Goal: Task Accomplishment & Management: Use online tool/utility

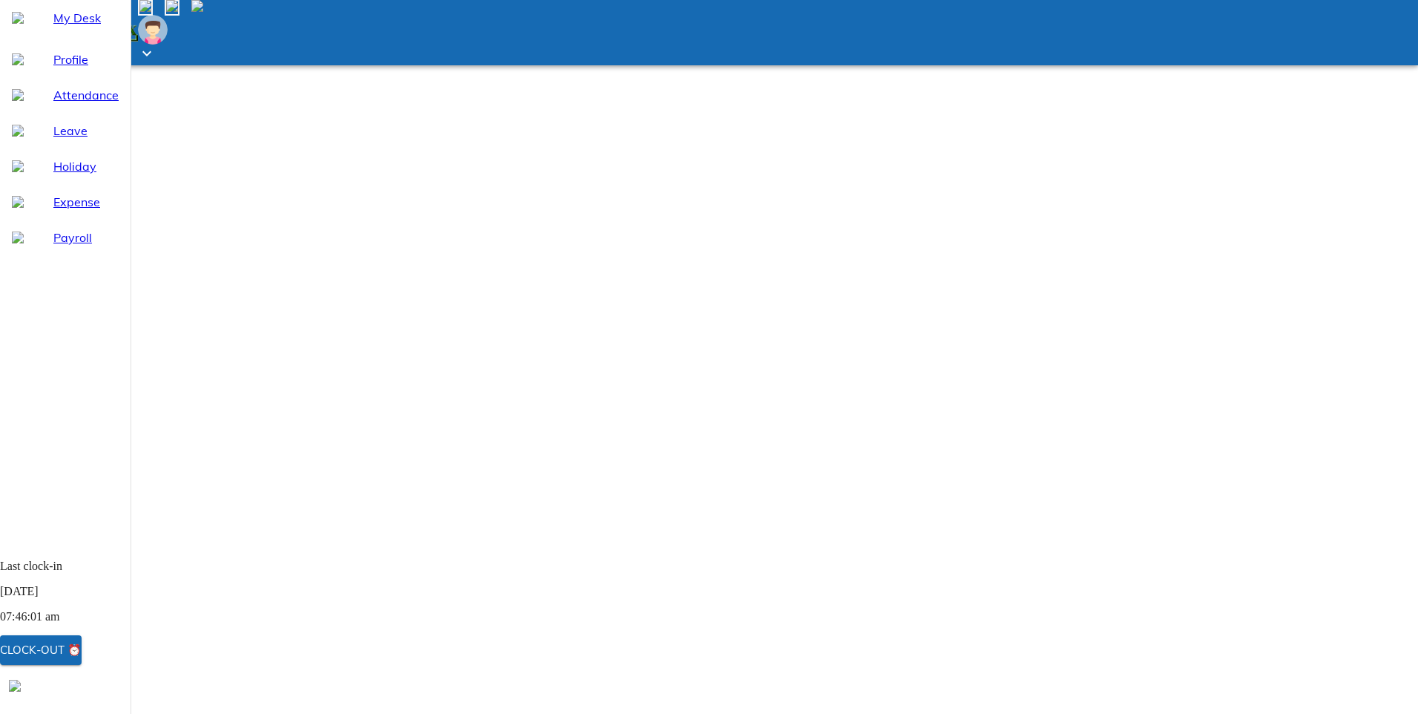
drag, startPoint x: 45, startPoint y: 165, endPoint x: 52, endPoint y: 171, distance: 9.5
click at [53, 139] on span "Leave" at bounding box center [85, 131] width 65 height 18
select select "8"
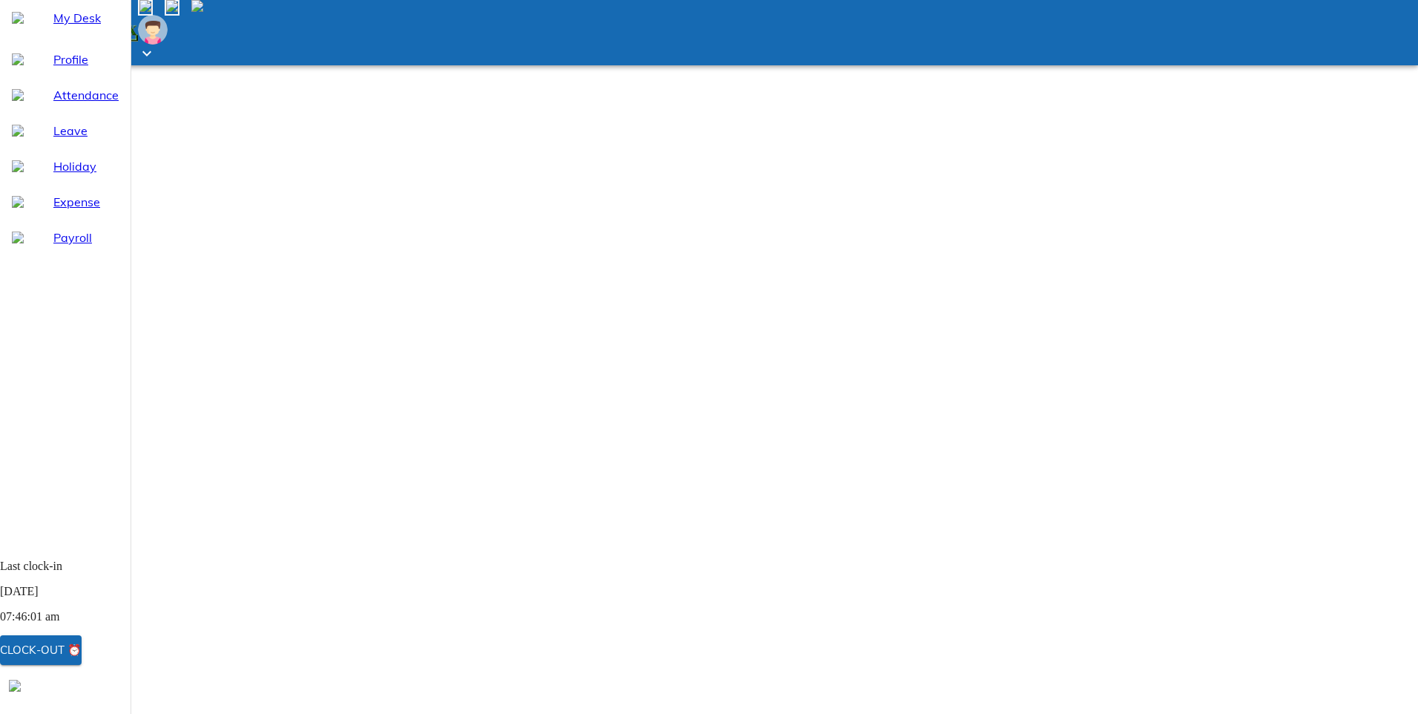
click at [61, 104] on span "Attendance" at bounding box center [85, 95] width 65 height 18
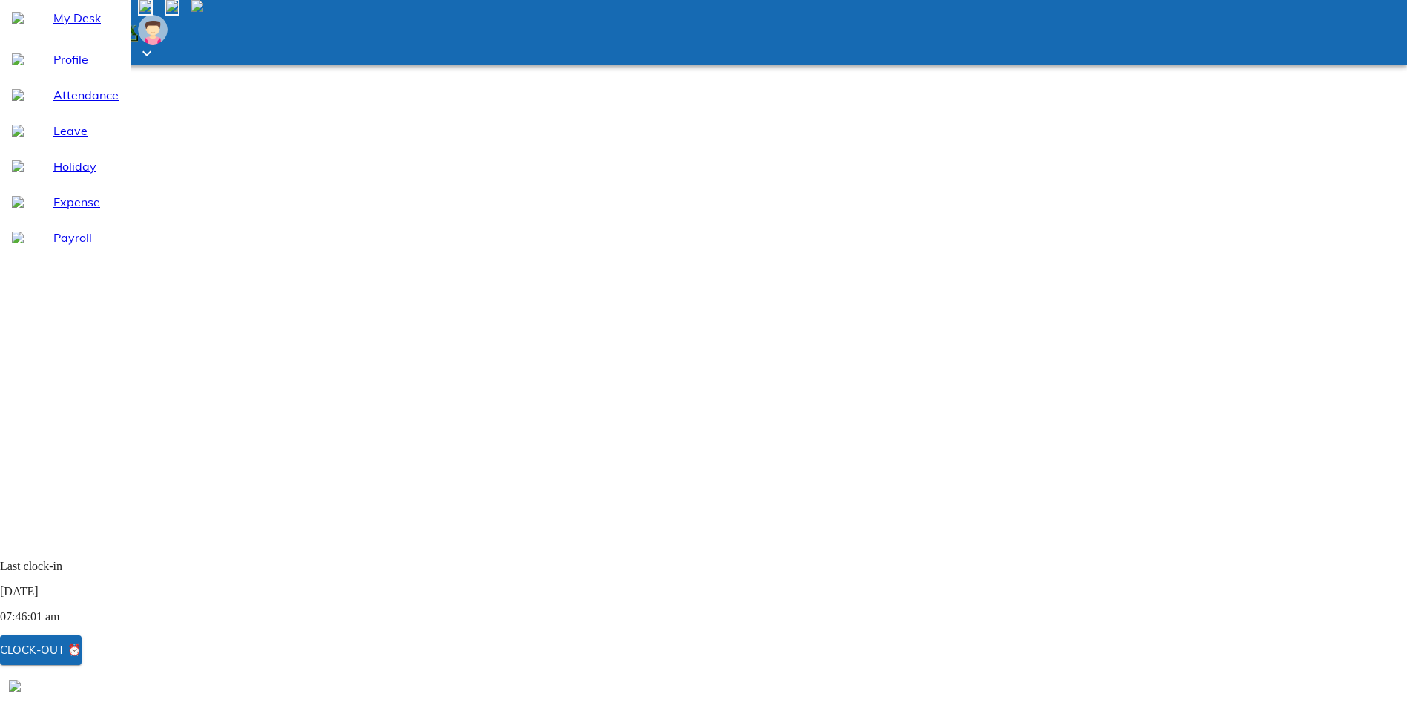
select select "8"
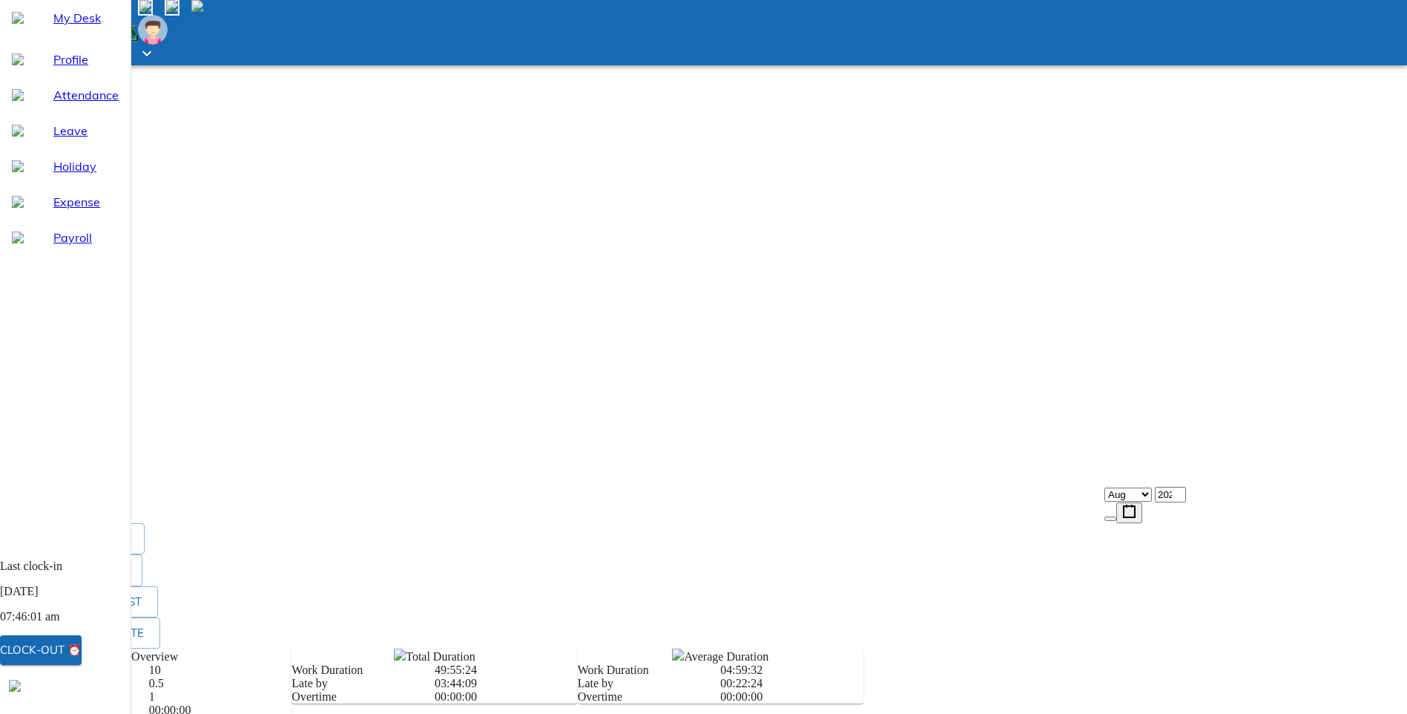
scroll to position [258, 0]
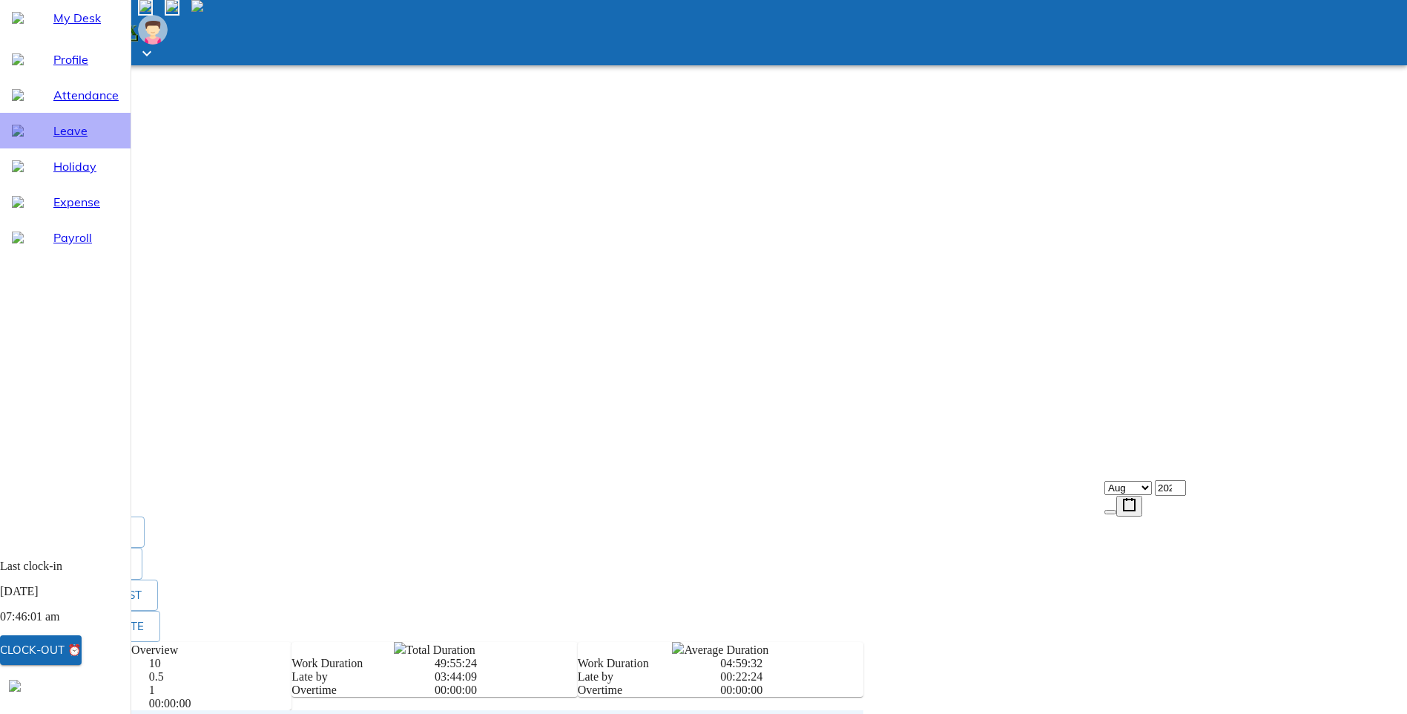
drag, startPoint x: 41, startPoint y: 165, endPoint x: 56, endPoint y: 178, distance: 20.0
click at [53, 139] on span "Leave" at bounding box center [85, 131] width 65 height 18
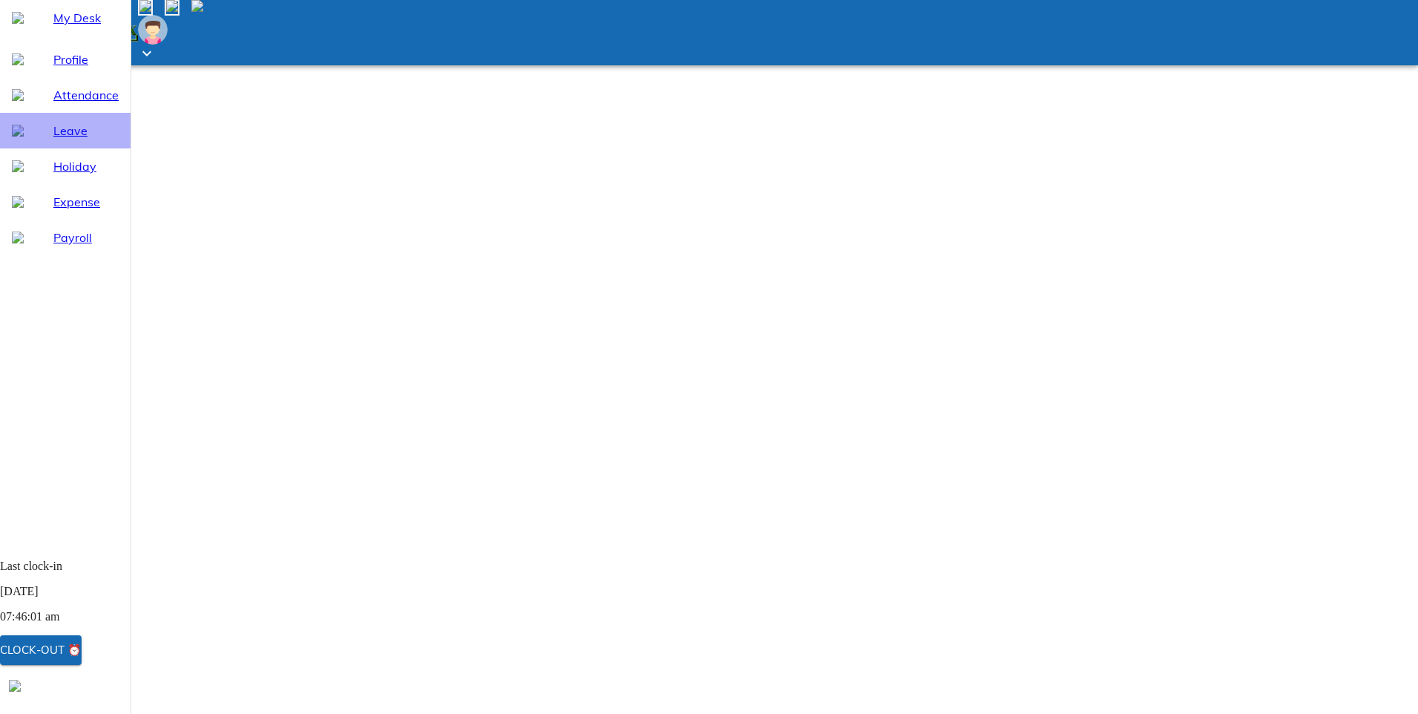
select select "8"
drag, startPoint x: 895, startPoint y: 494, endPoint x: 888, endPoint y: 481, distance: 14.9
drag, startPoint x: 888, startPoint y: 481, endPoint x: 881, endPoint y: 605, distance: 124.1
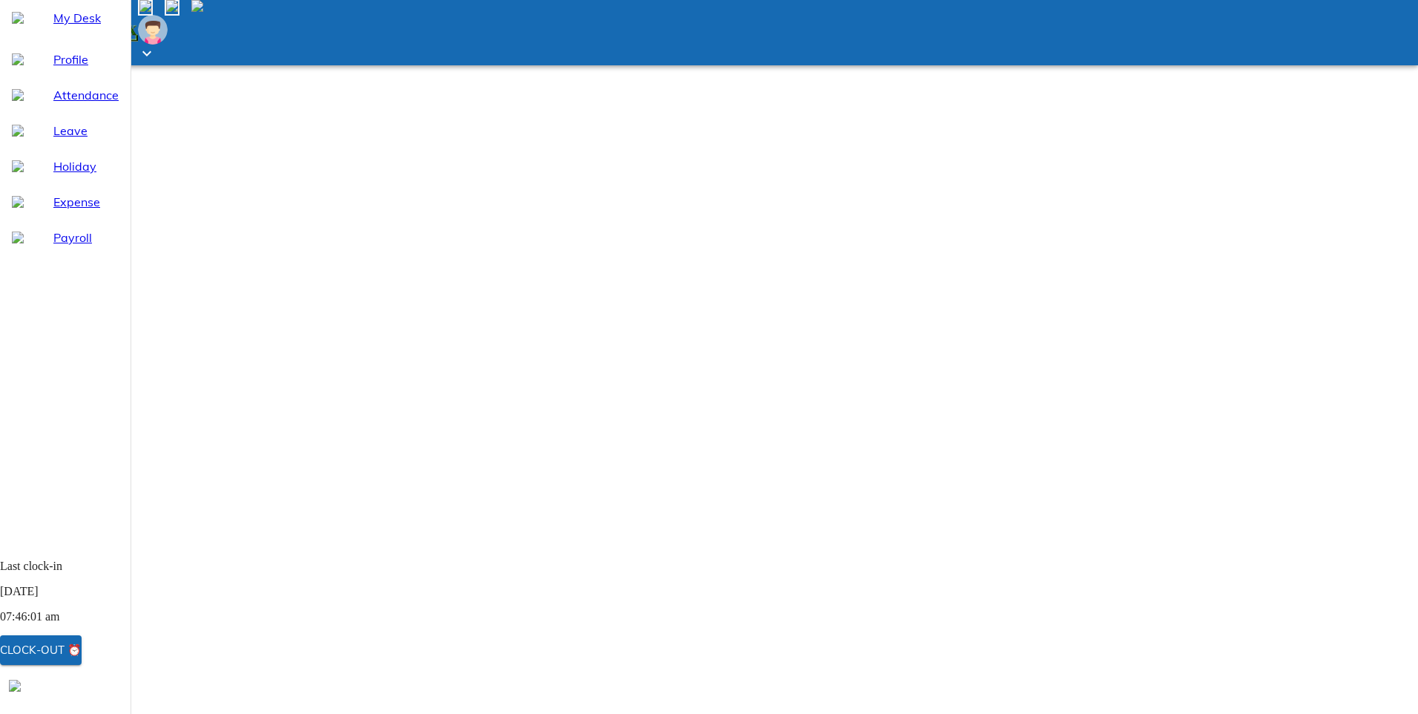
click at [886, 616] on html "Going mobile and on the go? Get our dedicated app! My Desk Profile Attendance L…" at bounding box center [709, 562] width 1418 height 1125
drag, startPoint x: 895, startPoint y: 493, endPoint x: 885, endPoint y: 472, distance: 23.9
drag, startPoint x: 885, startPoint y: 472, endPoint x: 886, endPoint y: 446, distance: 26.0
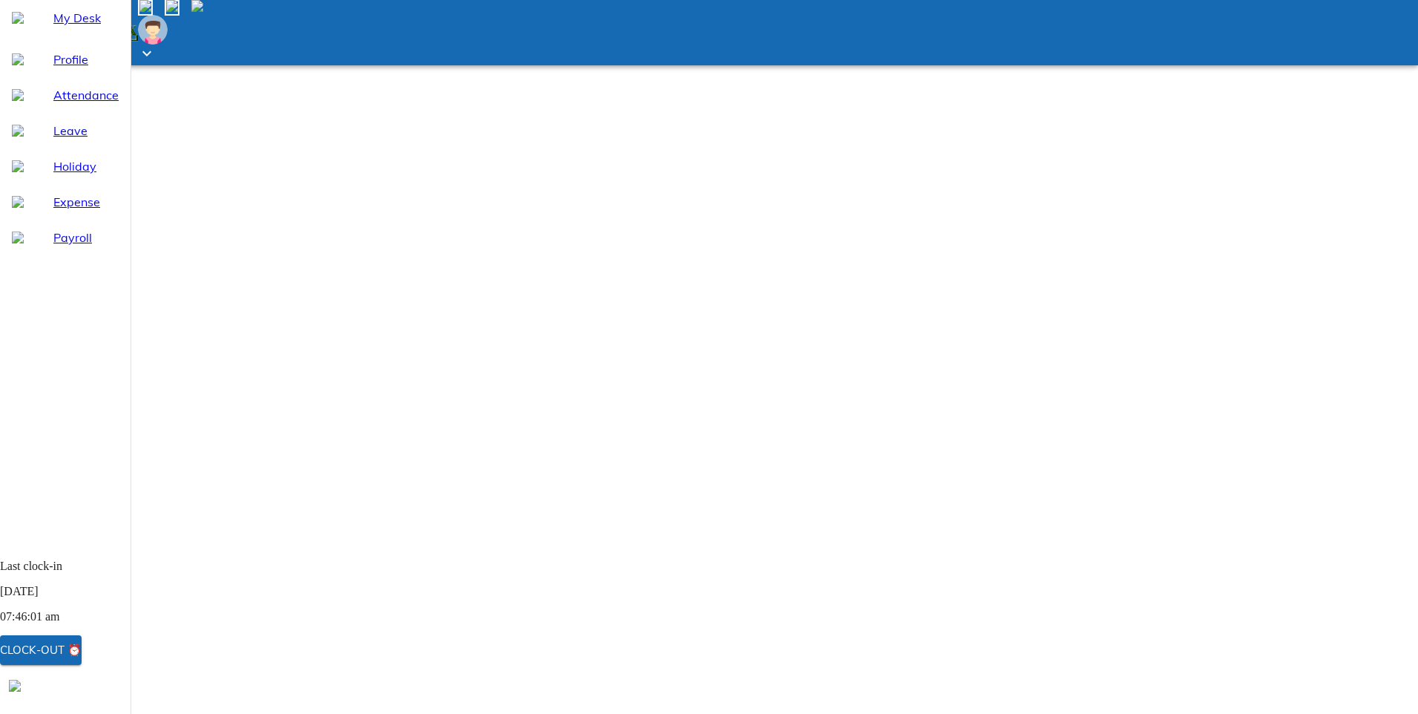
drag, startPoint x: 893, startPoint y: 439, endPoint x: 888, endPoint y: 415, distance: 24.3
click at [863, 637] on html "Going mobile and on the go? Get our dedicated app! My Desk Profile Attendance L…" at bounding box center [709, 562] width 1418 height 1125
drag, startPoint x: 949, startPoint y: 438, endPoint x: 938, endPoint y: 421, distance: 19.8
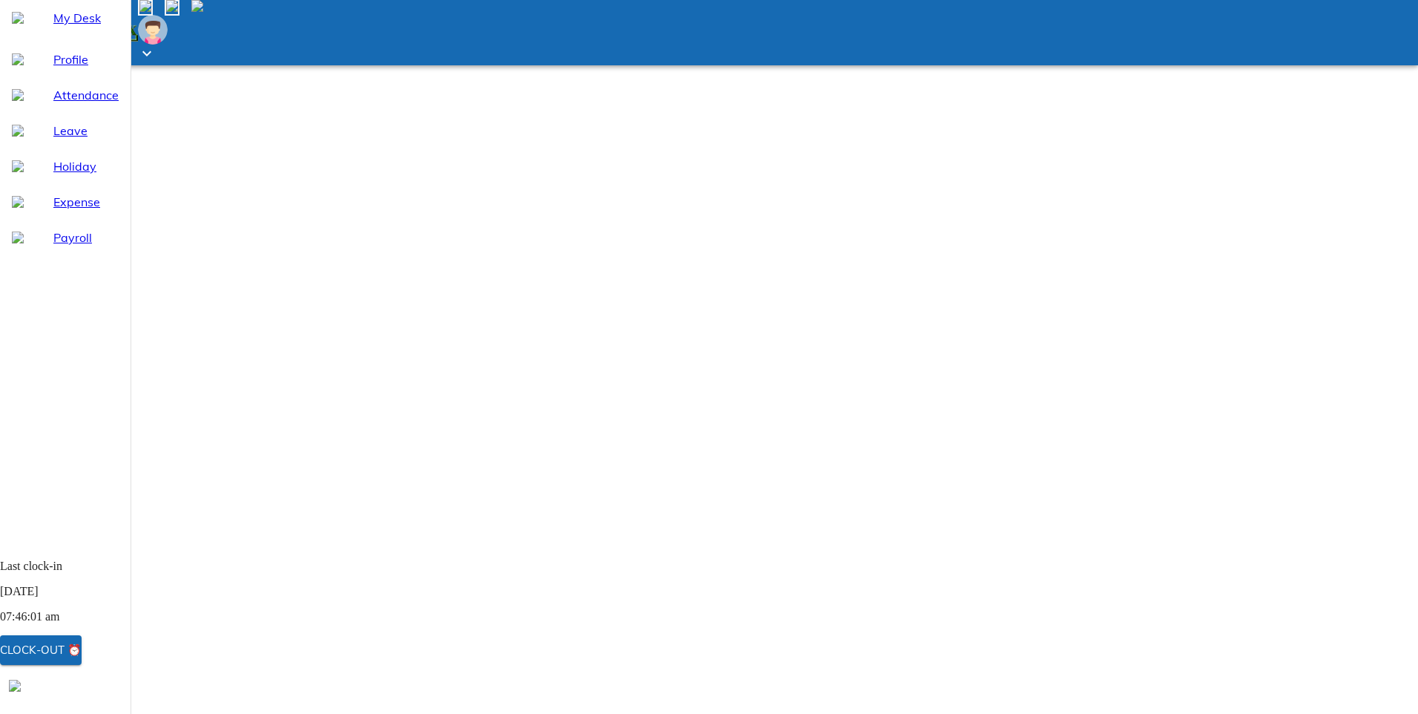
click at [890, 612] on html "Going mobile and on the go? Get our dedicated app! My Desk Profile Attendance L…" at bounding box center [709, 562] width 1418 height 1125
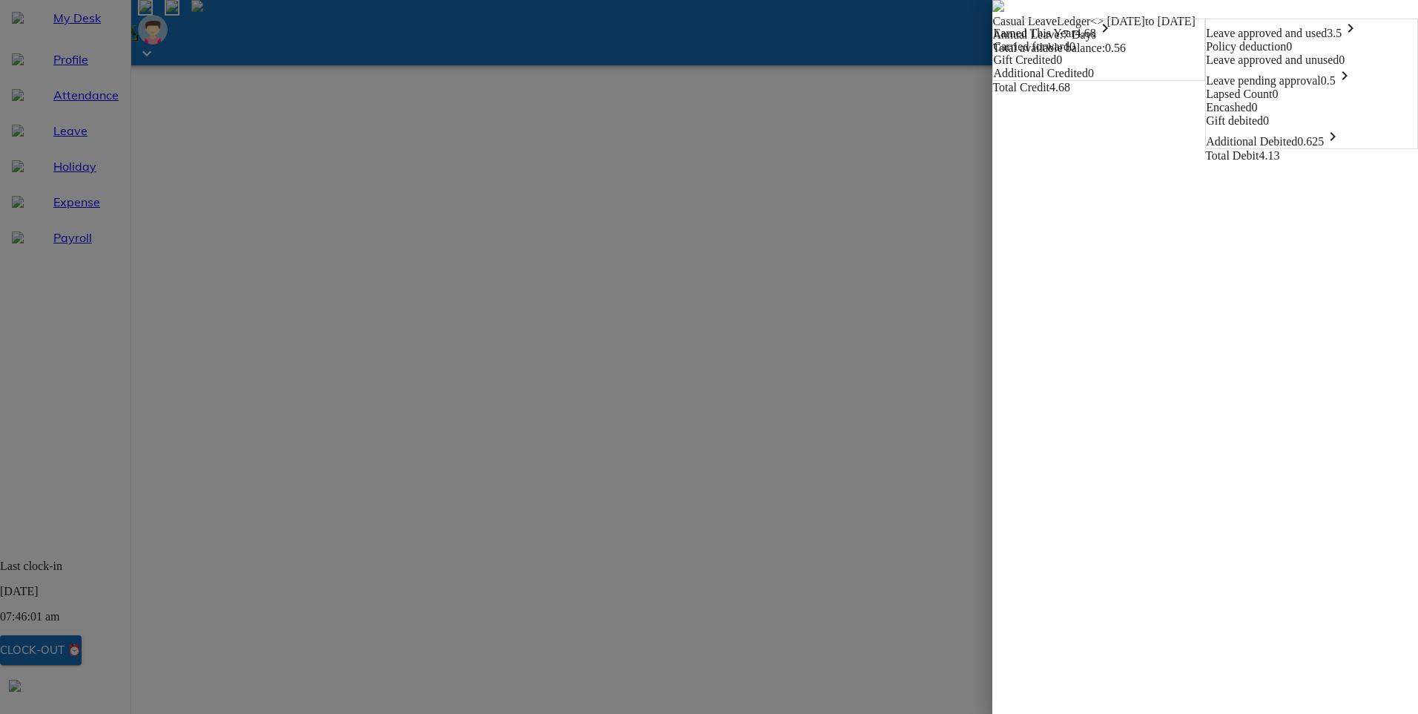
click at [1342, 145] on icon "keyboard_arrow_right" at bounding box center [1333, 137] width 18 height 18
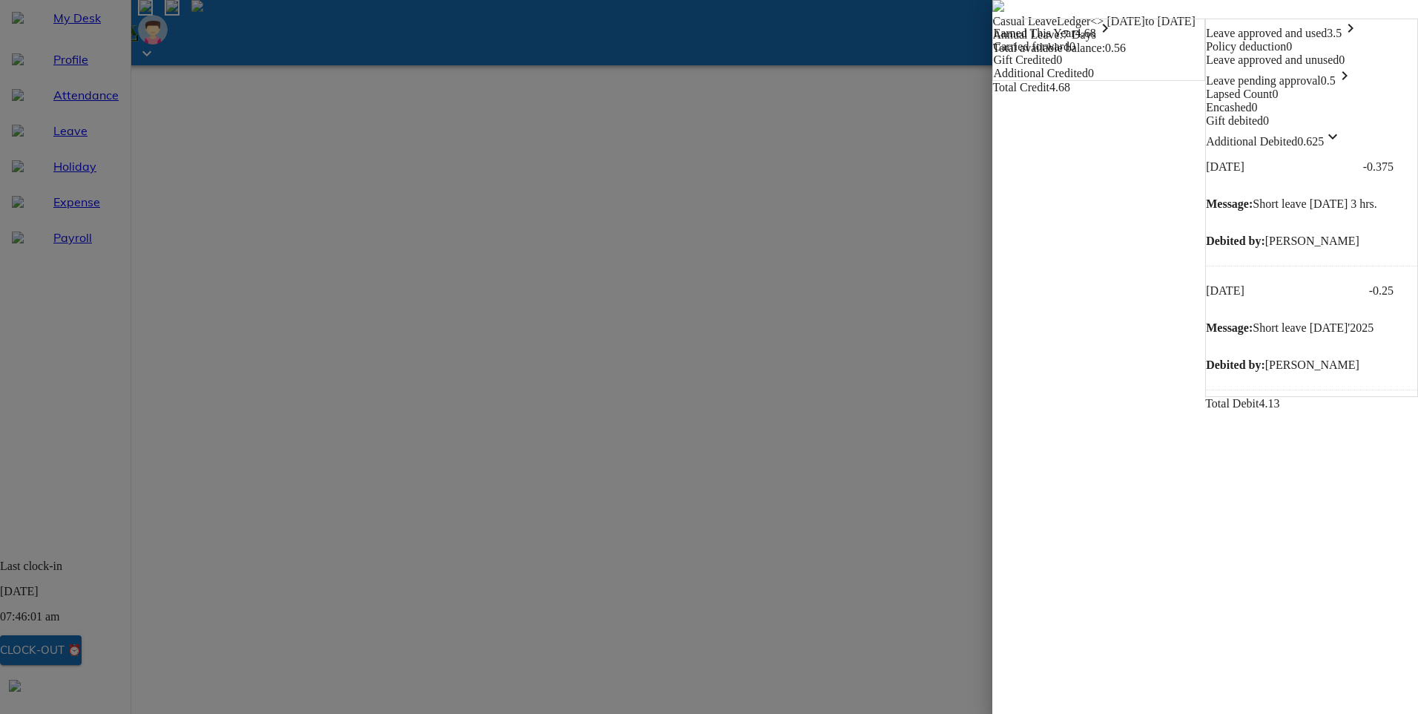
click at [993, 80] on div "Earned This Year 4.68 keyboard_arrow_right Carried forward 0 Gift Credited 0 Ad…" at bounding box center [1098, 49] width 211 height 61
click at [1342, 145] on icon "keyboard_arrow_down" at bounding box center [1333, 137] width 18 height 18
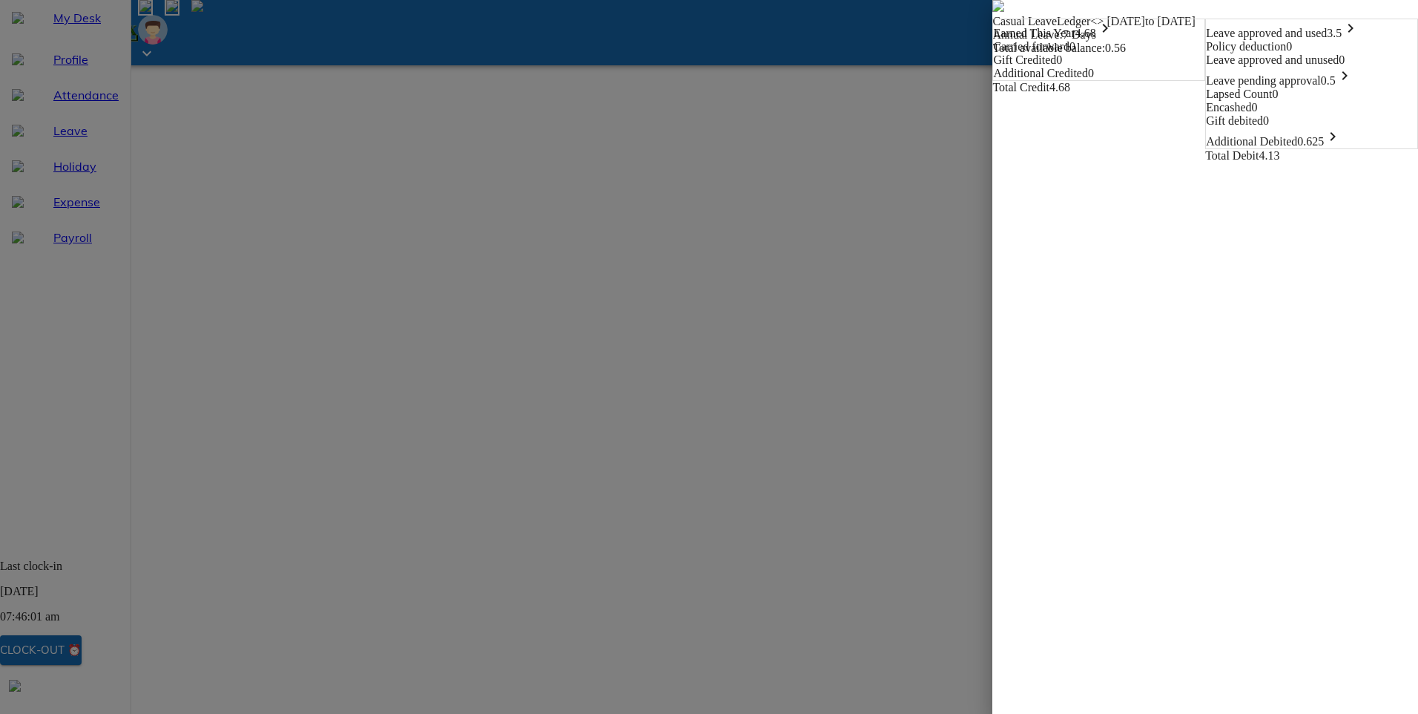
click at [1354, 85] on icon "keyboard_arrow_right" at bounding box center [1345, 76] width 18 height 18
click at [1354, 85] on icon "keyboard_arrow_down" at bounding box center [1345, 76] width 18 height 18
click at [1354, 85] on icon "keyboard_arrow_right" at bounding box center [1345, 76] width 18 height 18
click at [1206, 185] on div "Leave approved and used 3.5 keyboard_arrow_right Policy deduction 0 Leave appro…" at bounding box center [1311, 102] width 211 height 166
click at [1354, 85] on icon "keyboard_arrow_down" at bounding box center [1345, 76] width 18 height 18
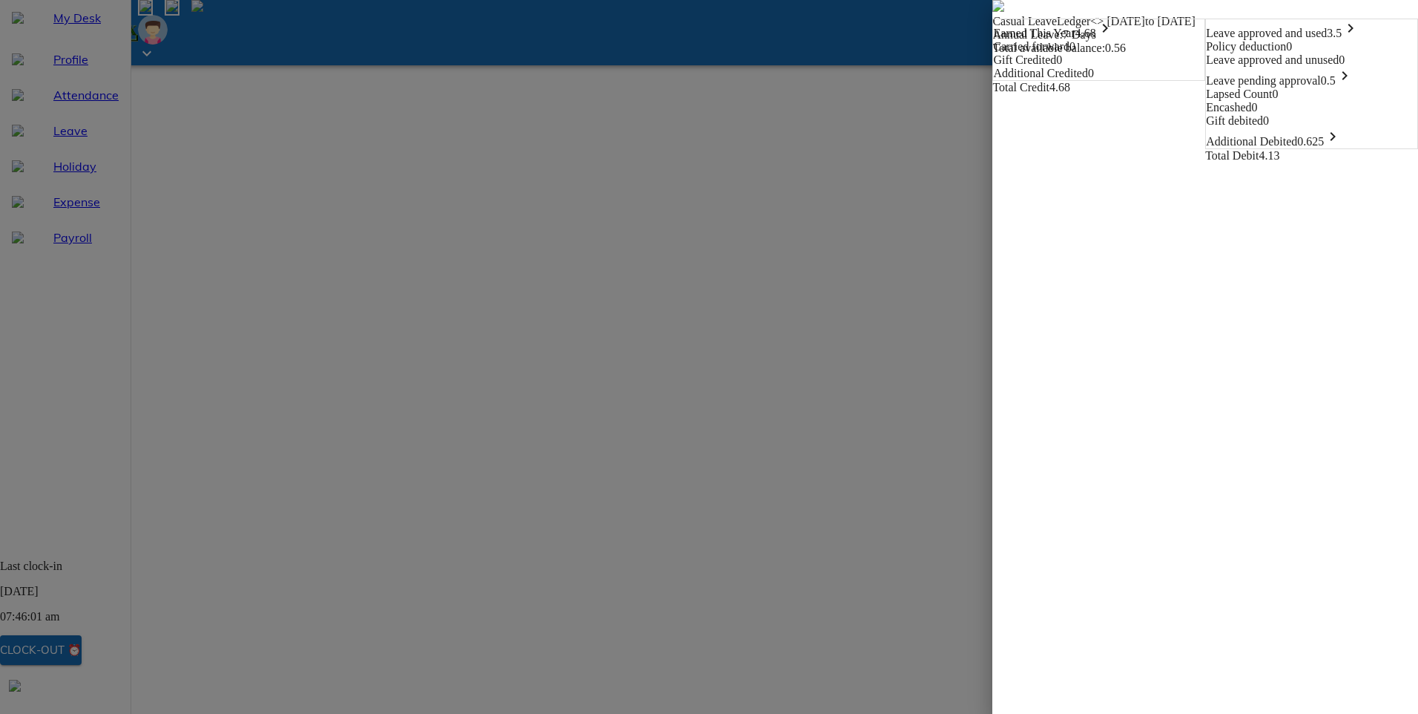
click at [1206, 88] on div "Leave pending approval 0.5 keyboard_arrow_right" at bounding box center [1311, 77] width 211 height 21
click at [1360, 37] on icon "keyboard_arrow_right" at bounding box center [1351, 28] width 18 height 18
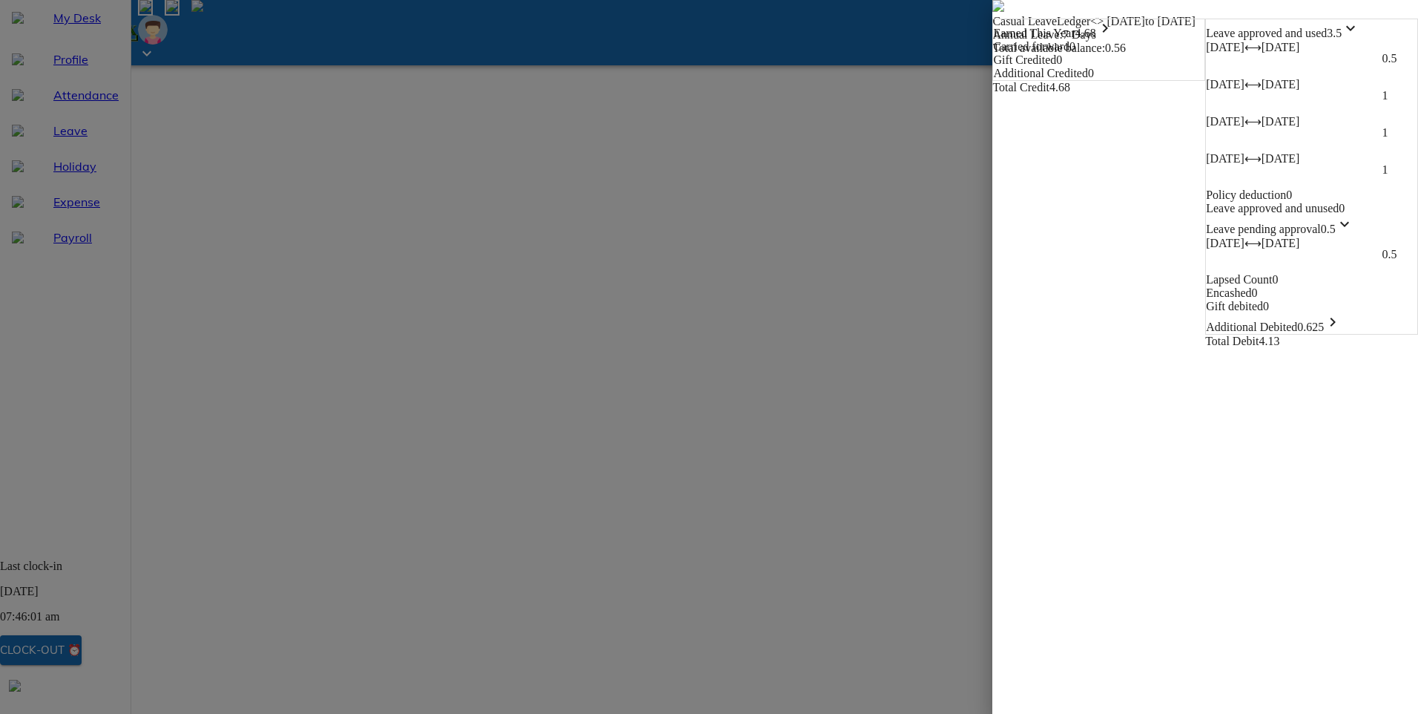
click at [1360, 37] on icon "keyboard_arrow_down" at bounding box center [1351, 28] width 18 height 18
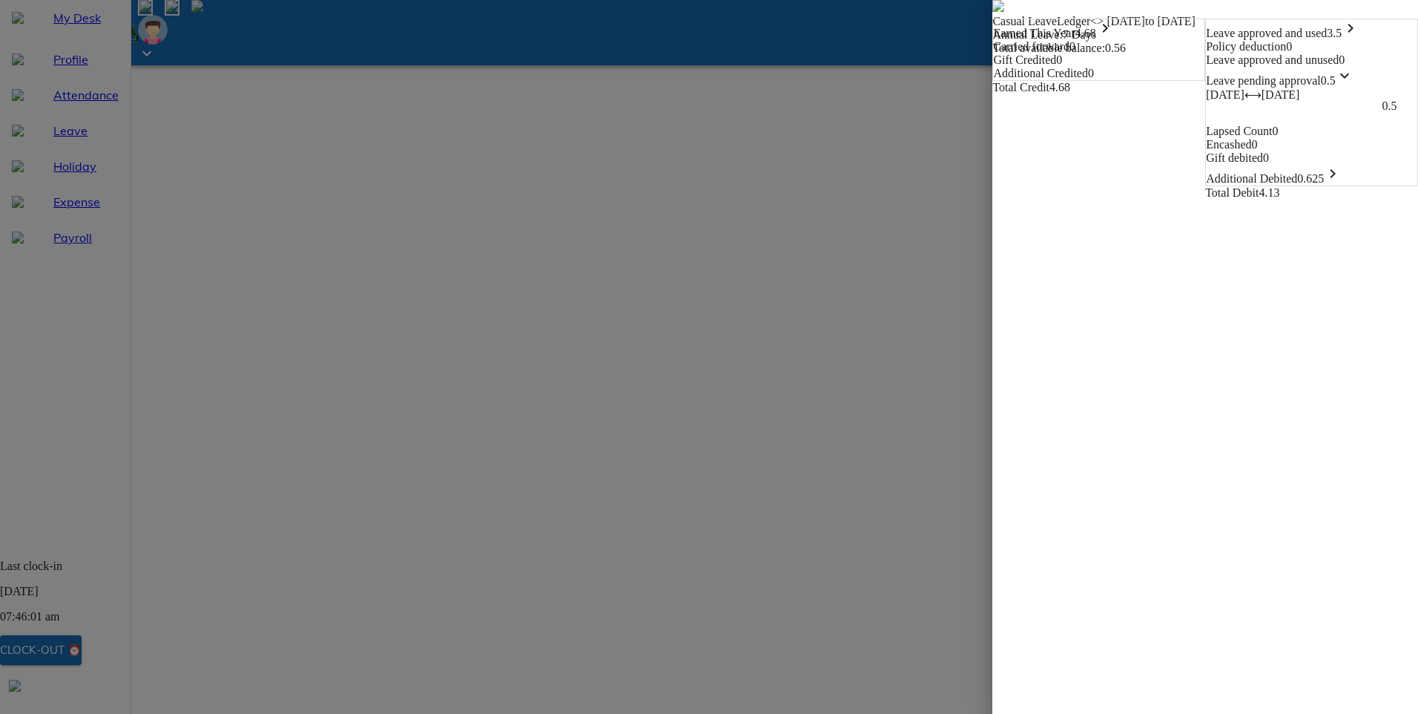
click at [1353, 39] on span "3.5 keyboard_arrow_right" at bounding box center [1343, 33] width 33 height 13
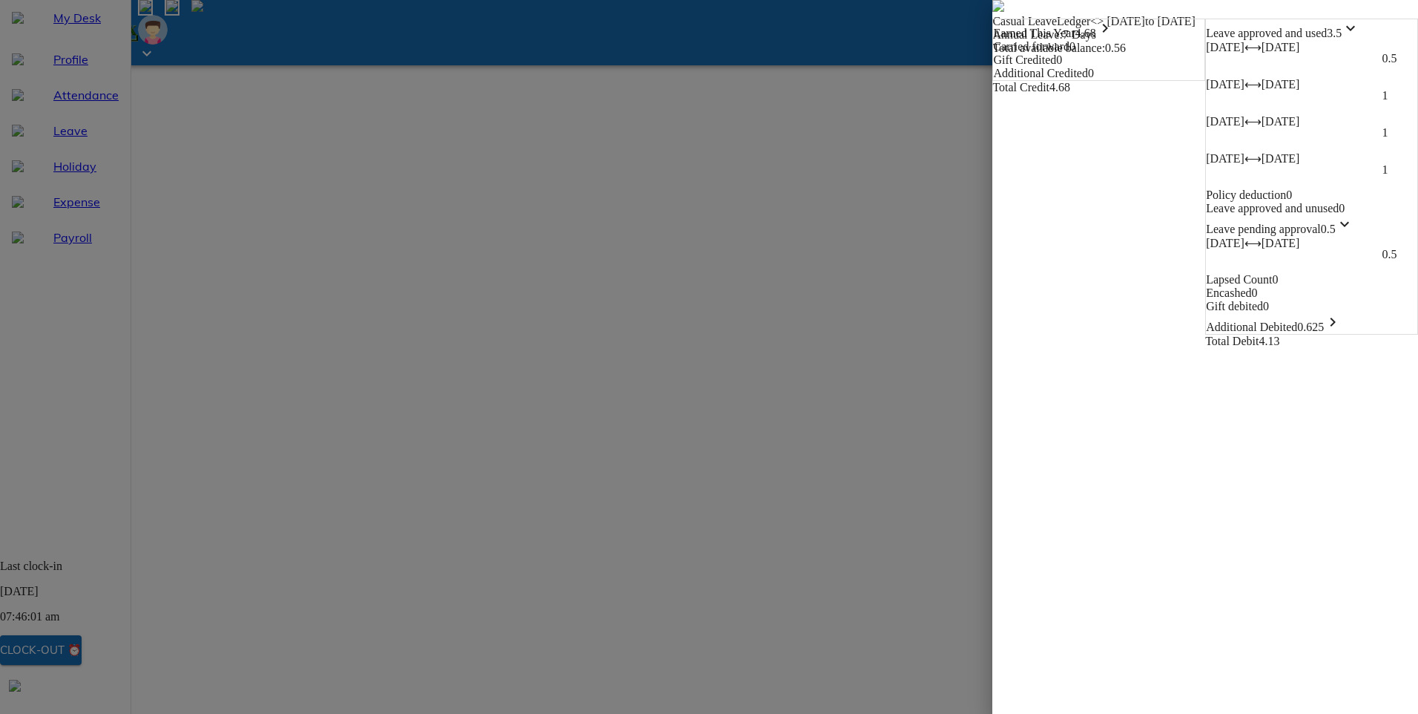
click at [1352, 39] on span "3.5 keyboard_arrow_down" at bounding box center [1343, 33] width 33 height 13
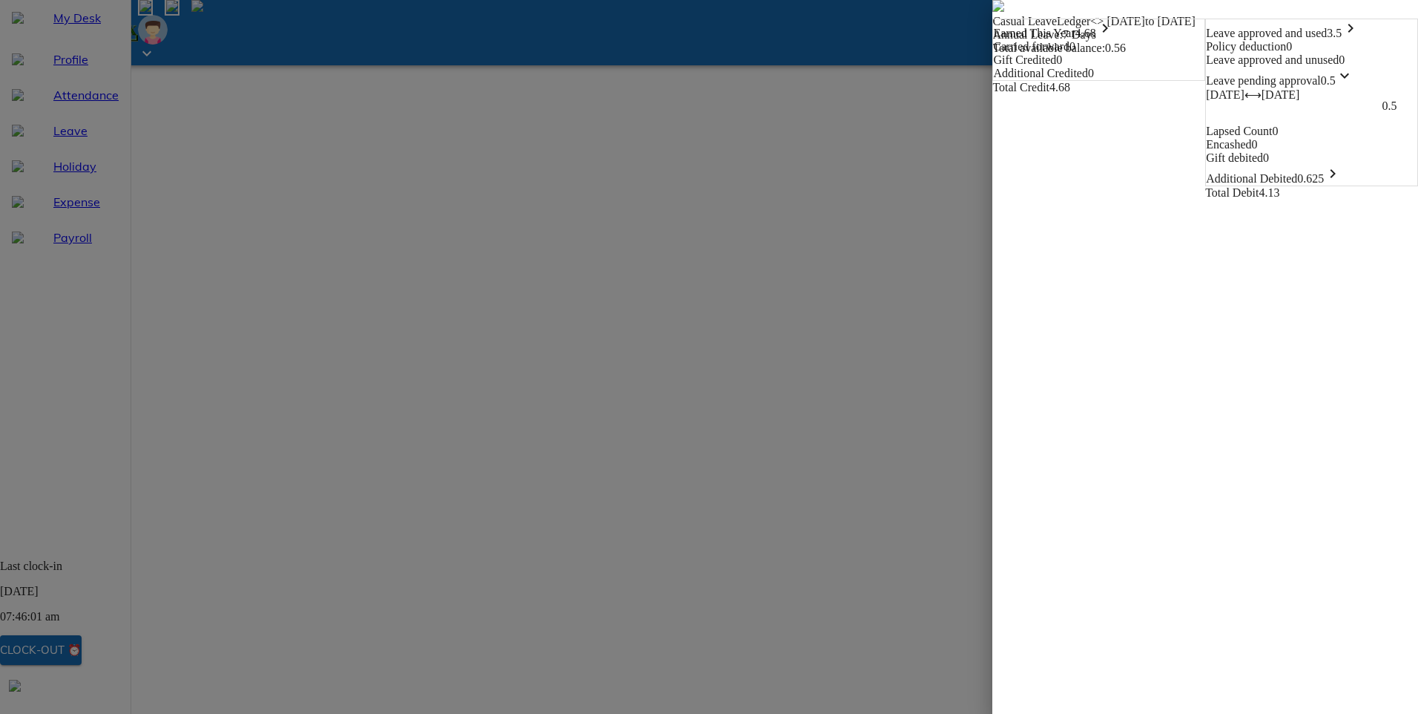
click at [1342, 185] on span "0.625 keyboard_arrow_right" at bounding box center [1319, 178] width 45 height 13
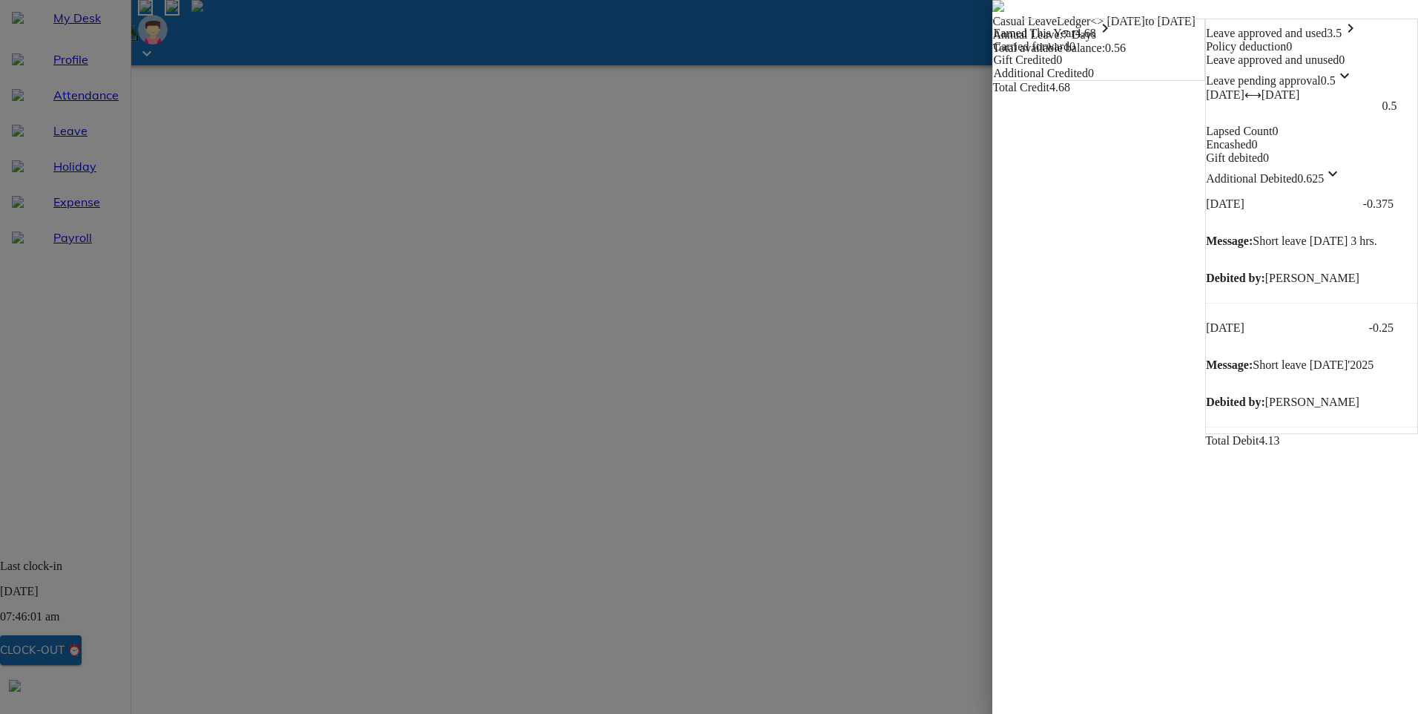
click at [1234, 427] on div "Leave approved and used 3.5 keyboard_arrow_right Policy deduction 0 Leave appro…" at bounding box center [1311, 223] width 211 height 408
click at [1342, 182] on icon "keyboard_arrow_down" at bounding box center [1333, 174] width 18 height 18
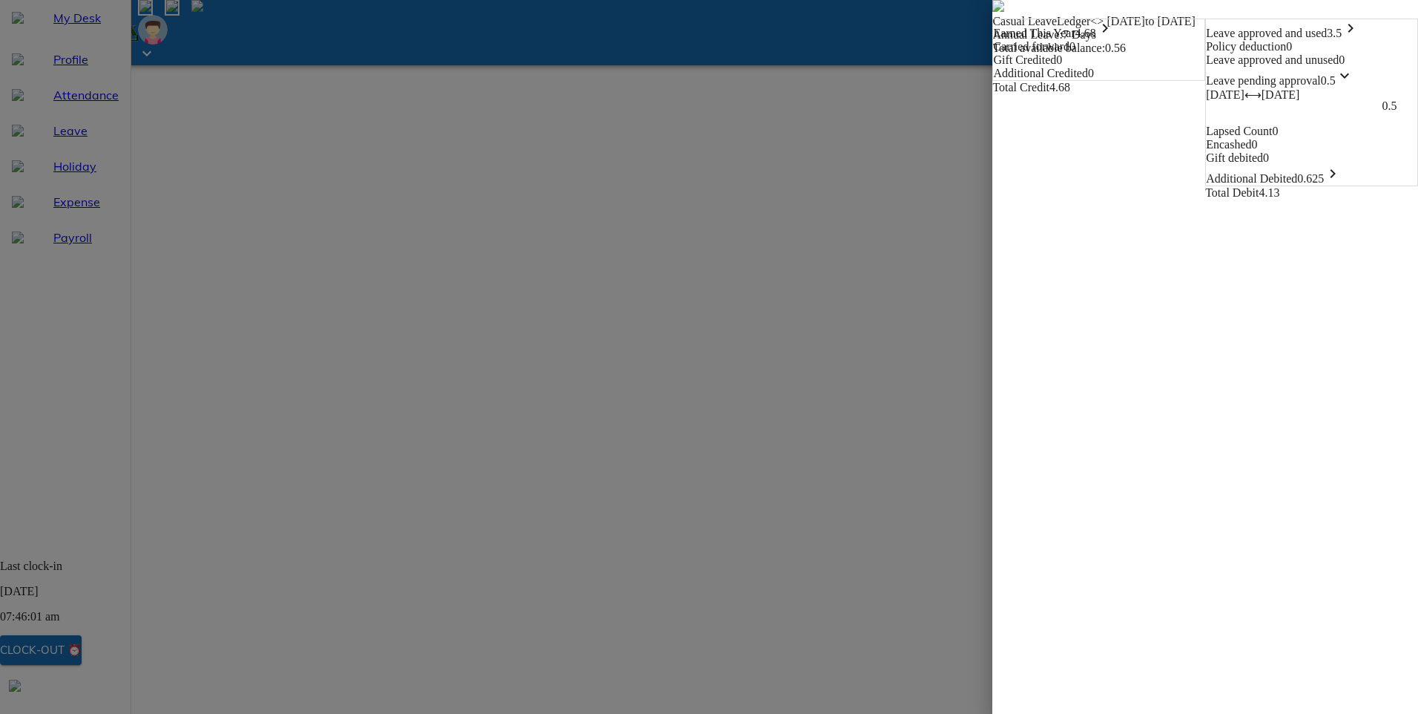
click at [993, 12] on img at bounding box center [999, 6] width 12 height 12
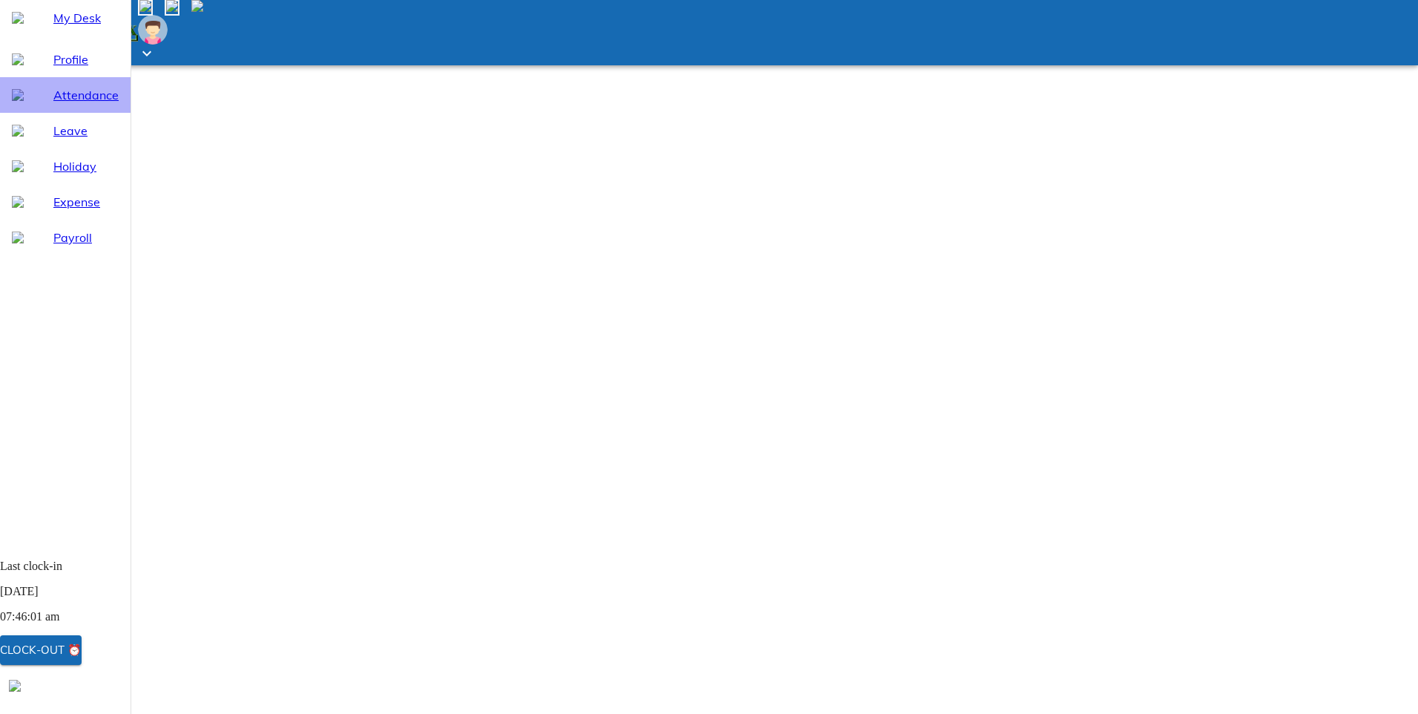
click at [56, 113] on div "Attendance" at bounding box center [65, 95] width 131 height 36
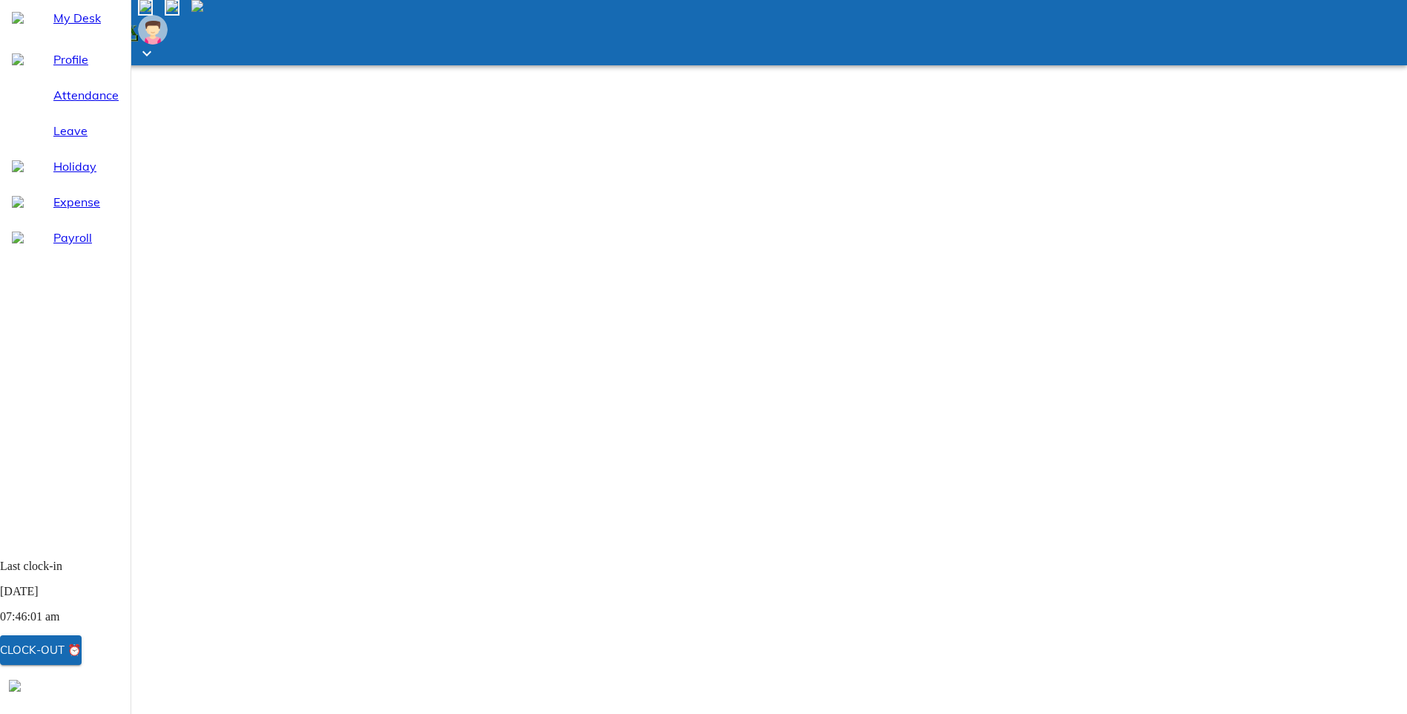
select select "8"
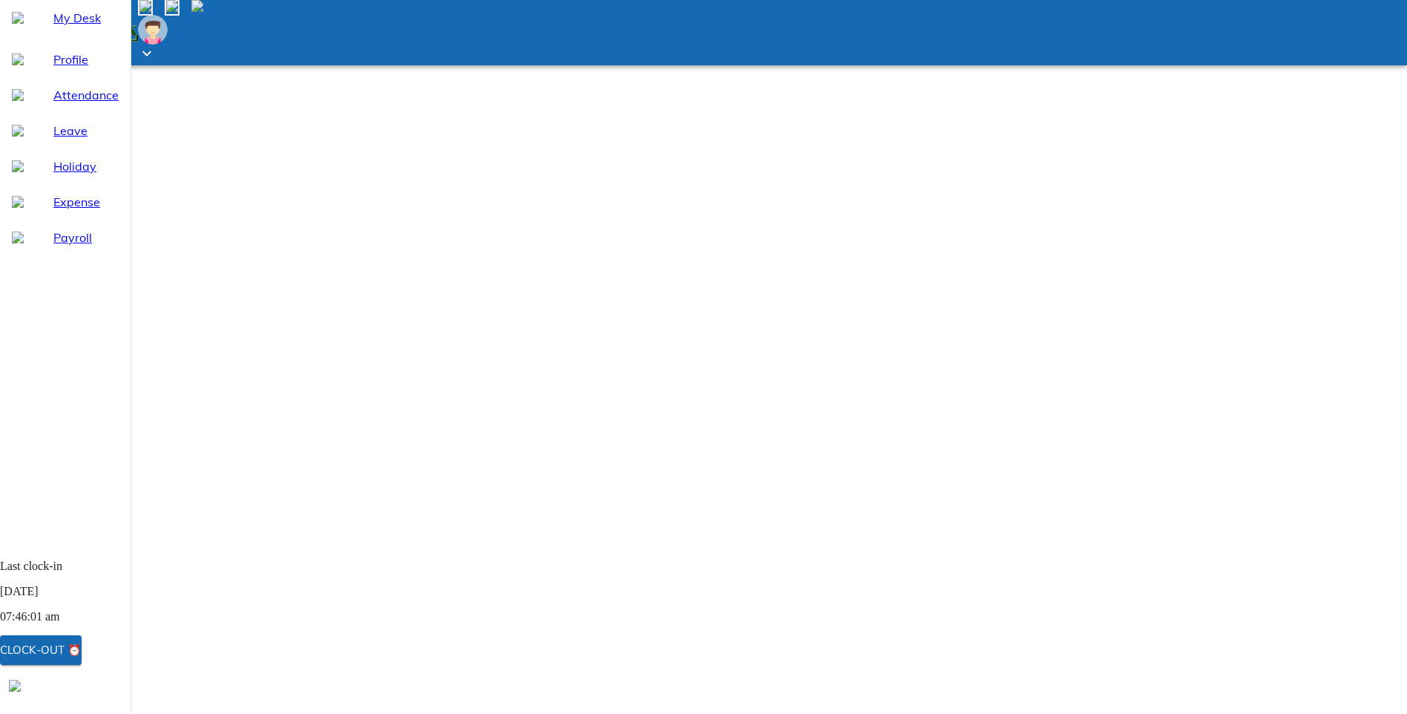
drag, startPoint x: 720, startPoint y: 565, endPoint x: 736, endPoint y: 565, distance: 16.3
click at [56, 139] on span "Leave" at bounding box center [85, 131] width 65 height 18
select select "8"
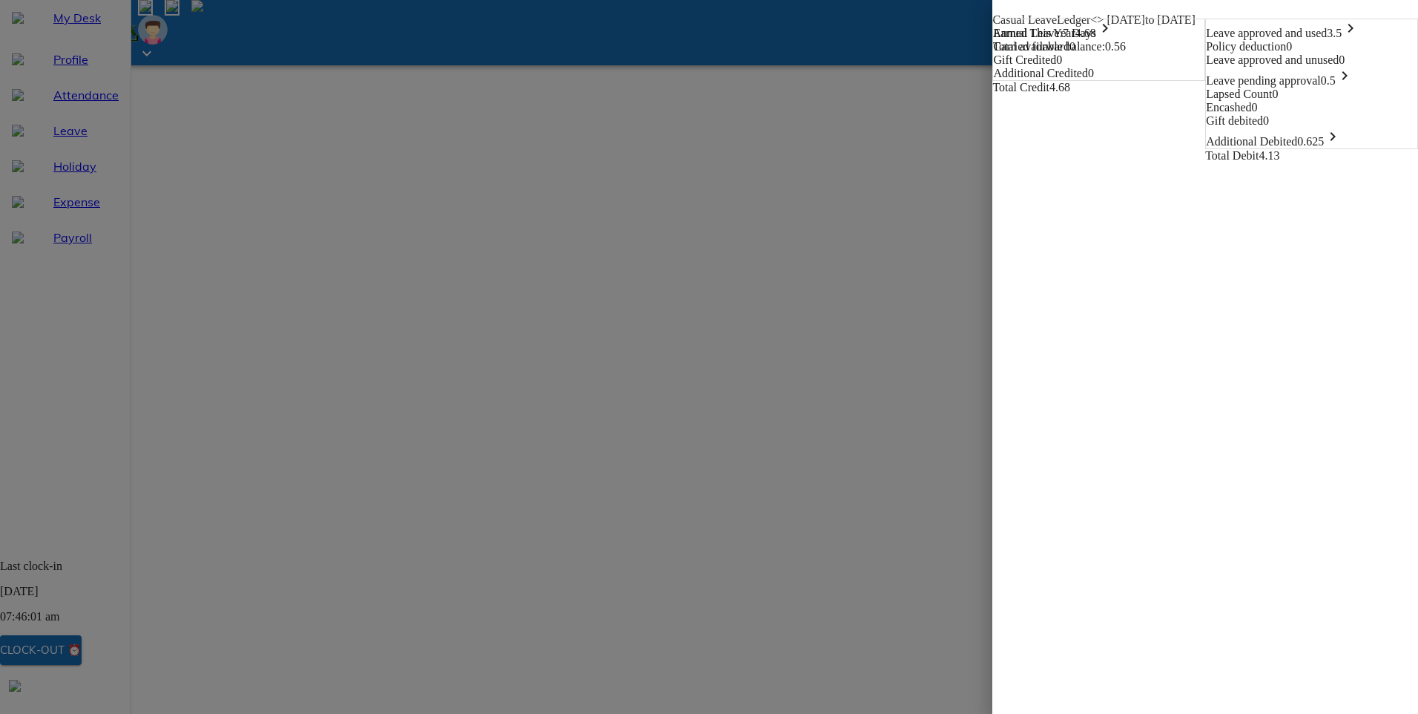
click at [1350, 87] on span "0.5 keyboard_arrow_right" at bounding box center [1337, 80] width 33 height 13
click at [1206, 185] on div "Leave approved and used 3.5 keyboard_arrow_right Policy deduction 0 Leave appro…" at bounding box center [1311, 102] width 211 height 166
click at [993, 14] on span at bounding box center [999, 7] width 12 height 13
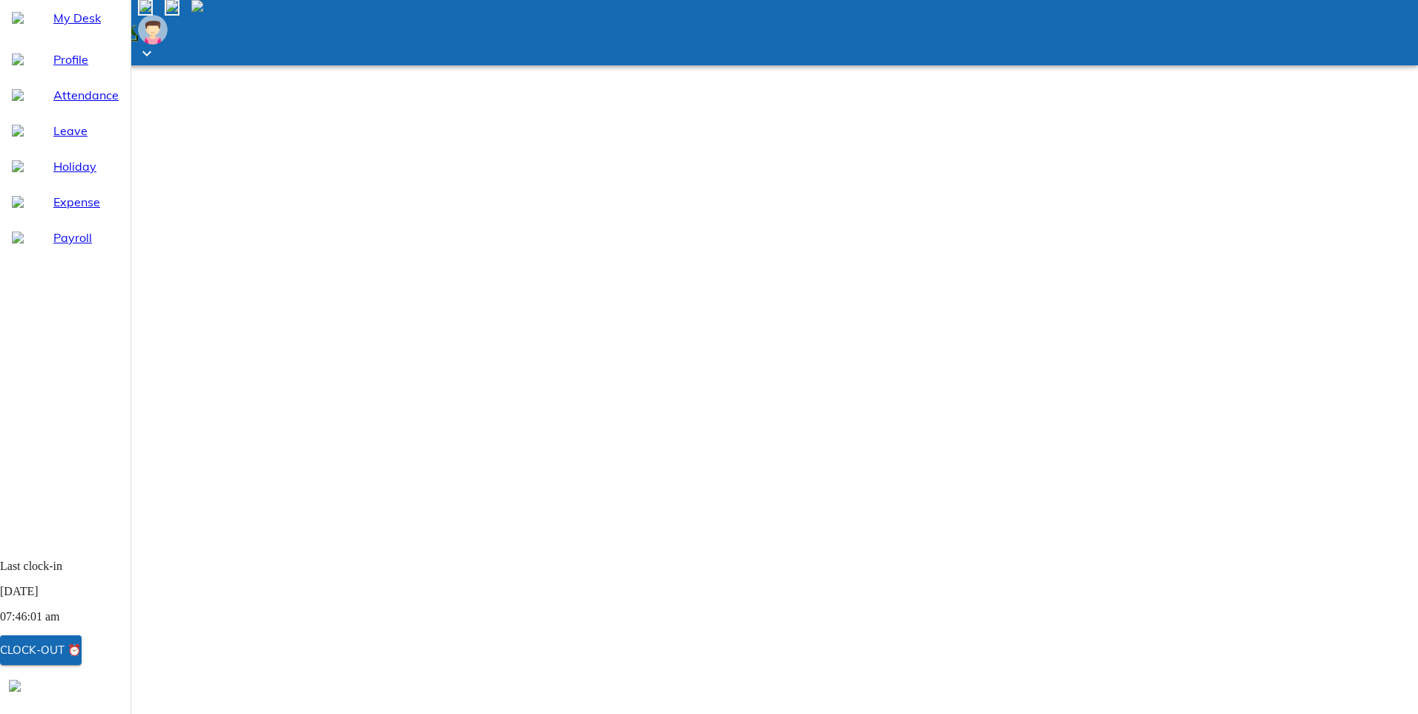
click at [53, 104] on span "Attendance" at bounding box center [85, 95] width 65 height 18
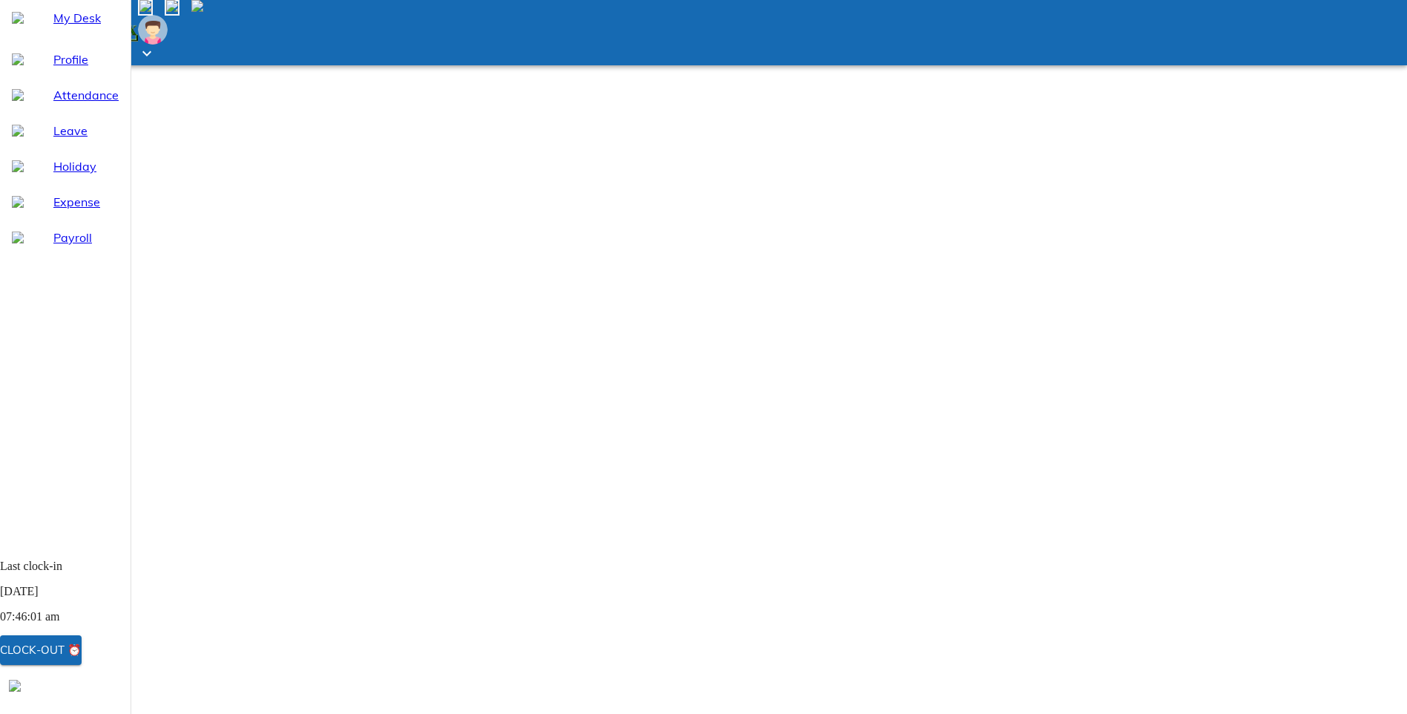
select select "8"
click at [53, 139] on span "Leave" at bounding box center [85, 131] width 65 height 18
select select "8"
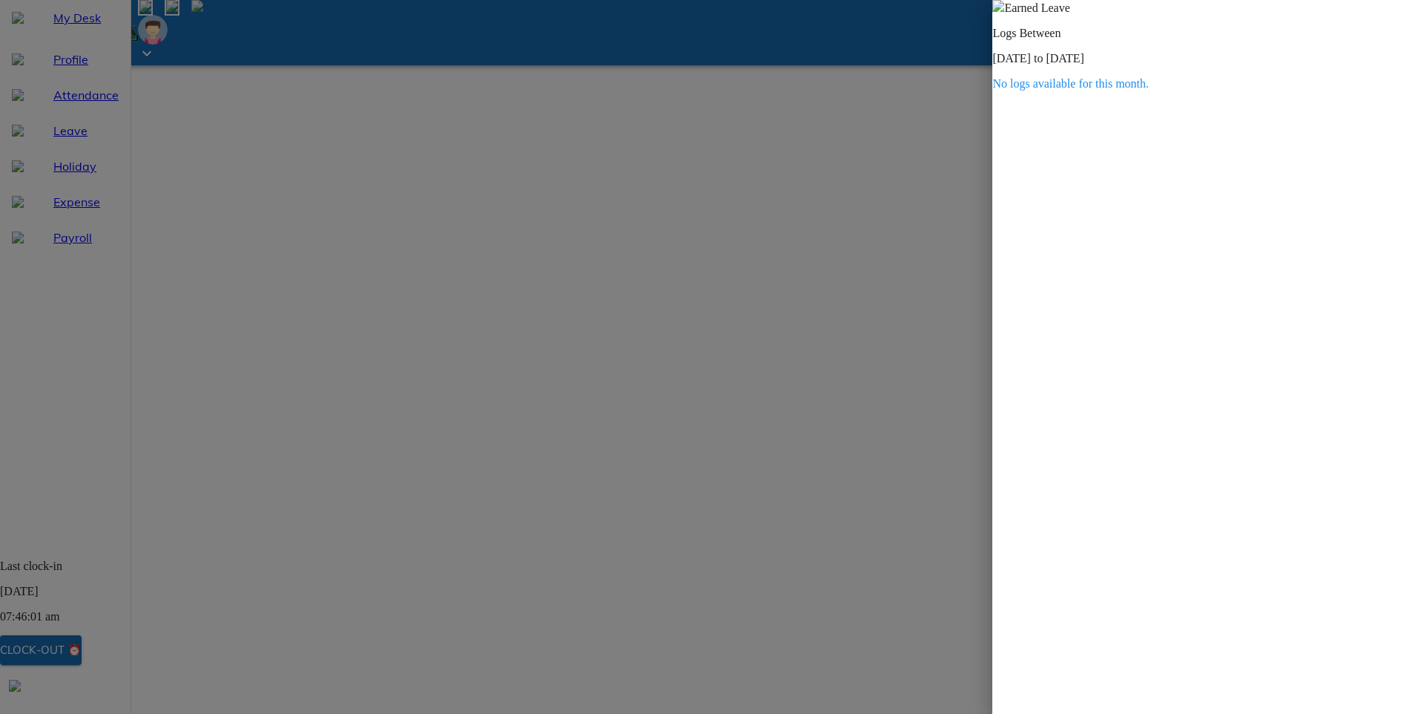
click at [593, 217] on div at bounding box center [709, 357] width 1418 height 714
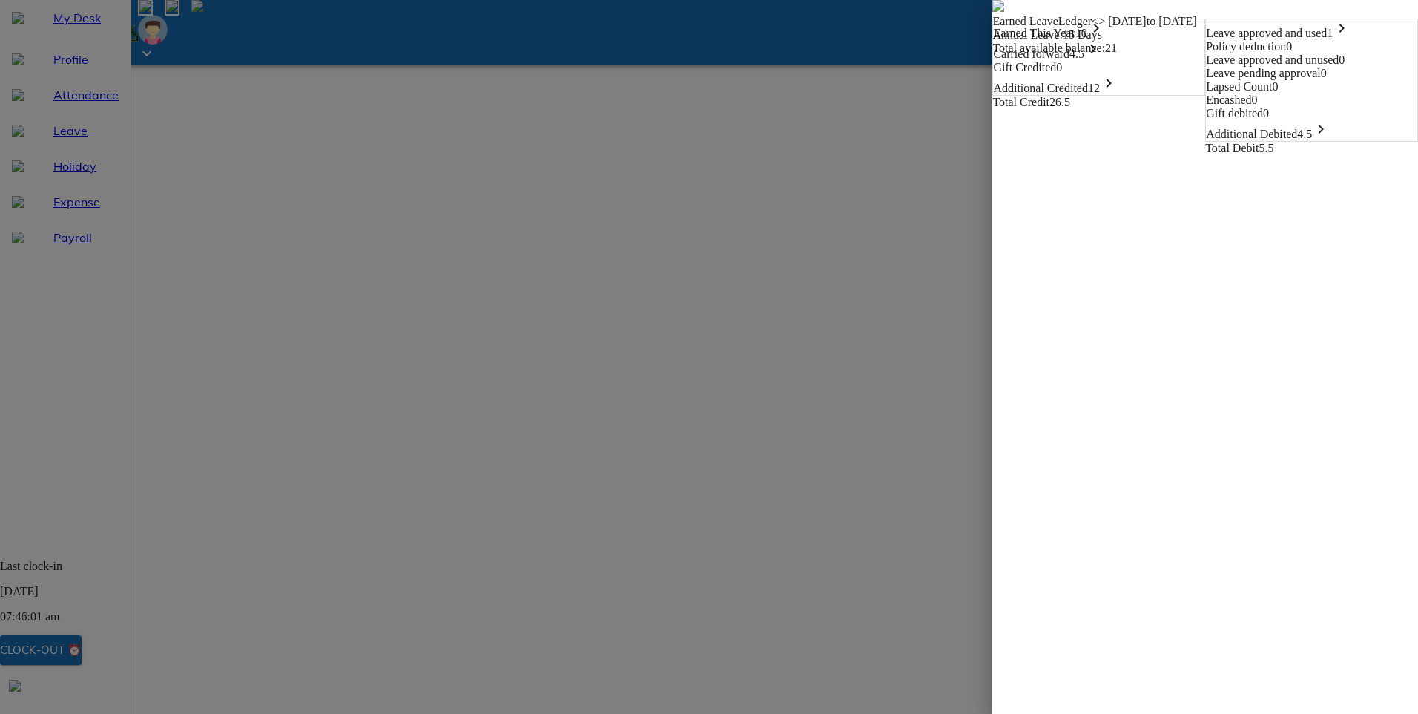
click at [993, 12] on img at bounding box center [999, 6] width 12 height 12
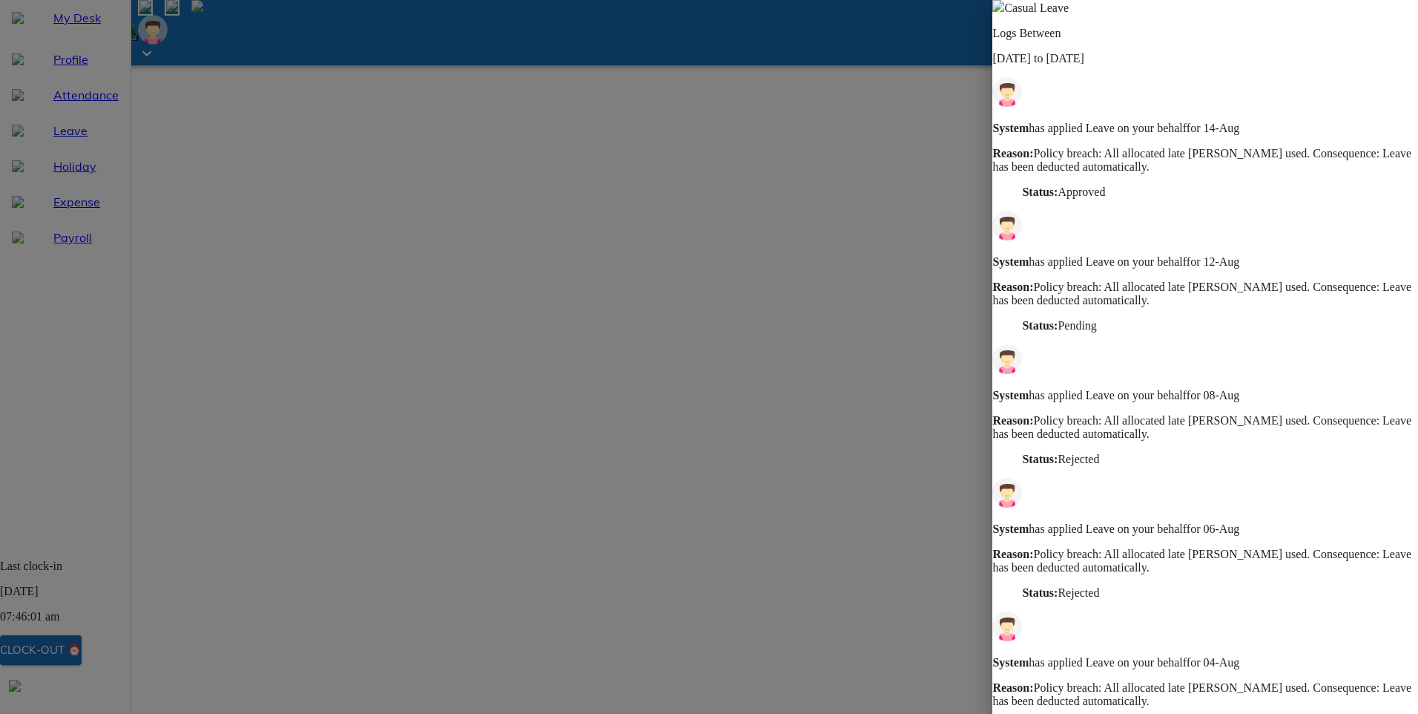
click at [277, 321] on div at bounding box center [709, 357] width 1418 height 714
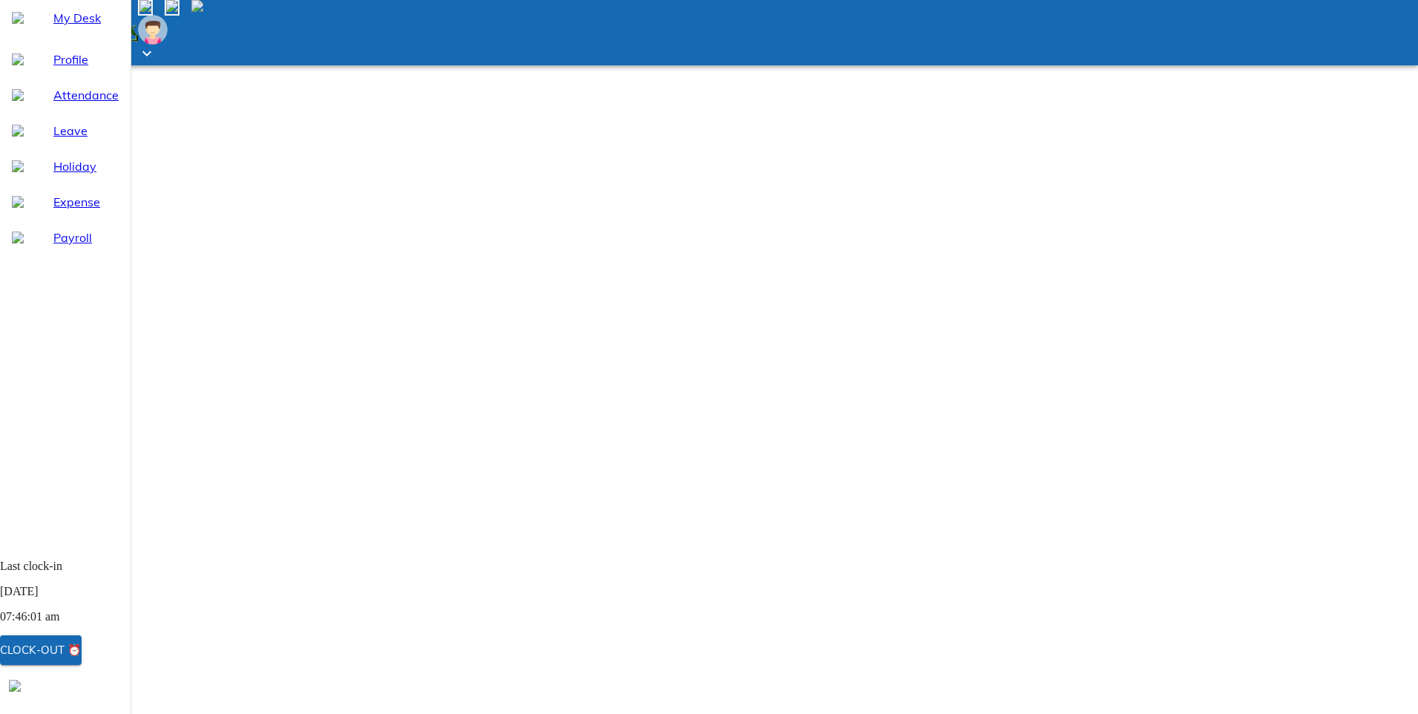
click at [61, 104] on span "Attendance" at bounding box center [85, 95] width 65 height 18
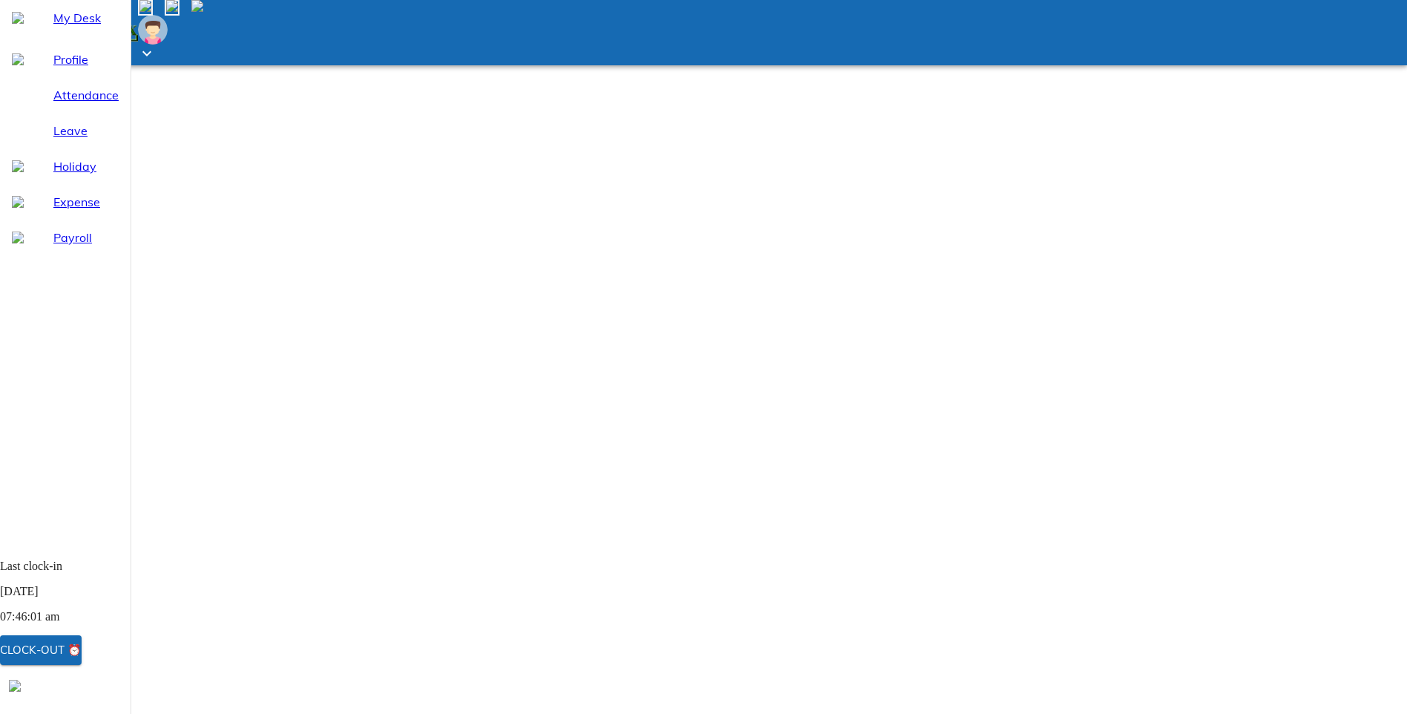
select select "8"
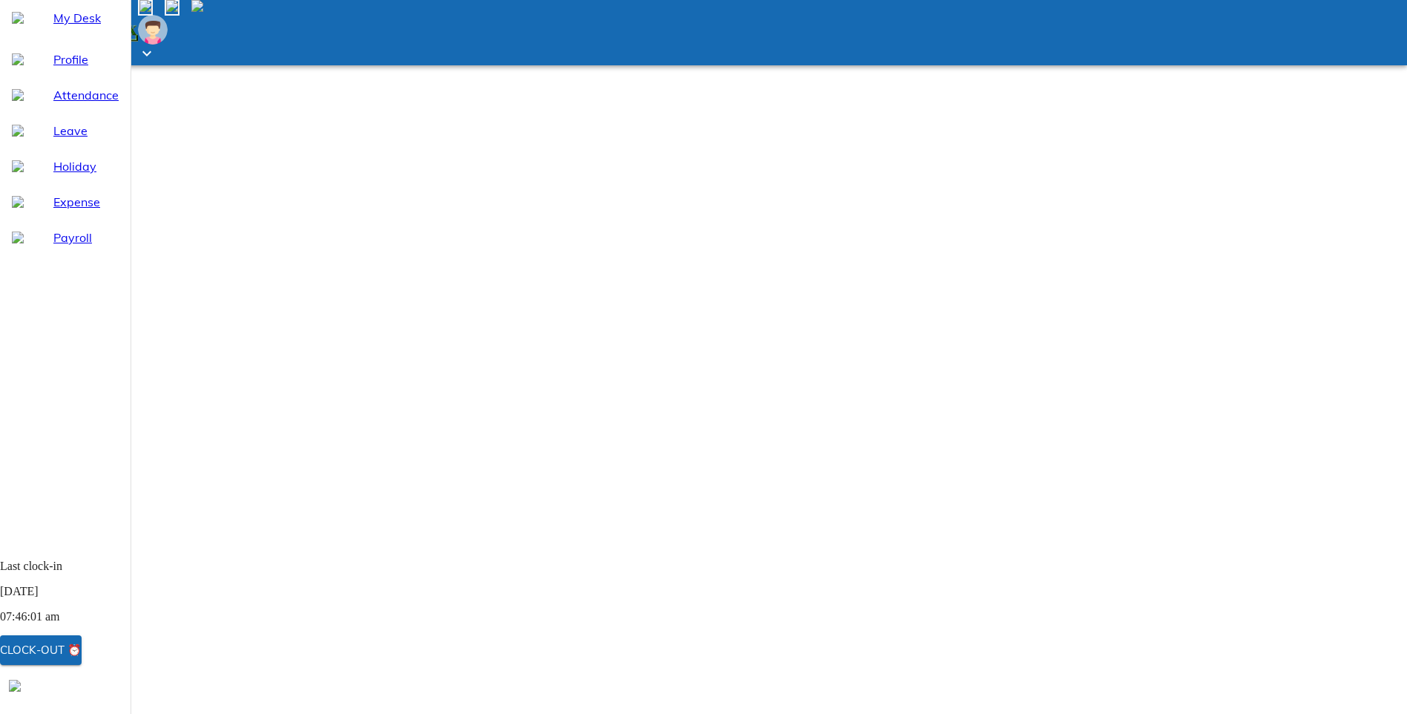
drag, startPoint x: 553, startPoint y: 490, endPoint x: 590, endPoint y: 505, distance: 40.9
click at [53, 139] on span "Leave" at bounding box center [85, 131] width 65 height 18
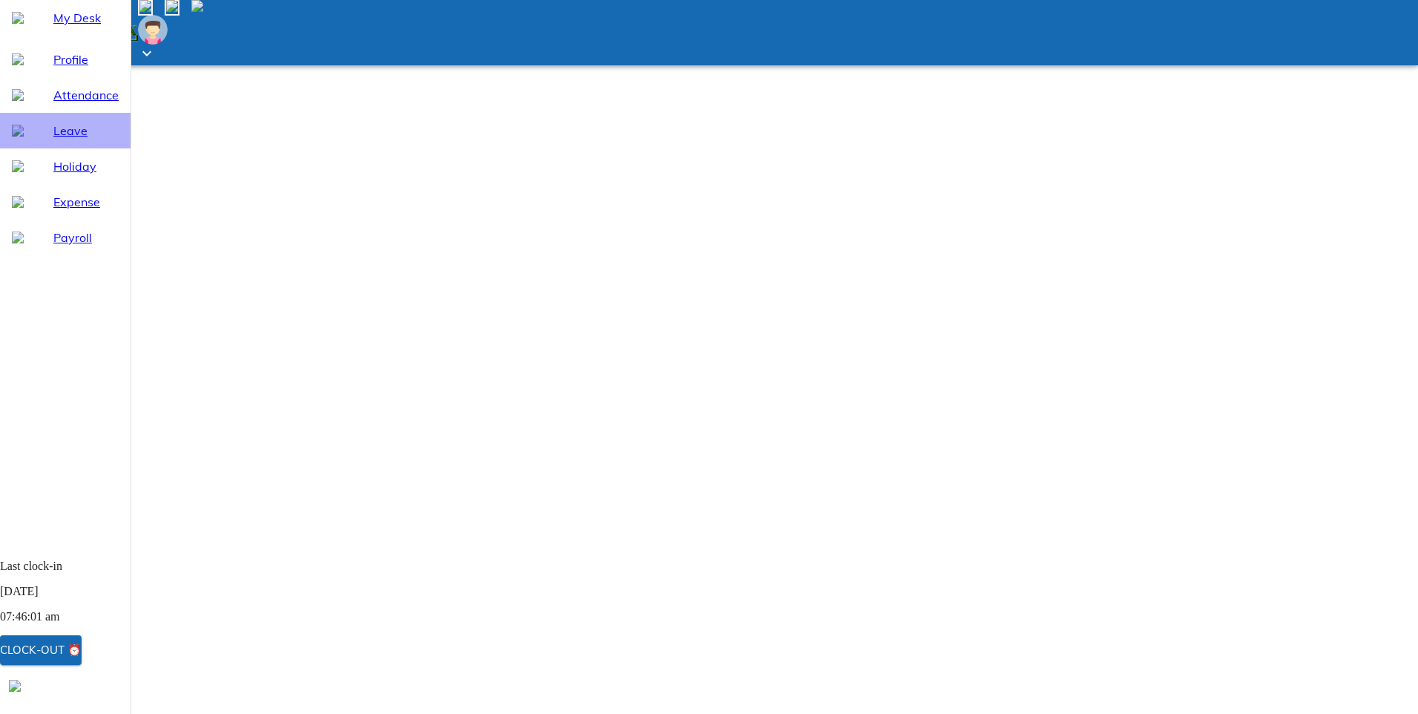
select select "8"
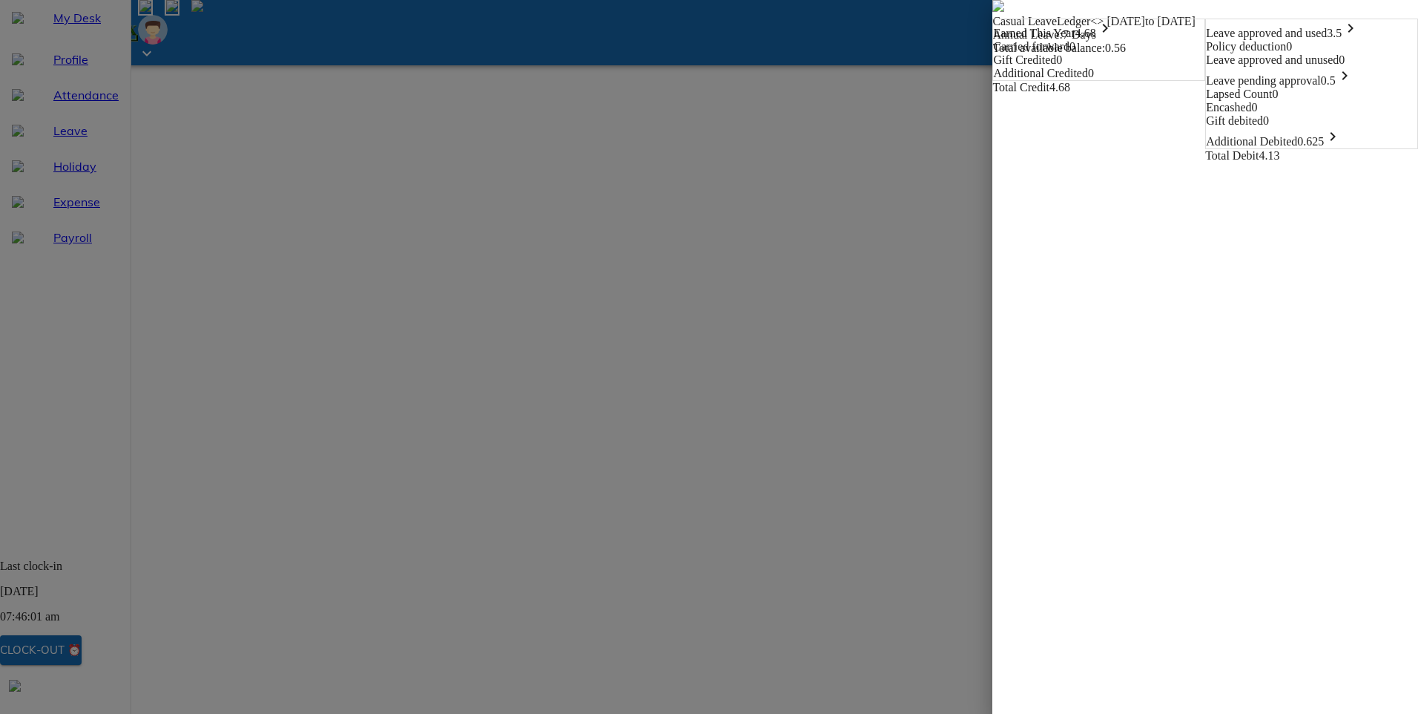
click at [1354, 87] on span "0.5 keyboard_arrow_right" at bounding box center [1337, 80] width 33 height 13
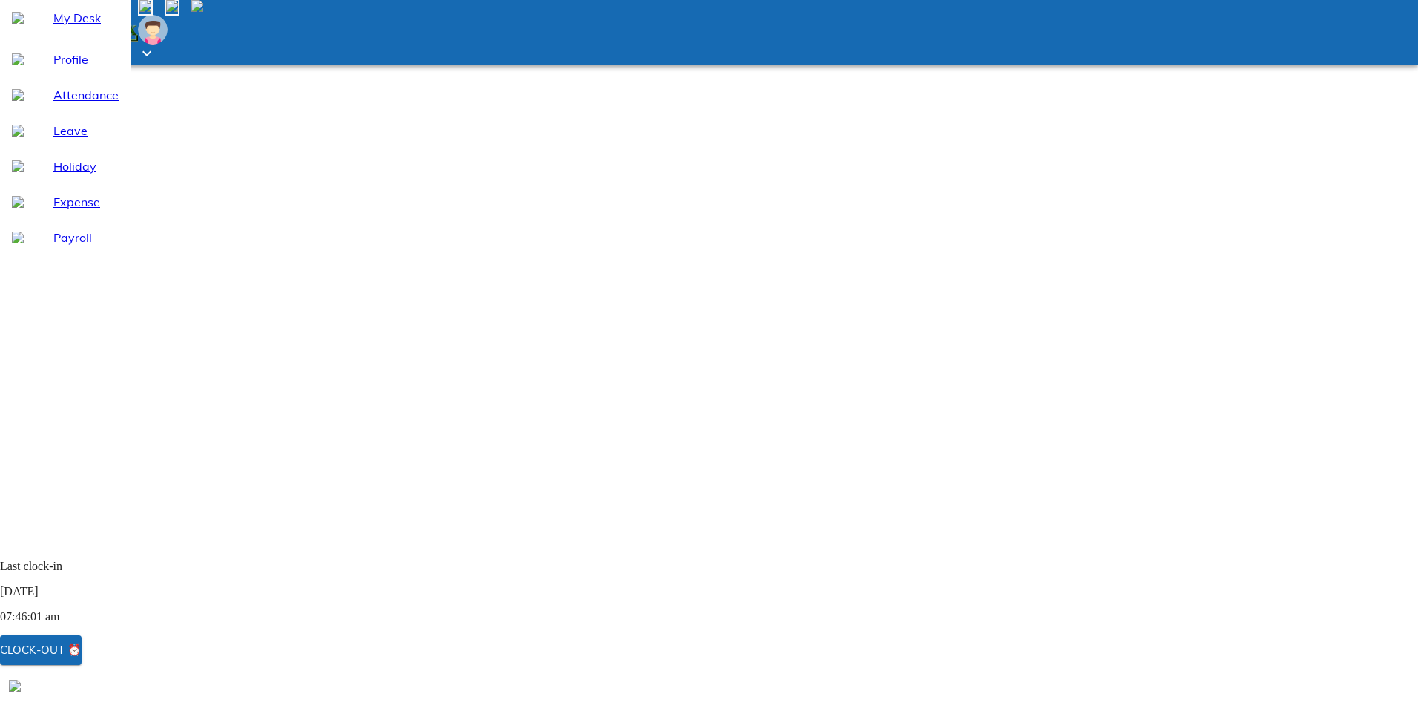
click at [203, 12] on img at bounding box center [197, 6] width 12 height 12
click at [974, 65] on div at bounding box center [709, 357] width 1418 height 714
click at [178, 12] on img at bounding box center [172, 6] width 12 height 12
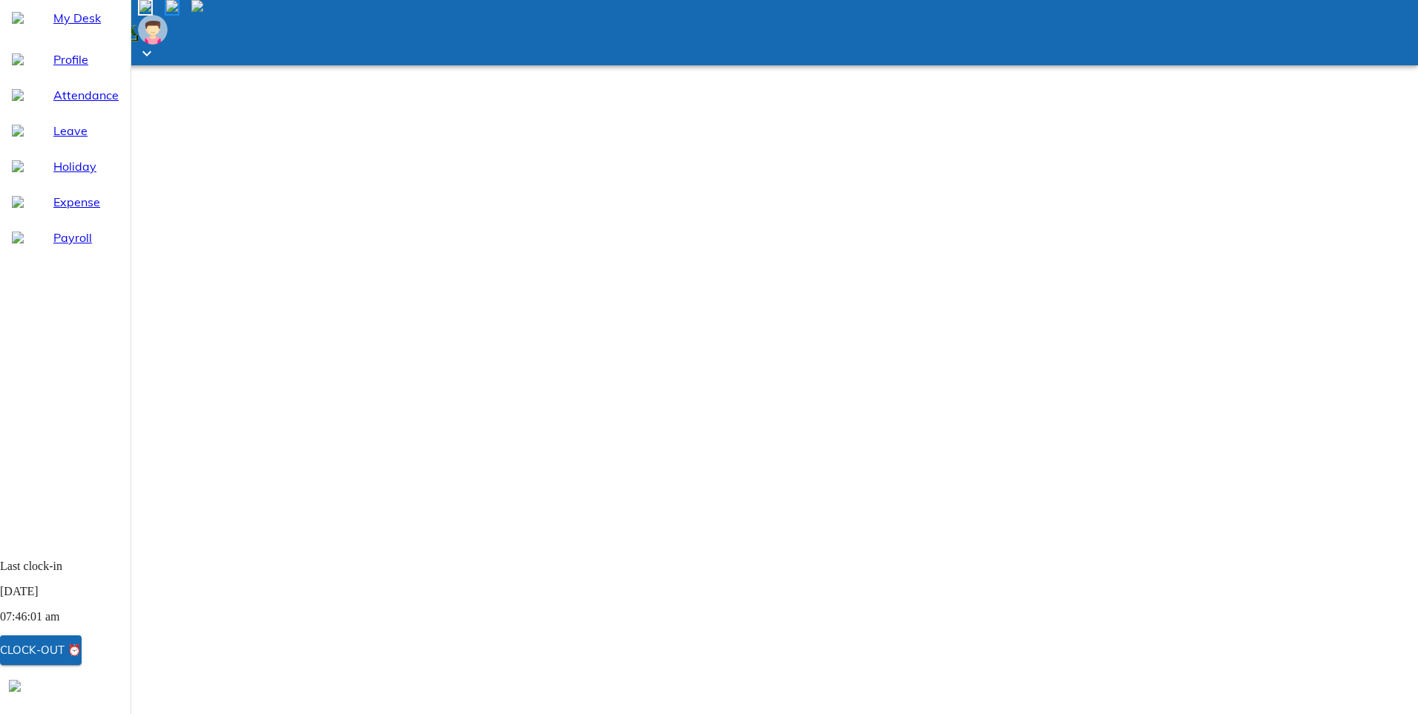
drag, startPoint x: 66, startPoint y: 128, endPoint x: 70, endPoint y: 136, distance: 9.3
click at [66, 104] on span "Attendance" at bounding box center [85, 95] width 65 height 18
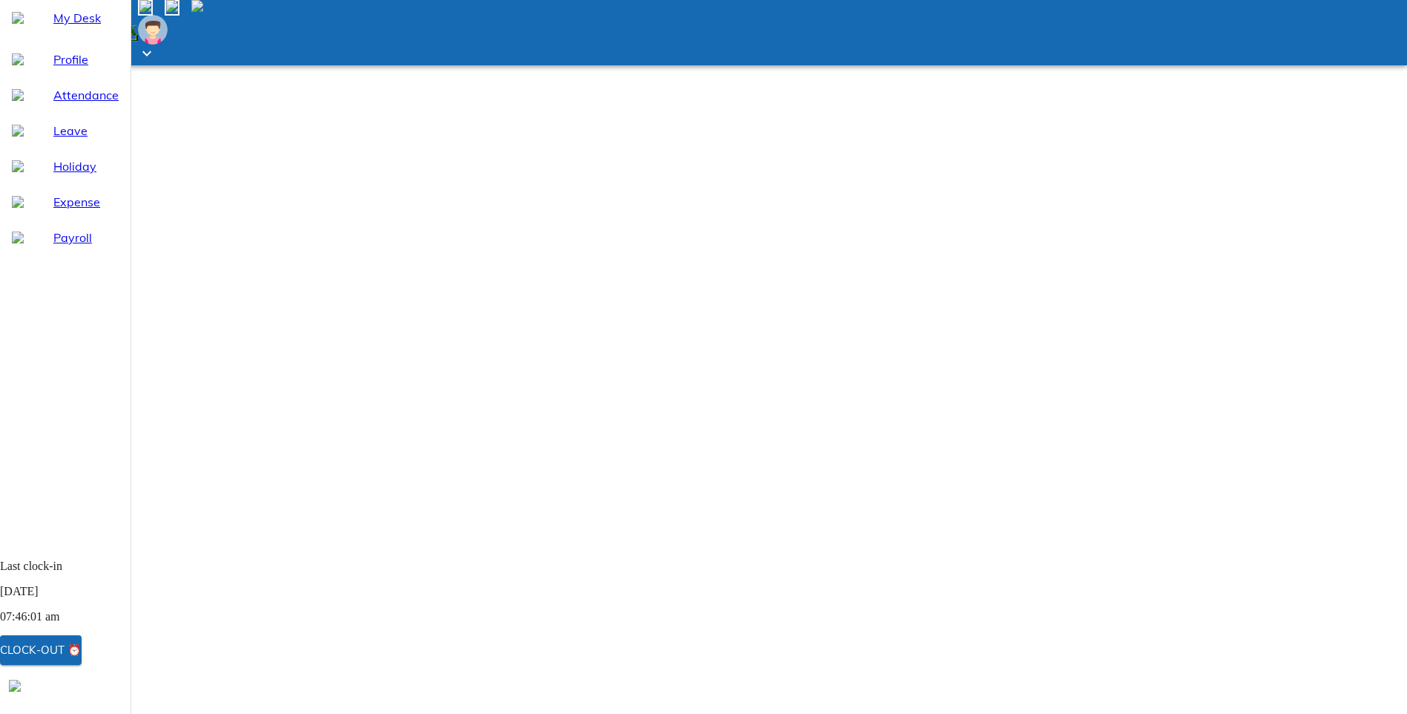
select select "8"
click at [156, 45] on icon at bounding box center [147, 54] width 18 height 18
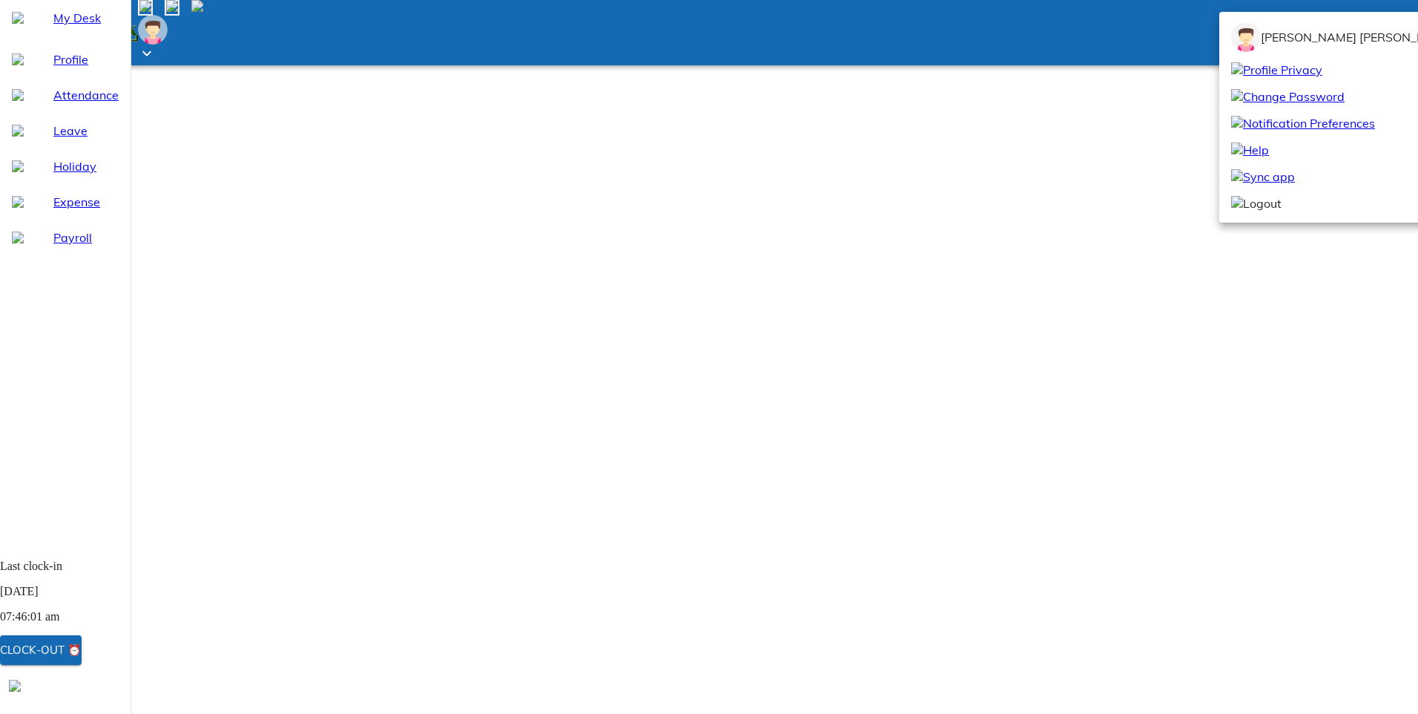
click at [1144, 37] on div at bounding box center [709, 357] width 1418 height 714
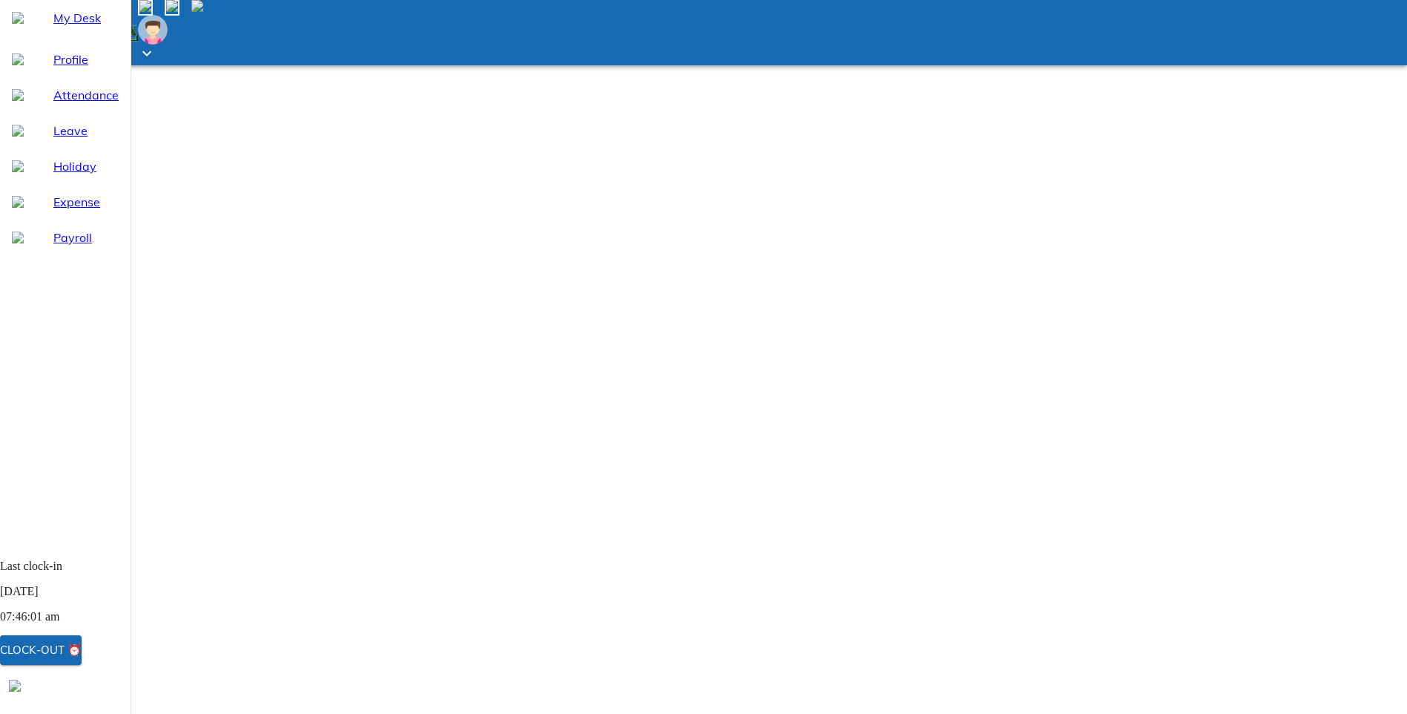
click at [203, 12] on img at bounding box center [197, 6] width 12 height 12
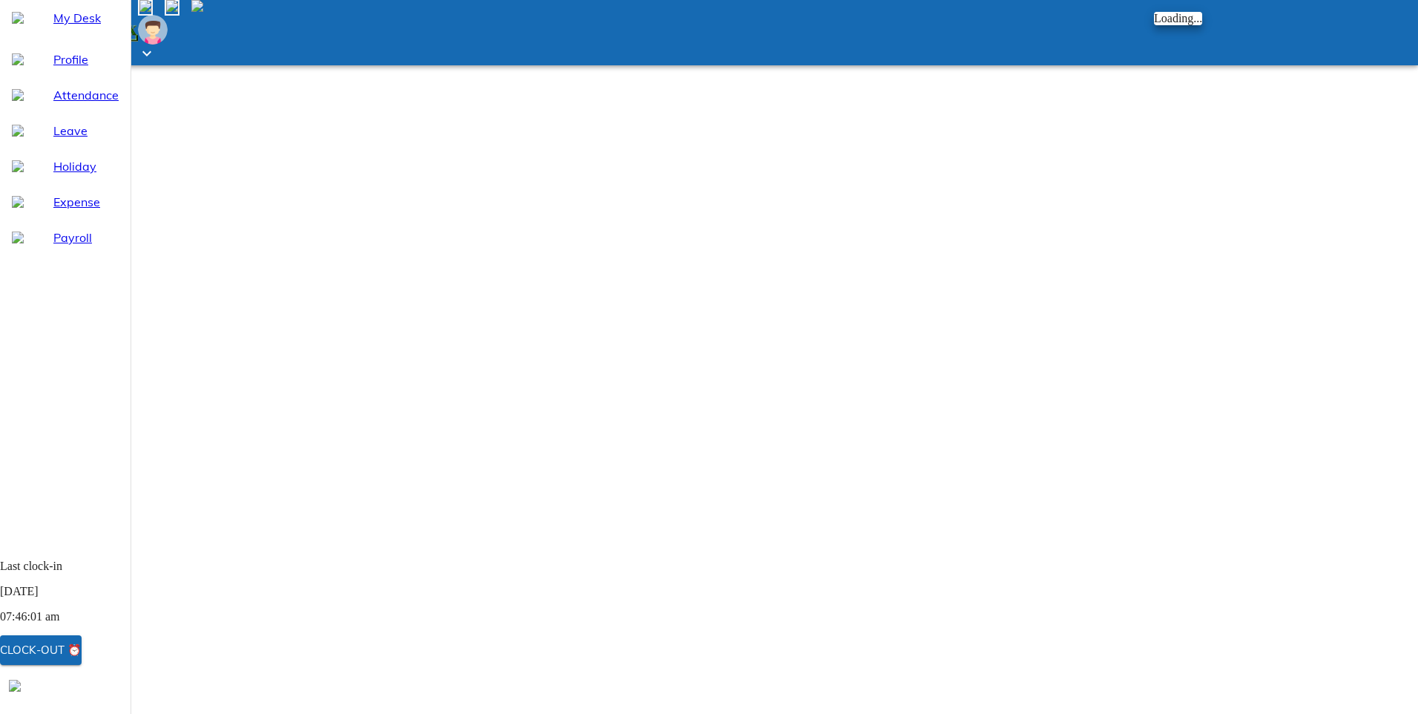
click at [1278, 457] on div at bounding box center [709, 357] width 1418 height 714
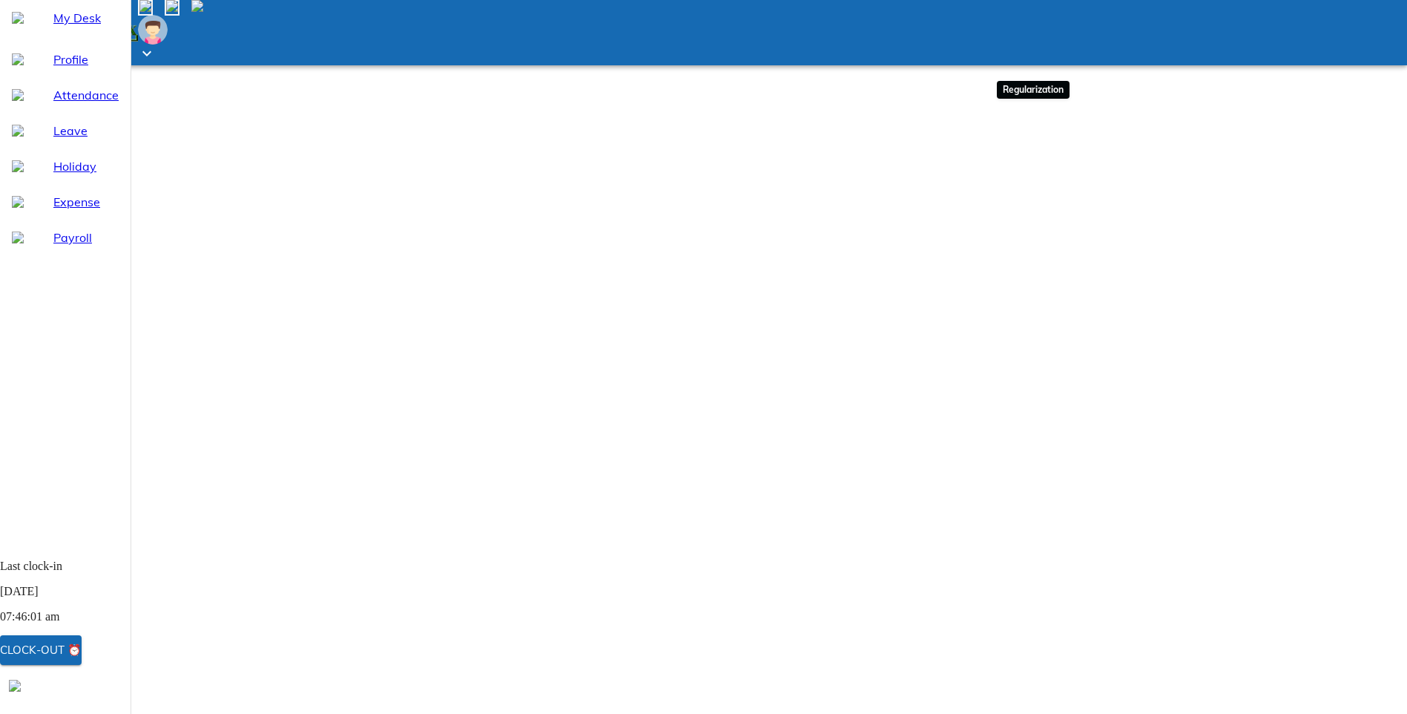
type input "[DATE]"
type input "12"
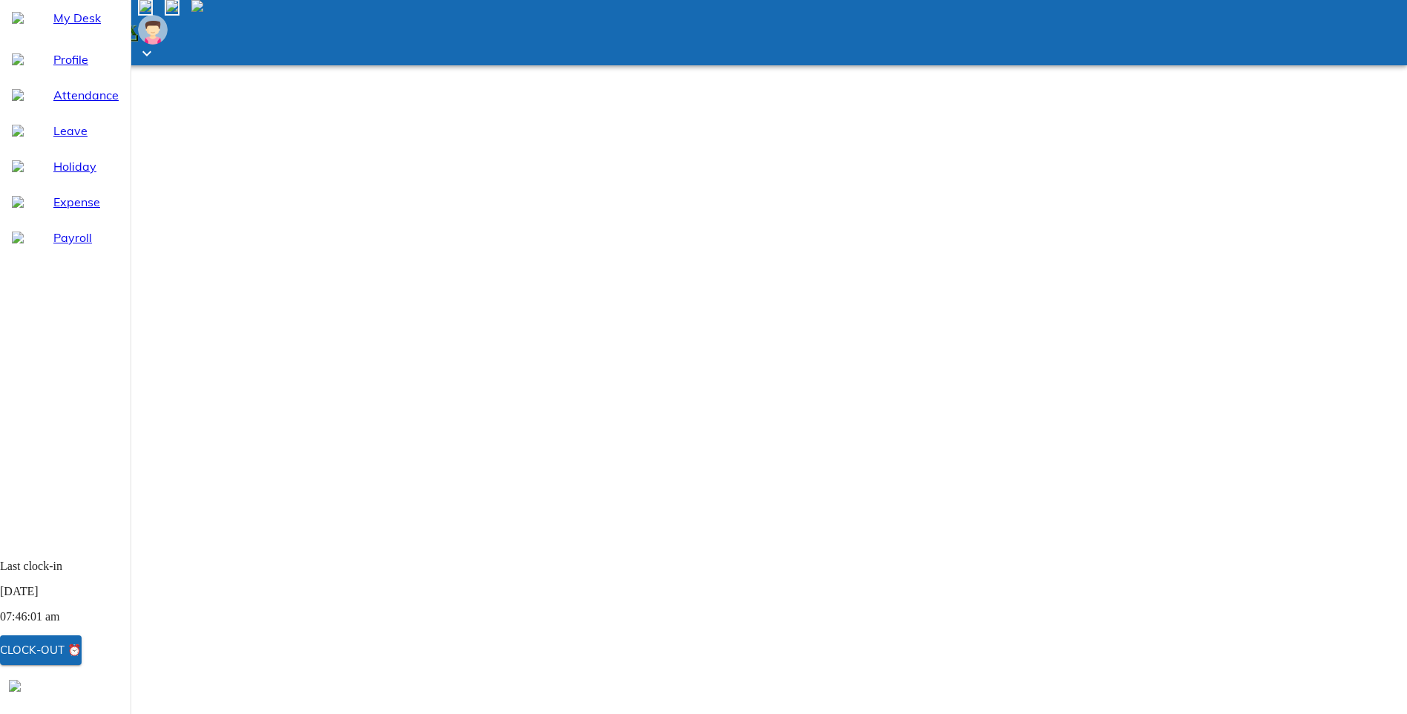
type input "8"
type input "2025"
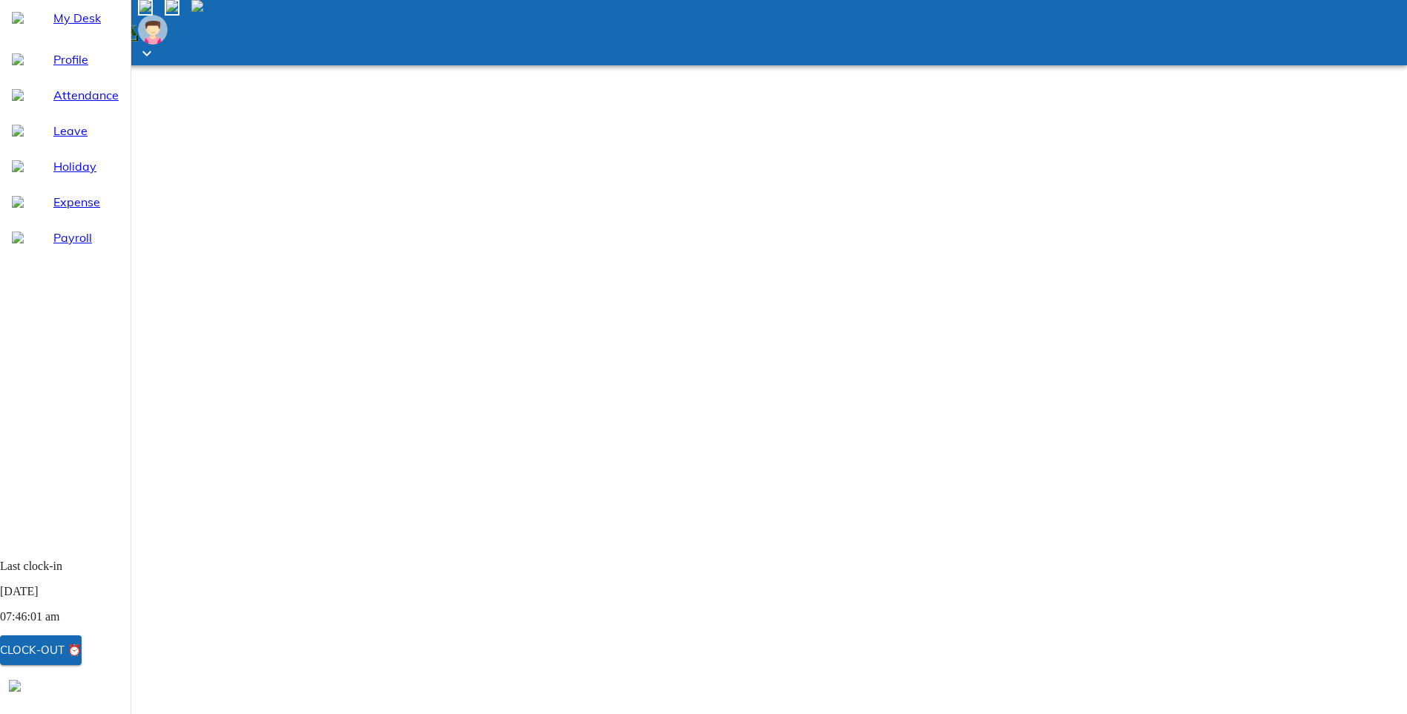
type input "04:25:51"
type textarea "x"
type input "04:03:51"
type textarea "x"
type input "04:04:51"
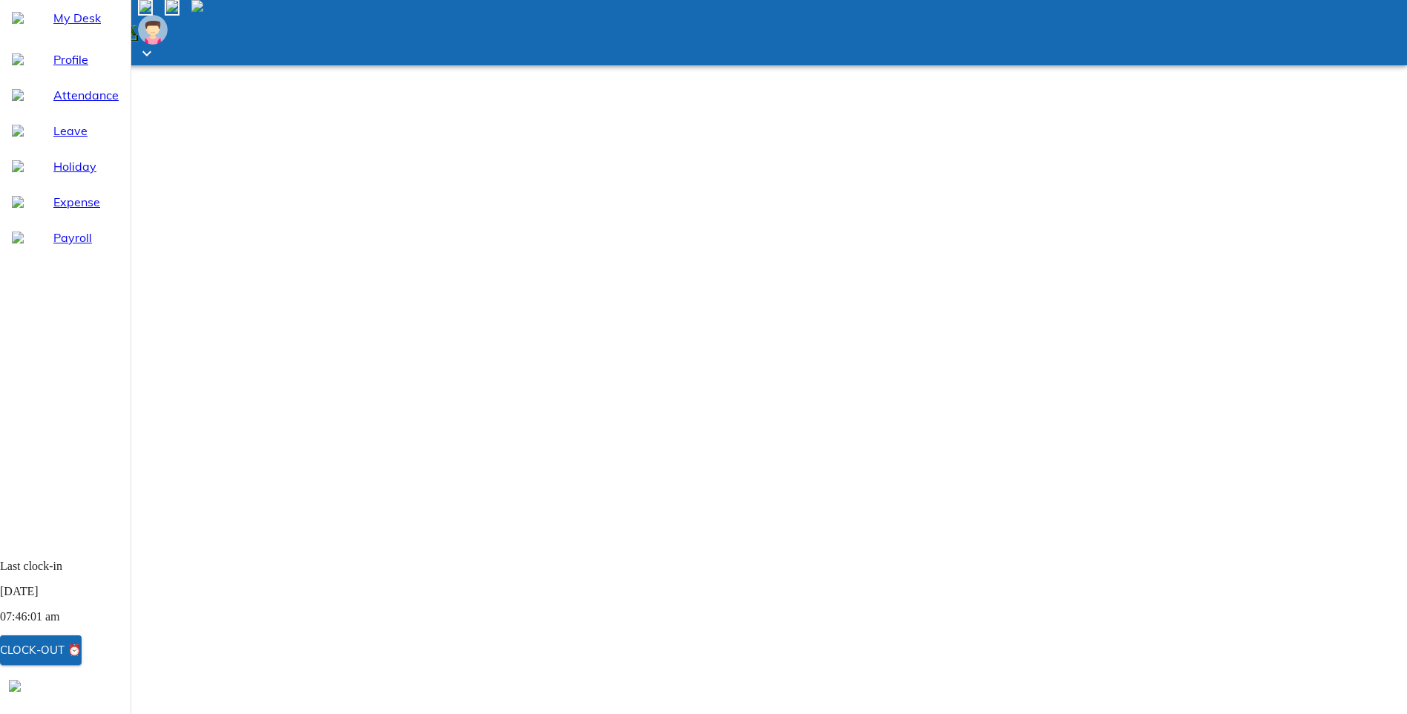
type textarea "x"
type input "16:04:51"
type textarea "x"
type input "16:04:51"
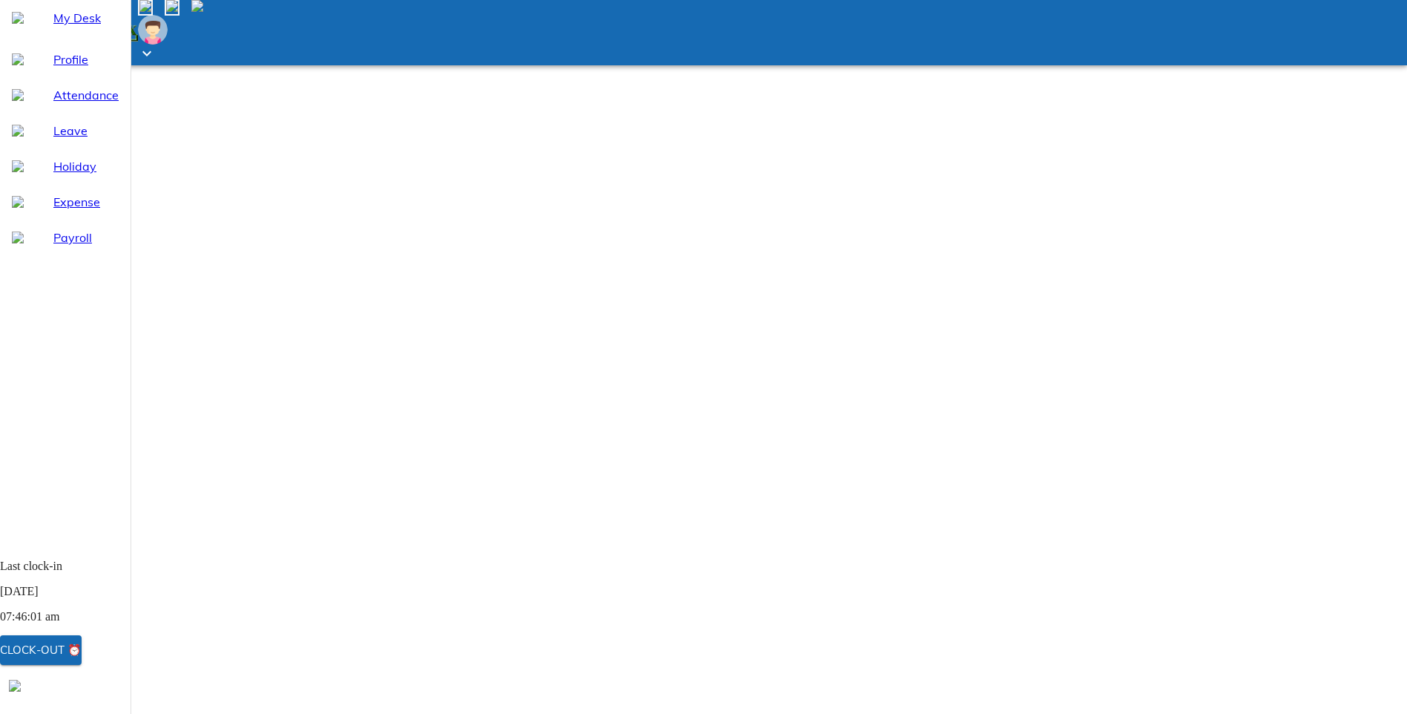
type textarea "x"
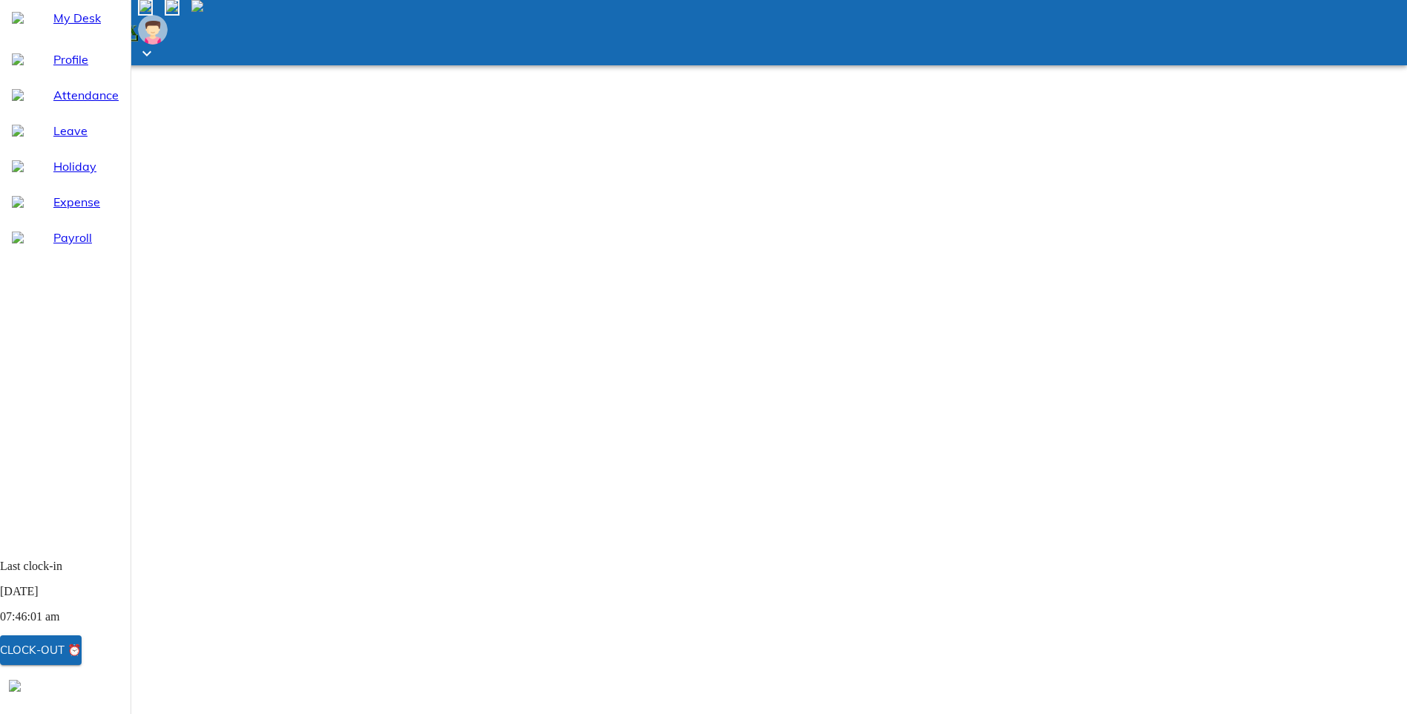
paste textarea "due to shift not updated in sumhr"
type textarea "due to shift not updated in sumhr"
type textarea "x"
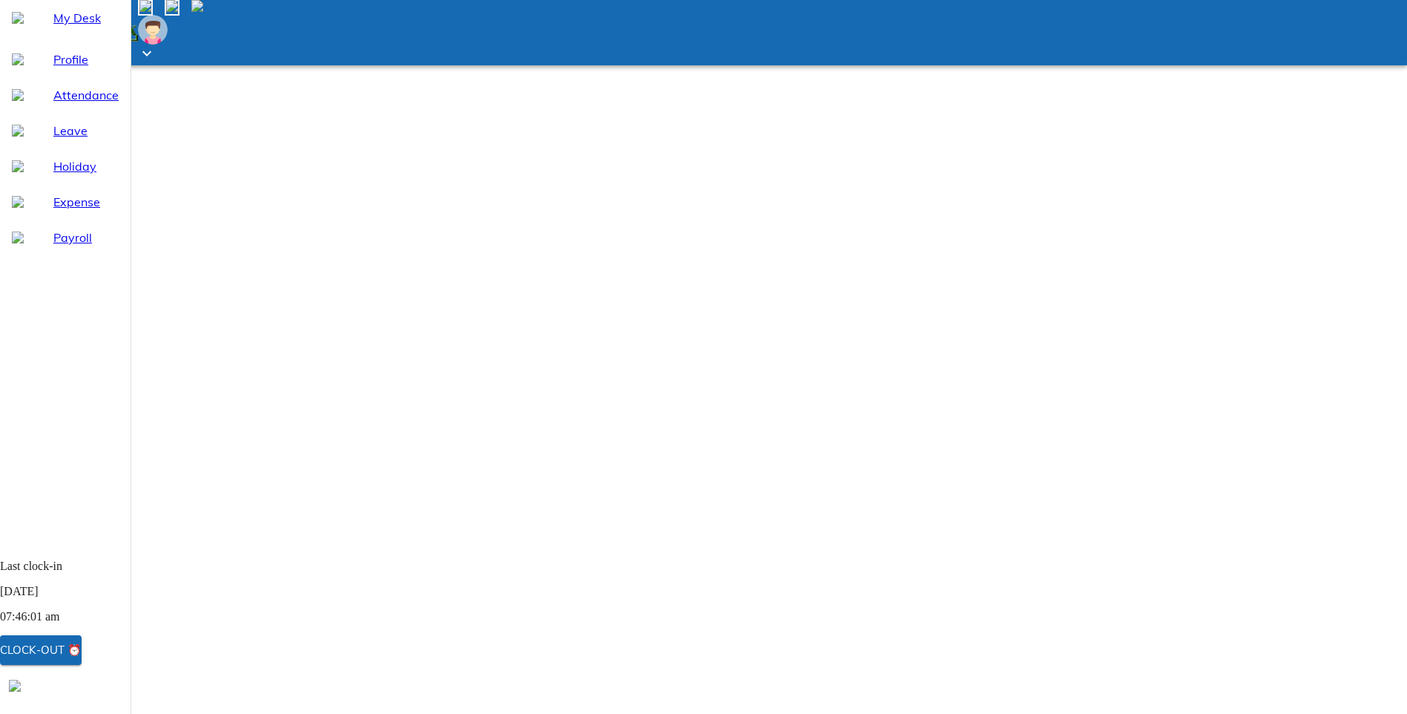
type textarea "due to shift not updated in sumhr"
type textarea "x"
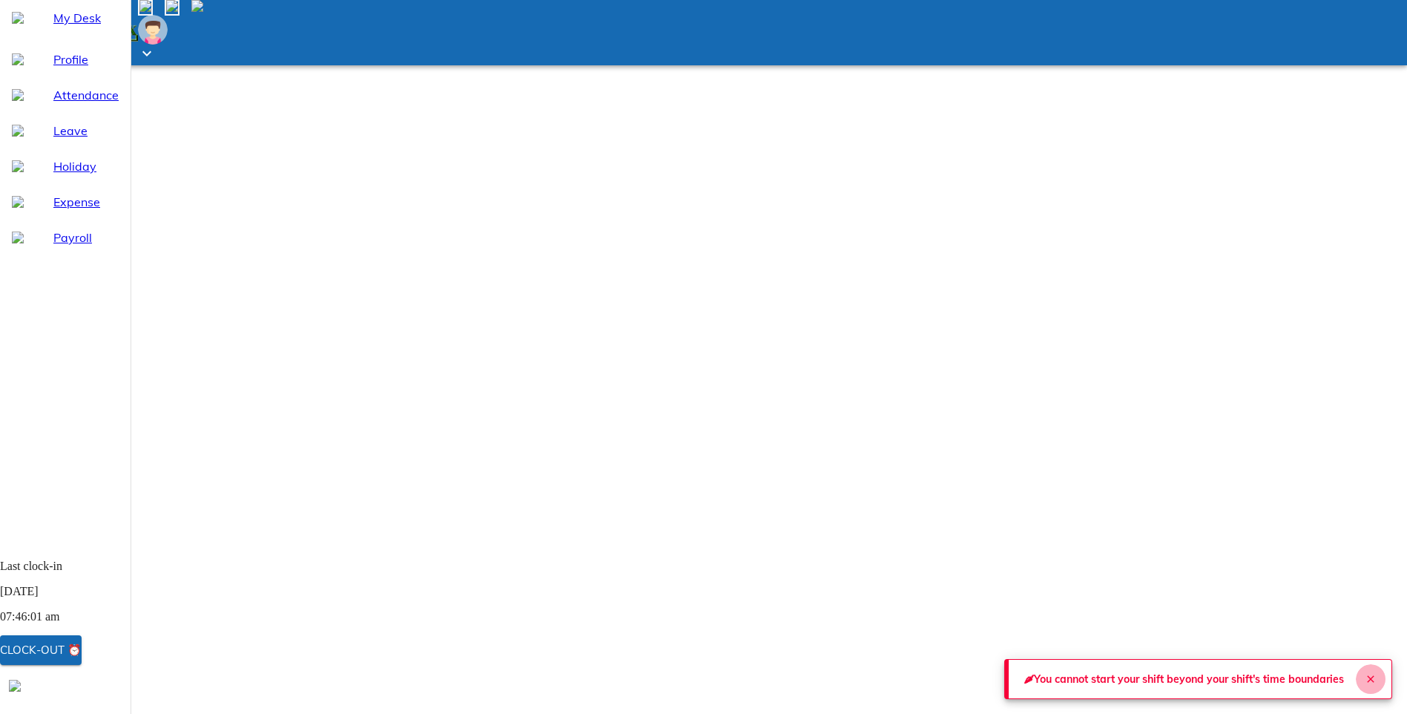
click at [1367, 674] on icon "Close" at bounding box center [1371, 679] width 12 height 12
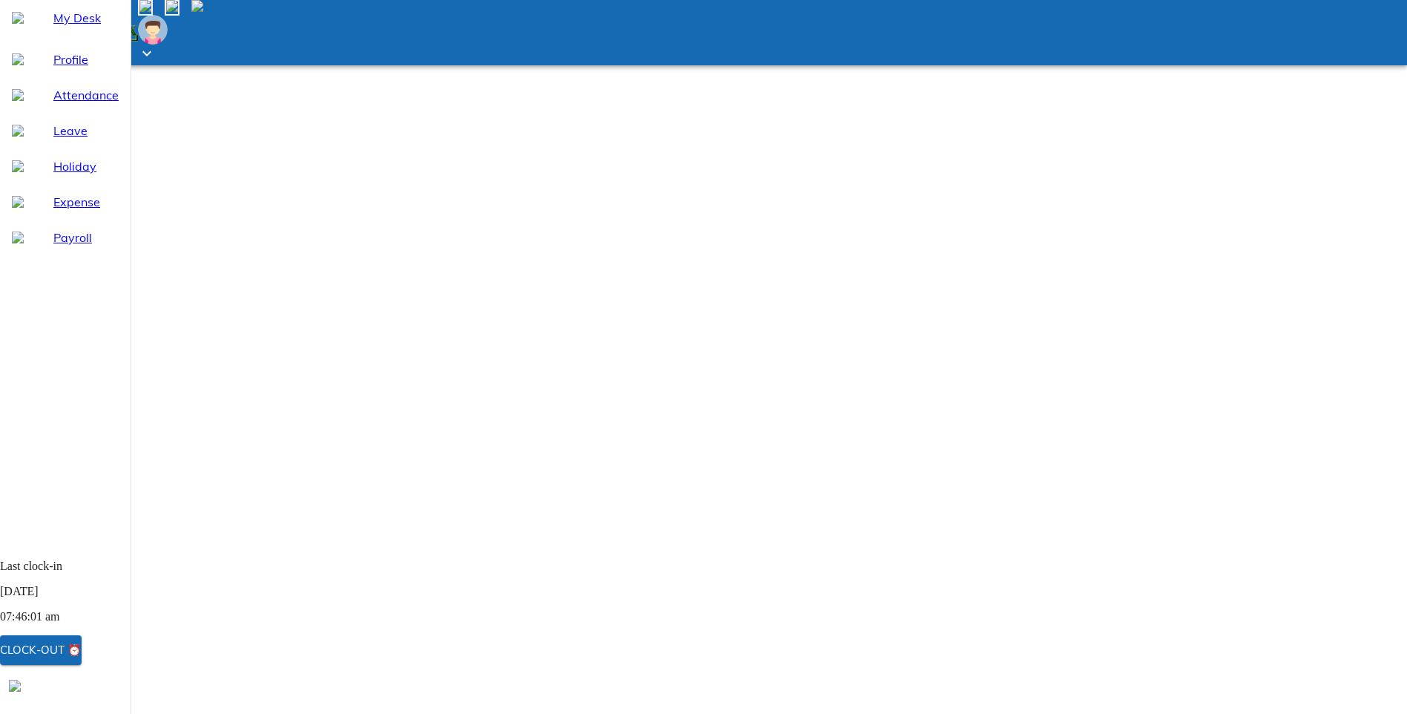
type input "16:00:51"
type textarea "x"
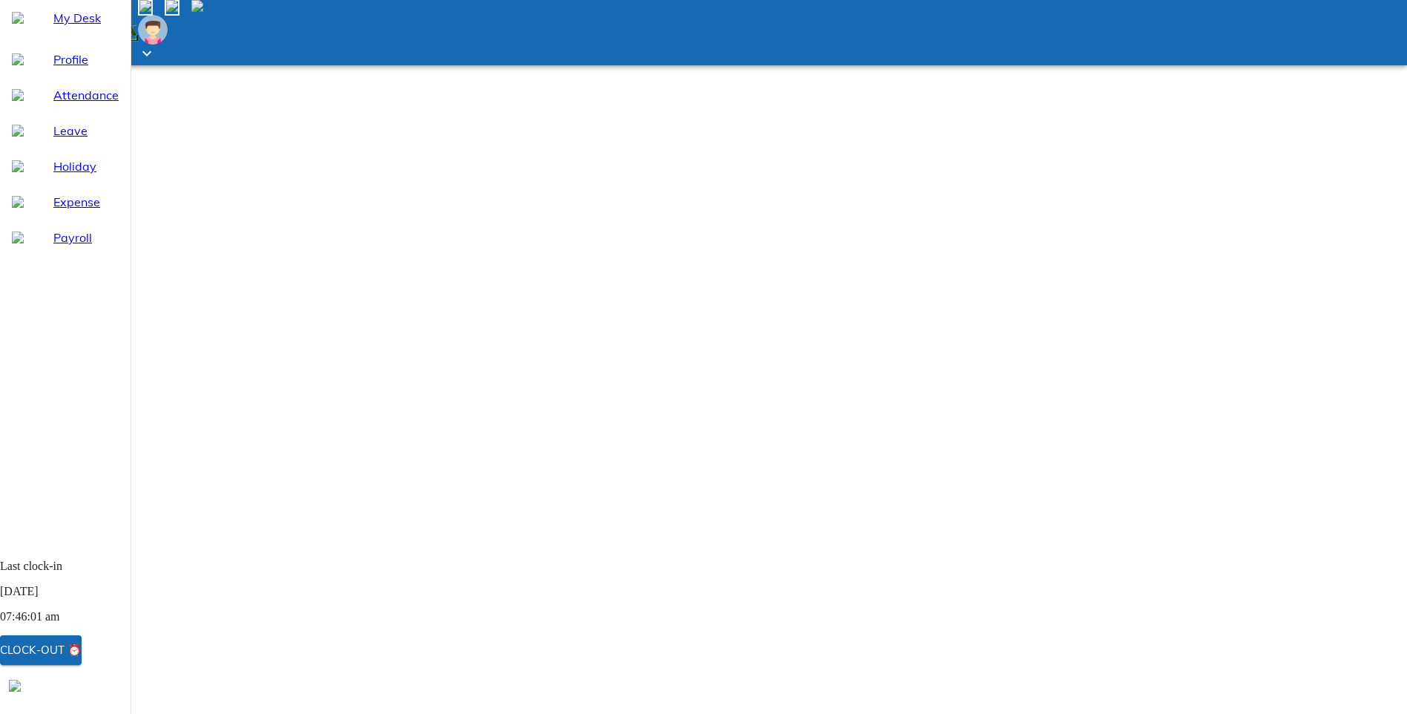
type input "15:00:51"
type textarea "x"
type input "15:36:51"
type textarea "x"
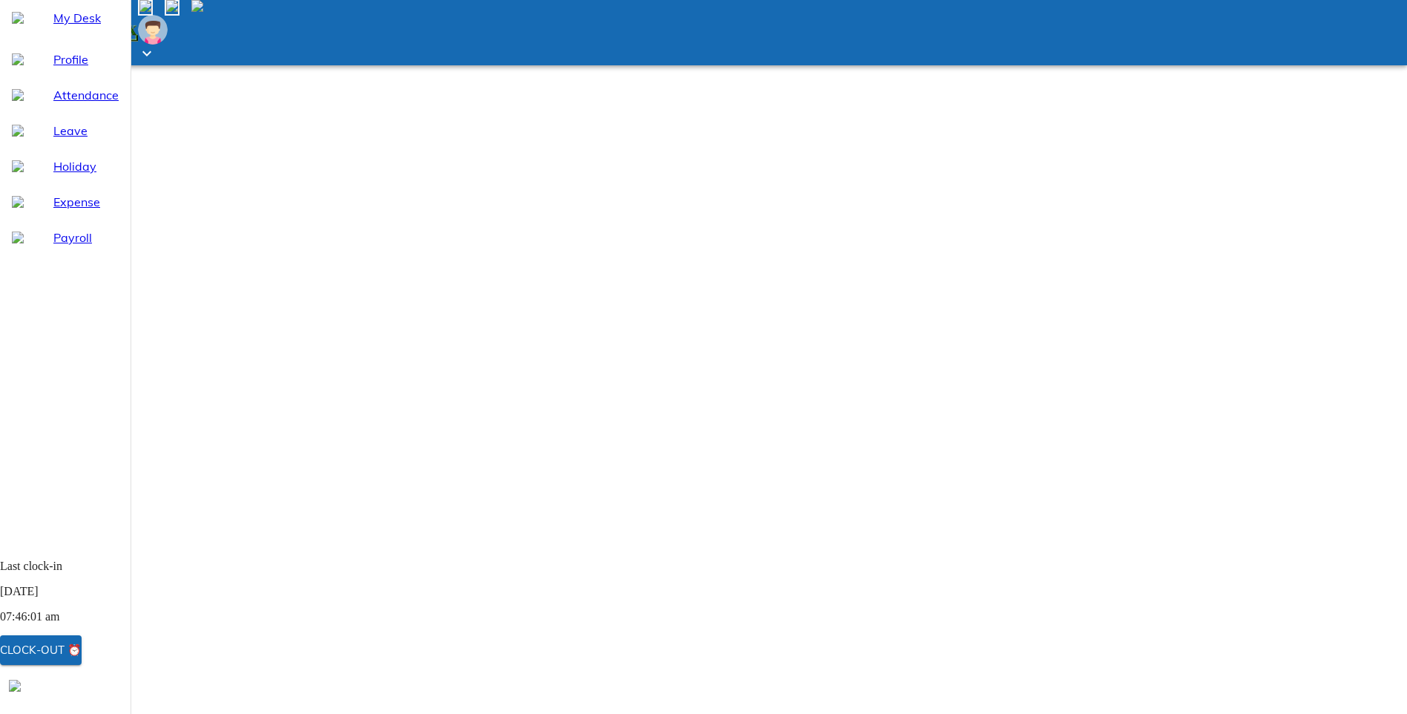
type input "15:45:51"
type textarea "x"
type input "15:57:51"
type textarea "x"
type input "15:00:51"
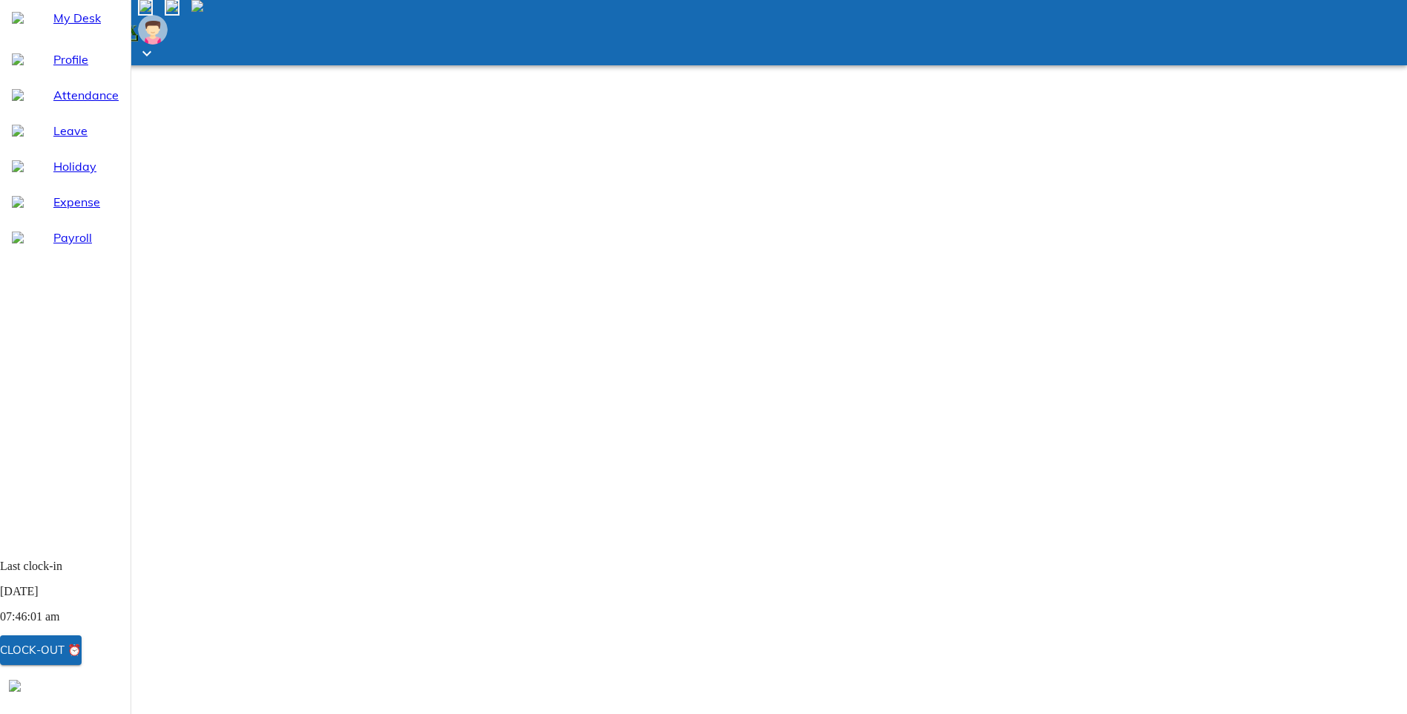
type textarea "x"
type input "15:59:51"
type textarea "x"
type input "16:59:51"
type textarea "x"
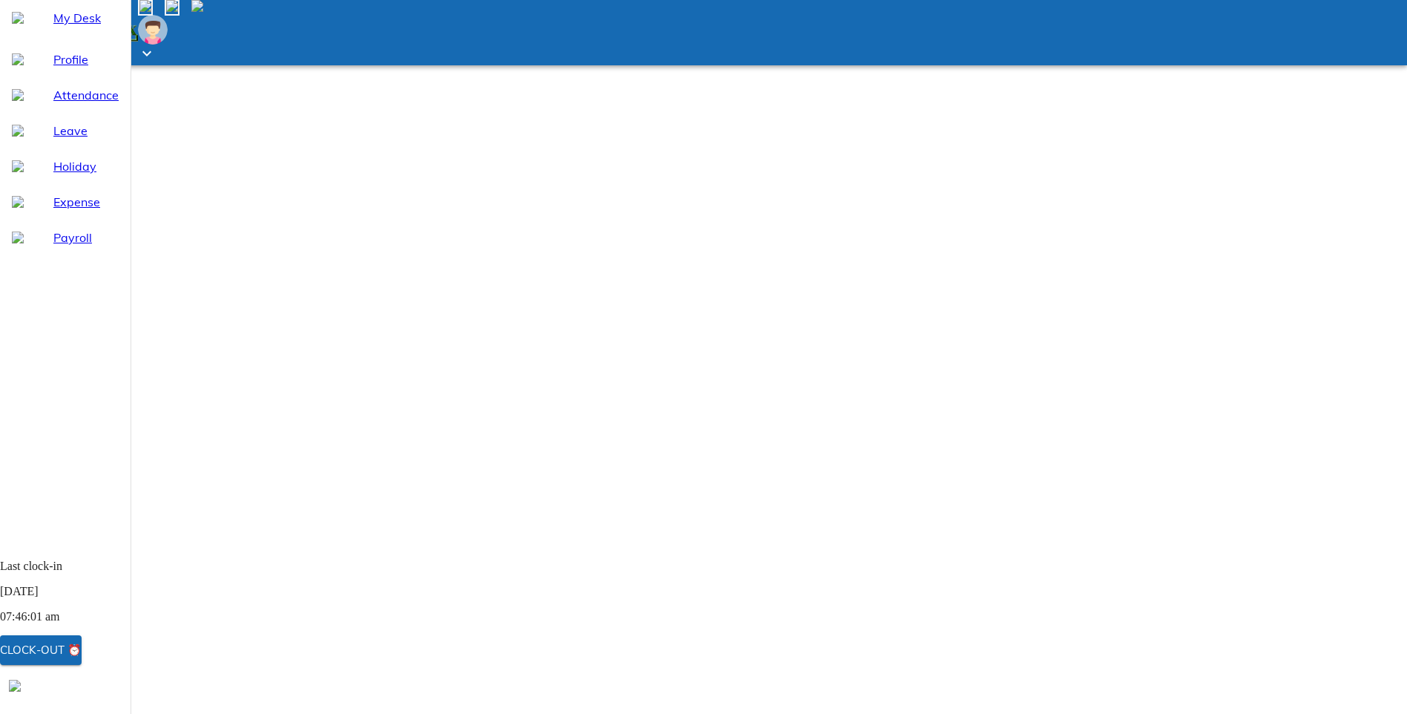
type input "15:59:51"
type textarea "x"
type input "15:59:51"
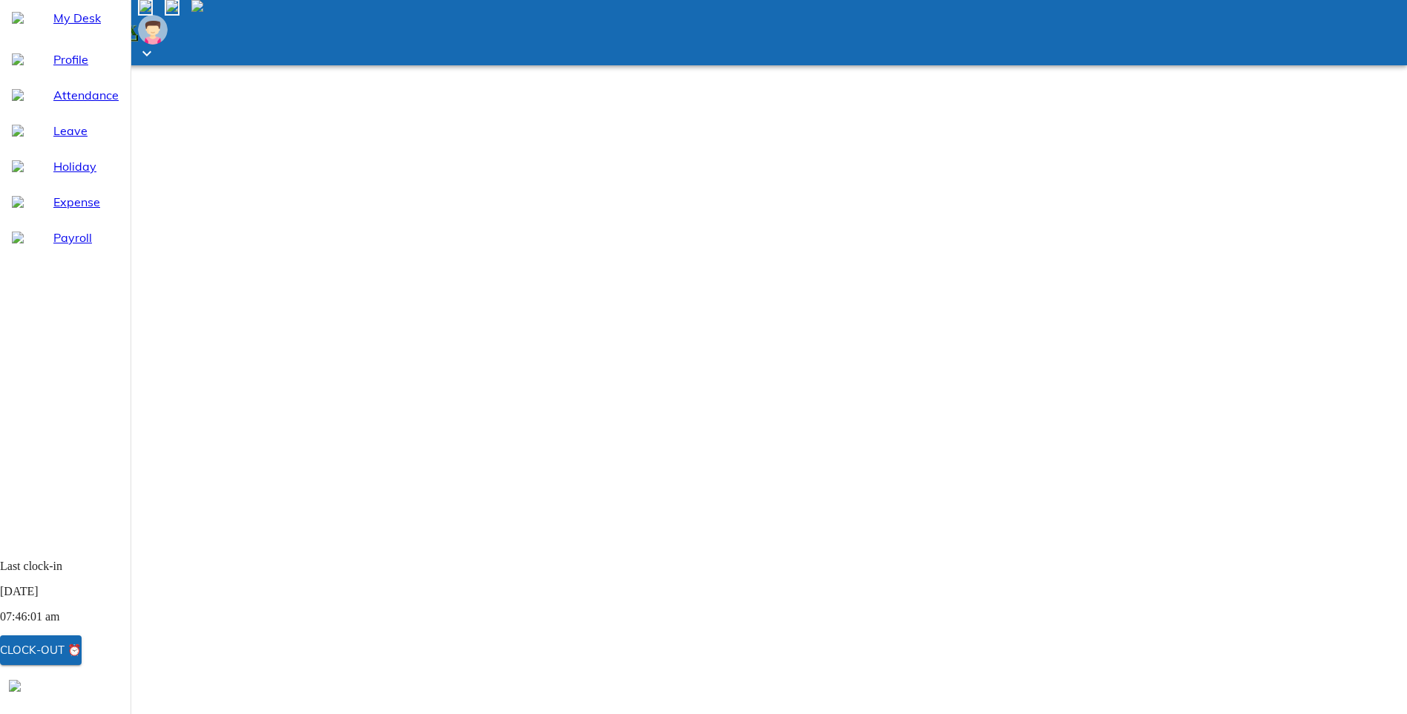
scroll to position [0, 0]
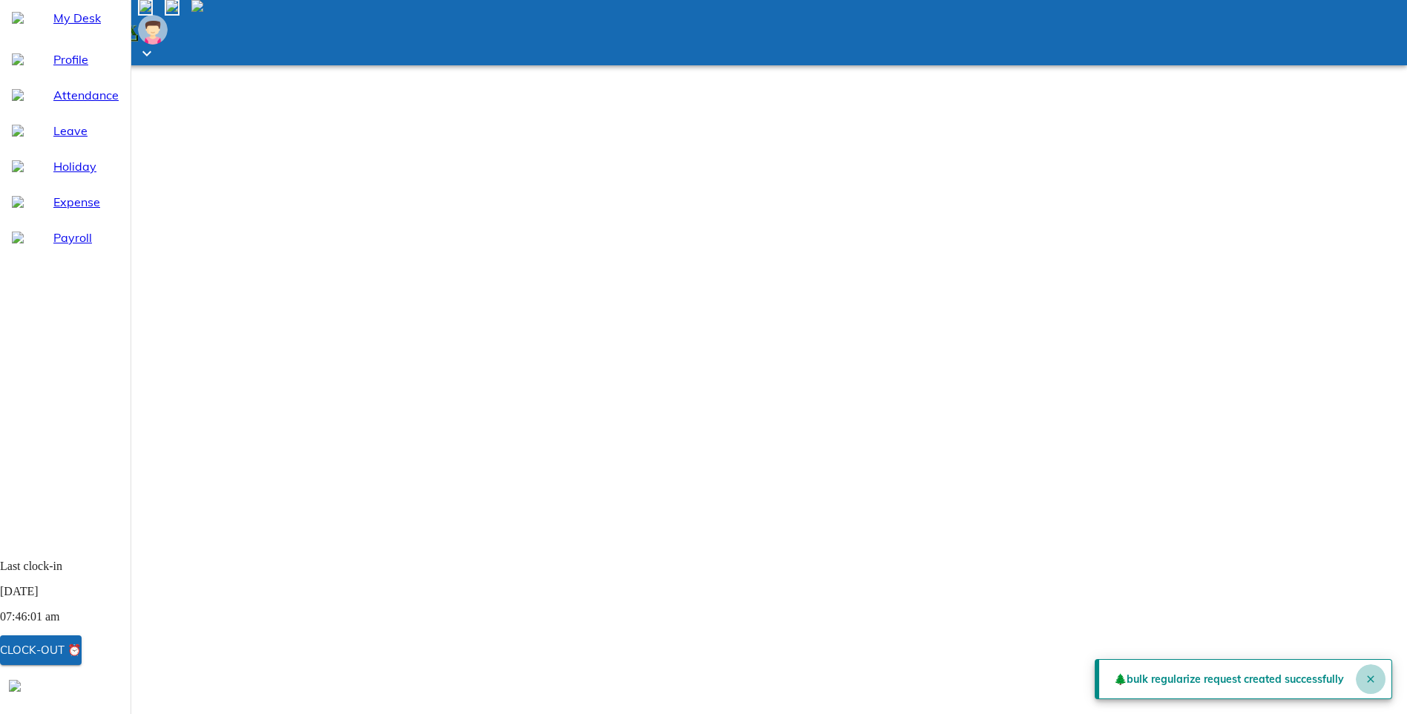
click at [1365, 674] on icon "Close" at bounding box center [1371, 679] width 12 height 12
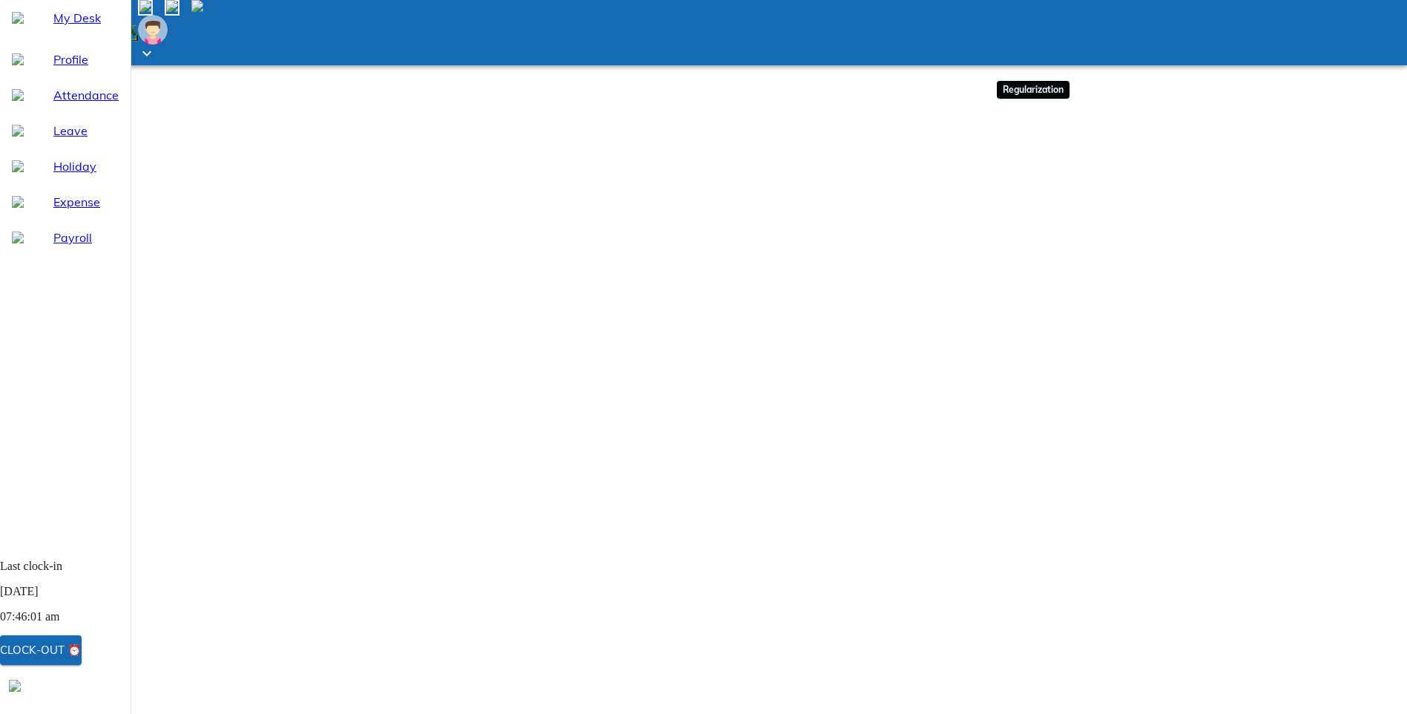
type input "[DATE]"
type input "14"
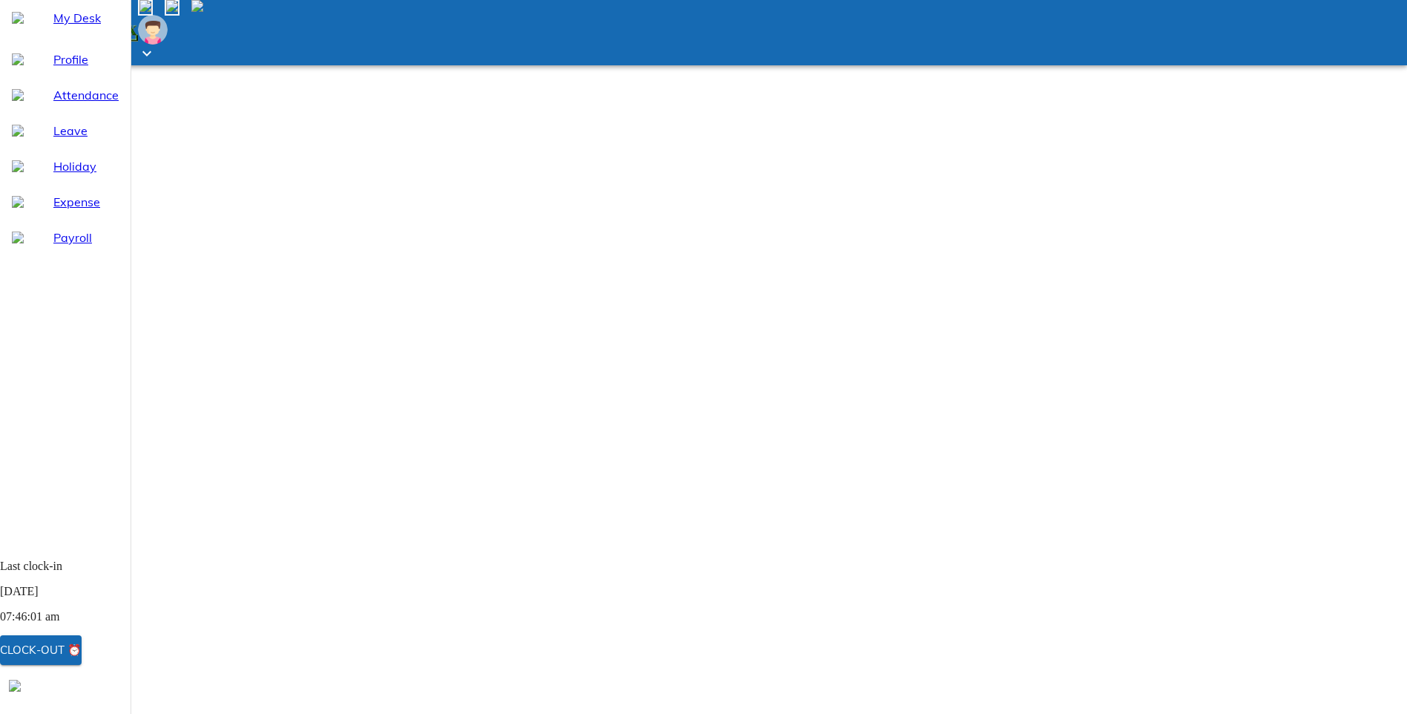
type input "8"
type input "2025"
type textarea "x"
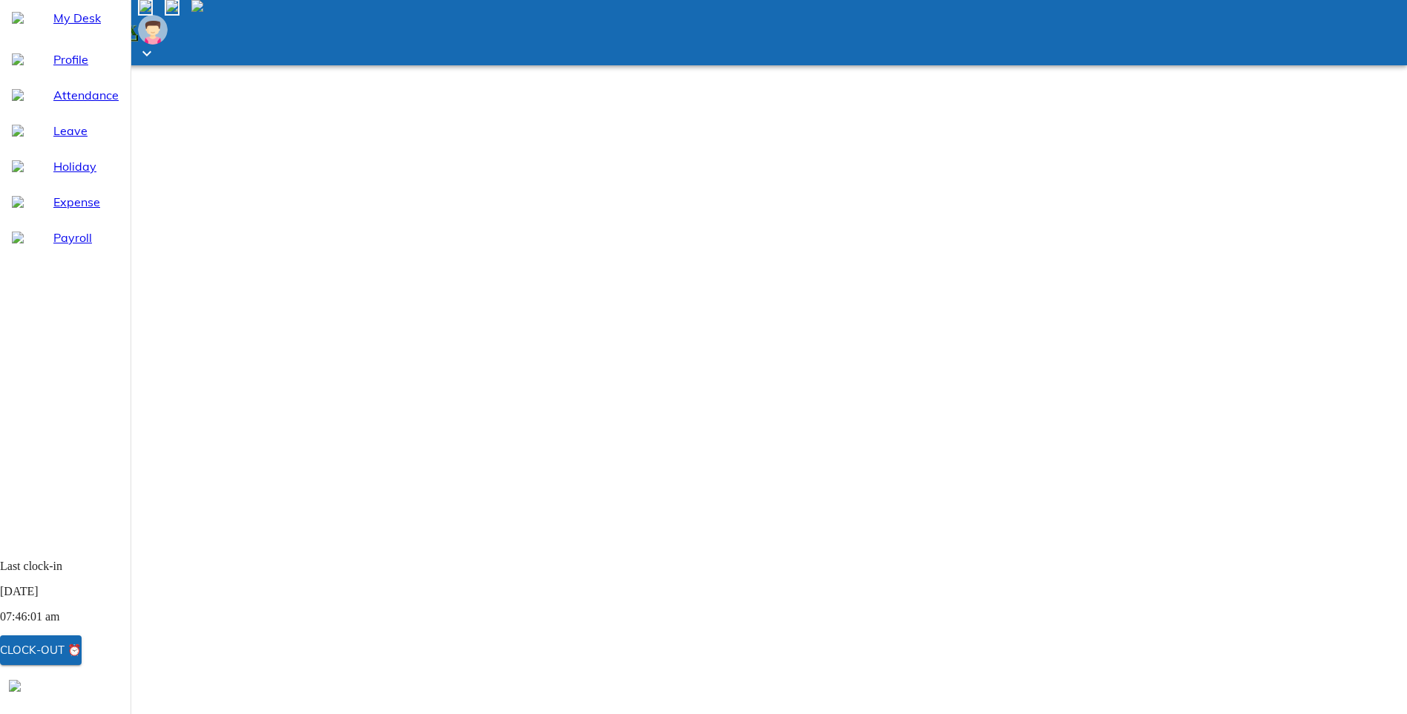
paste textarea "due to shift not updated in sumhr"
type textarea "due to shift not updated in sumhr"
type textarea "x"
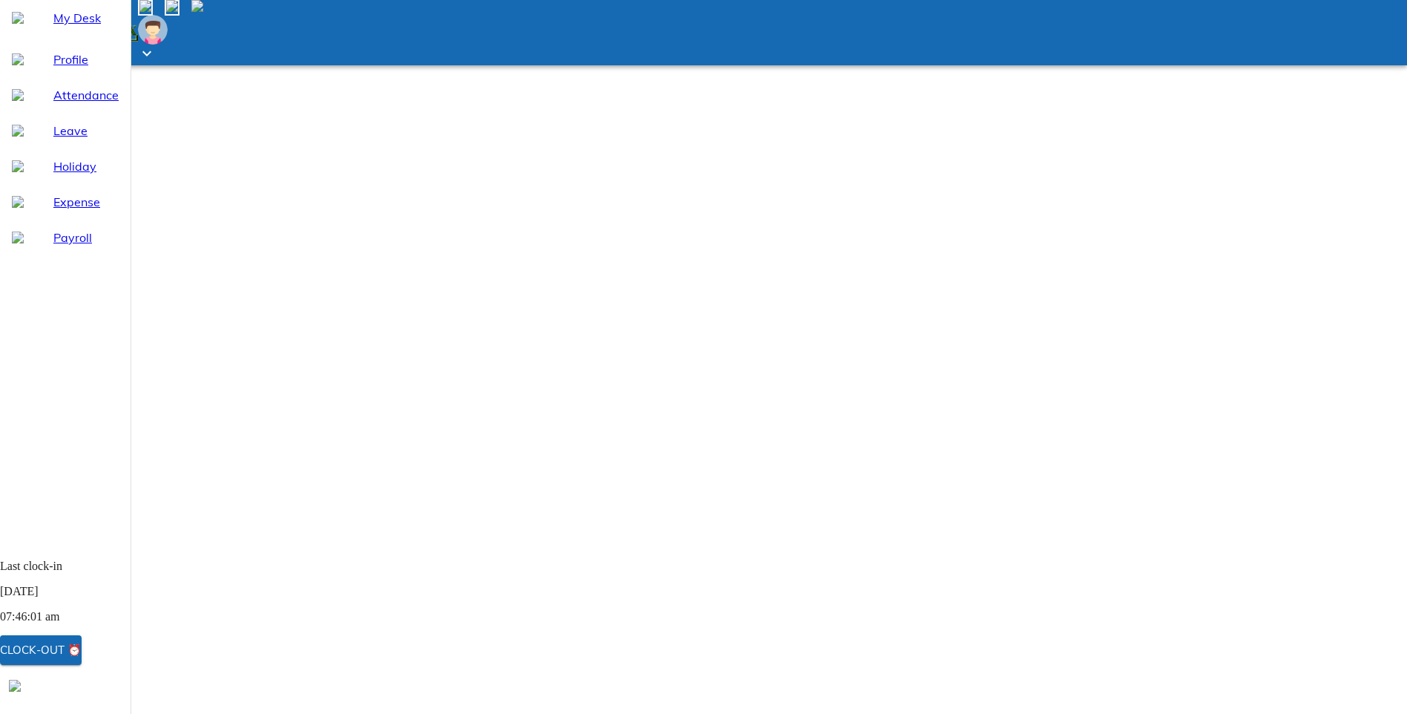
type textarea "due to shift not updated in sumhr"
type textarea "x"
type input "15:46:14"
type textarea "x"
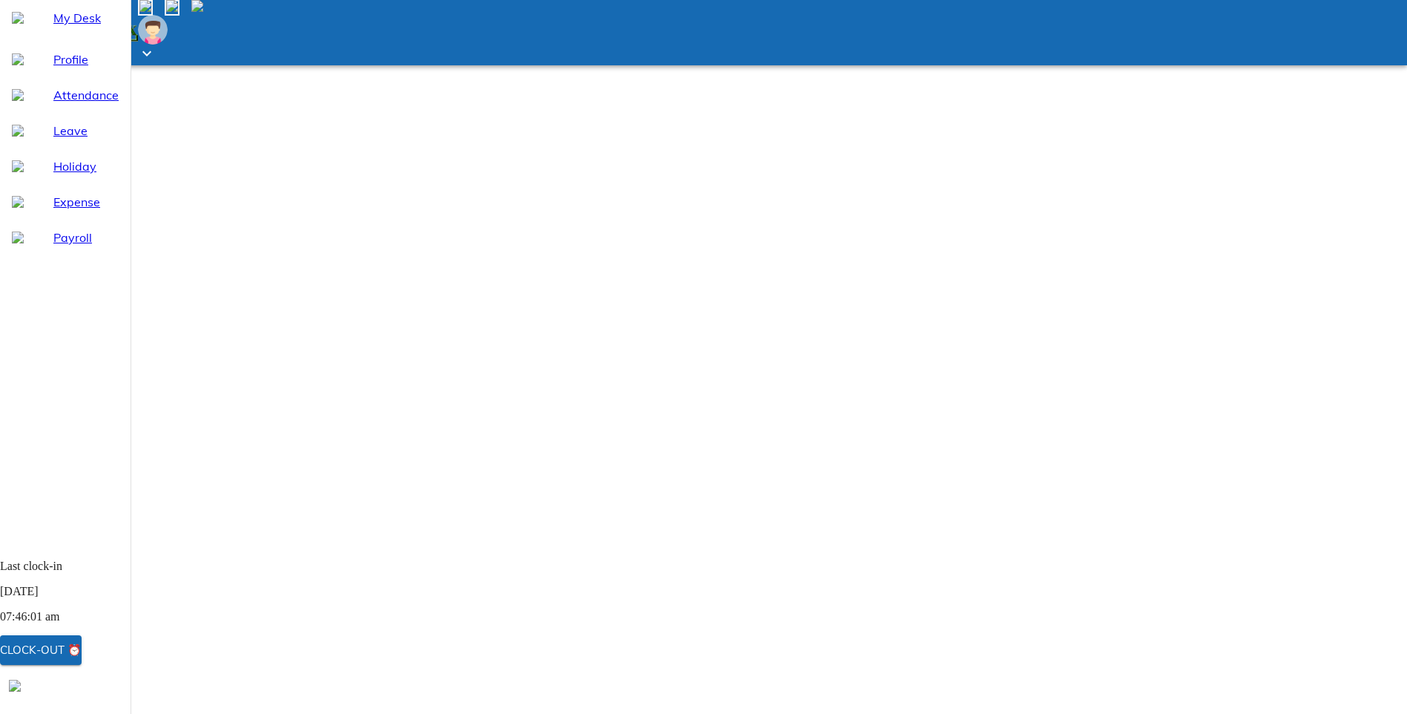
type input "16:46:14"
type textarea "x"
type input "15:46:14"
type textarea "x"
type input "15:59:14"
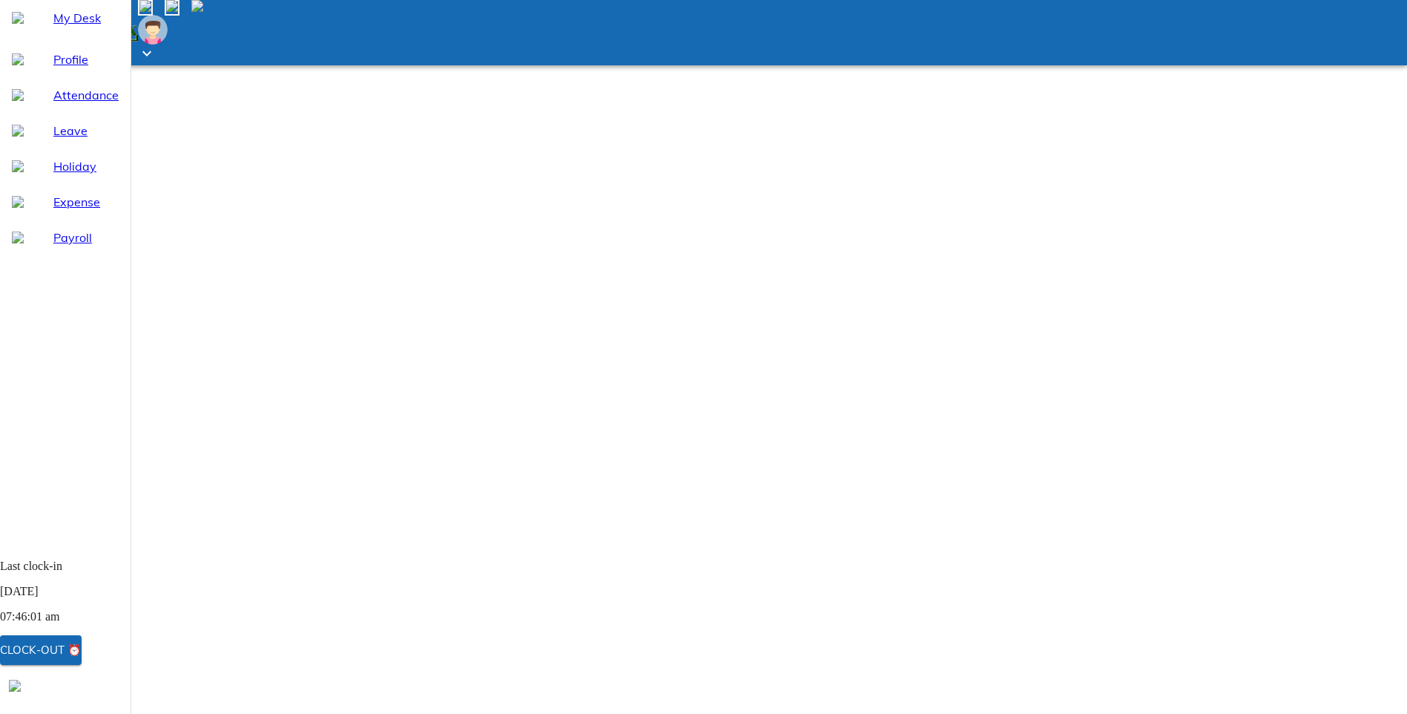
type textarea "x"
type input "15:59:14"
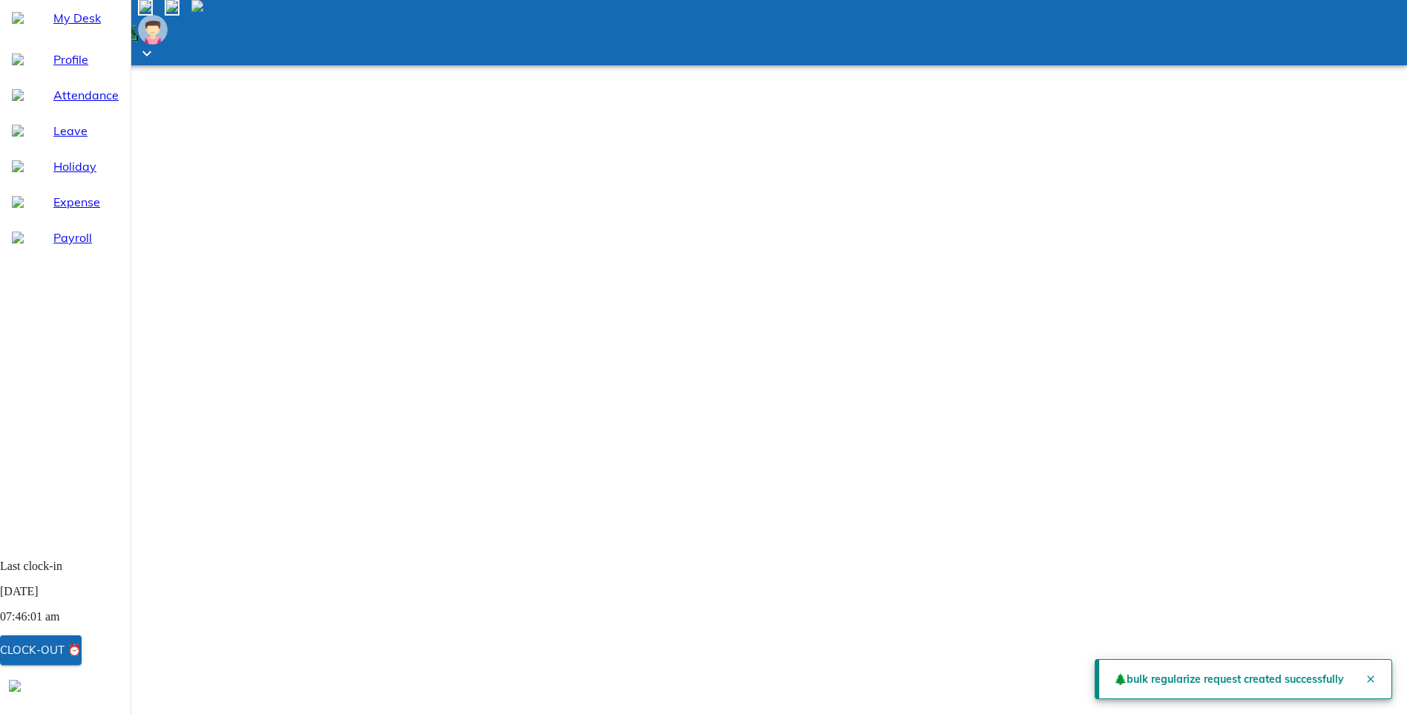
click at [1365, 677] on icon "Close" at bounding box center [1371, 679] width 12 height 12
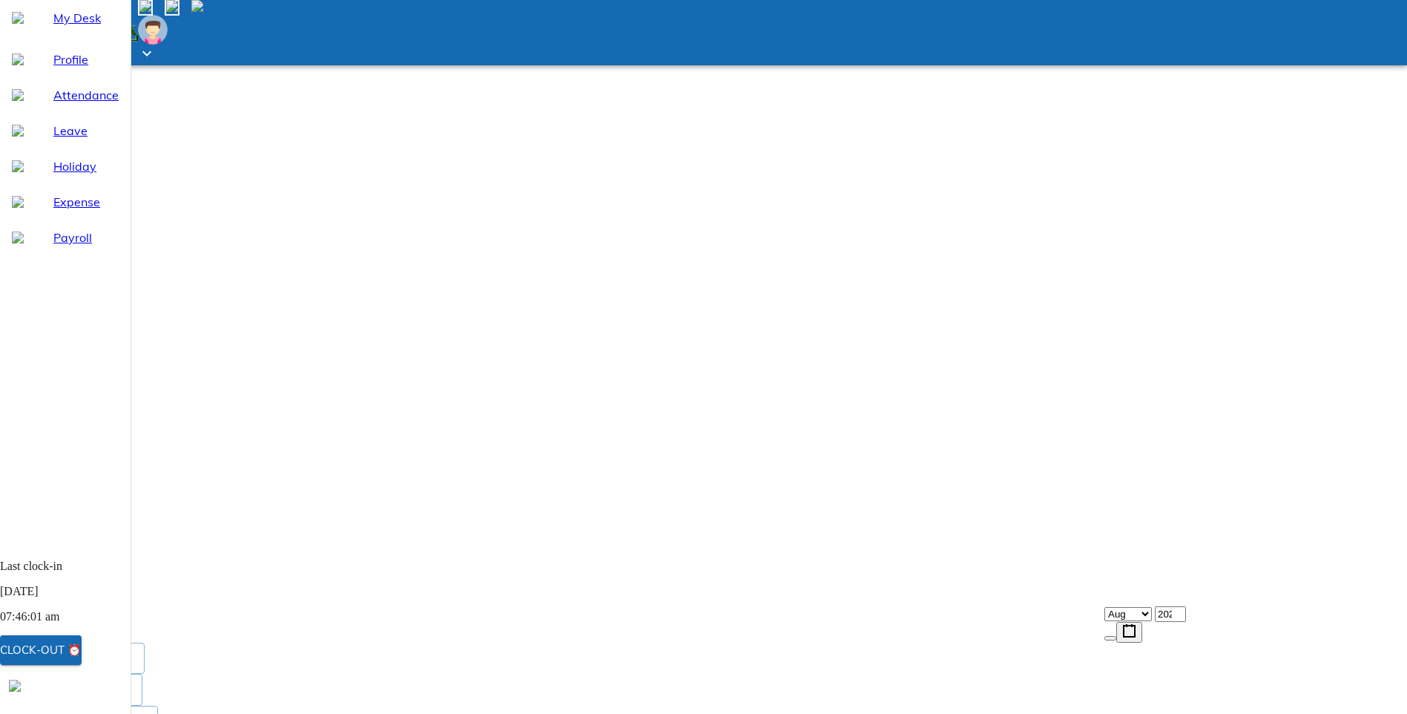
scroll to position [148, 0]
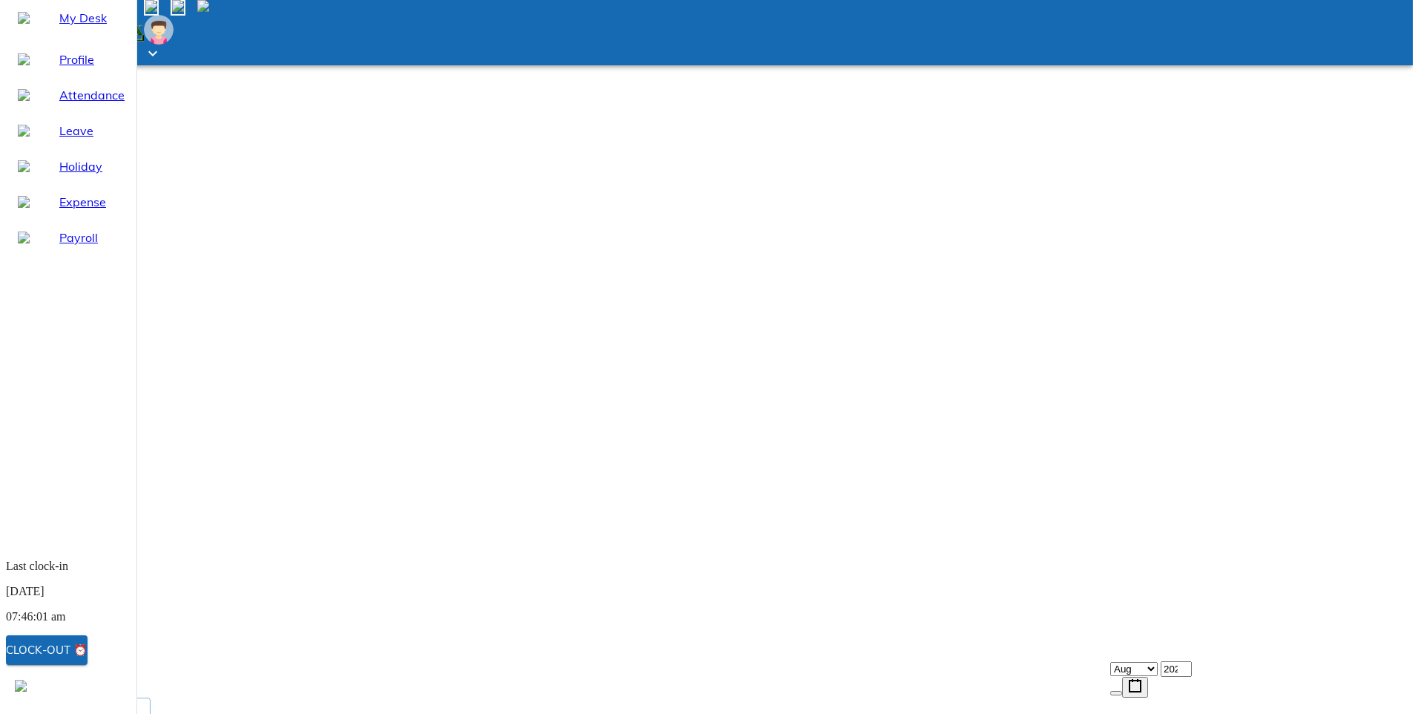
scroll to position [0, 0]
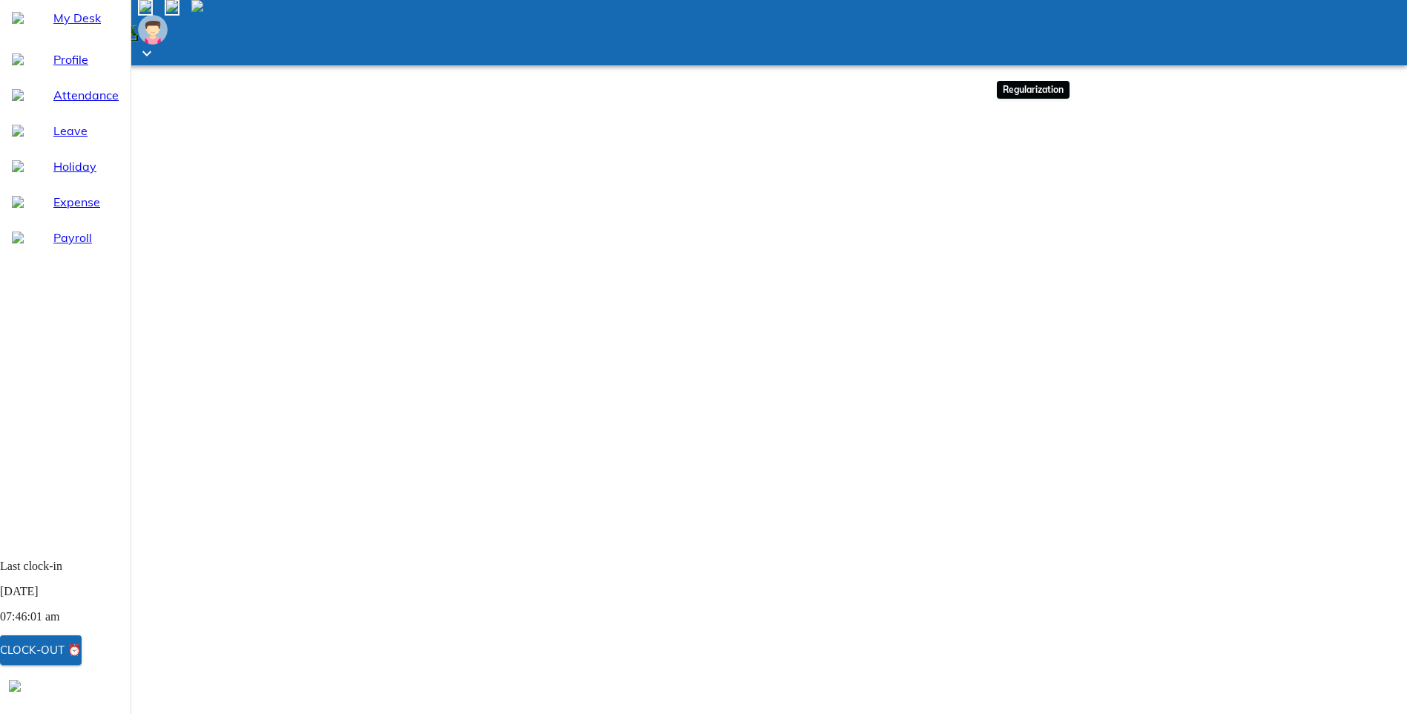
type input "[DATE]"
type input "6"
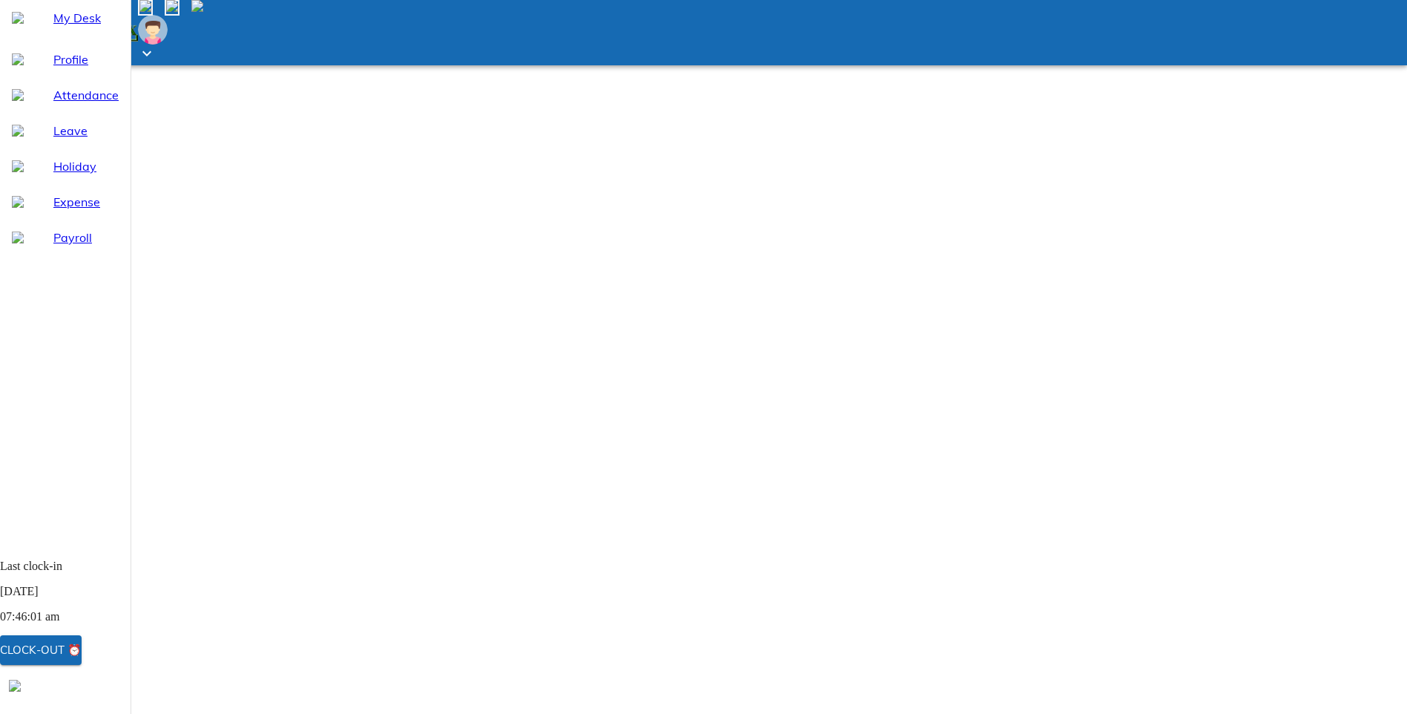
type input "8"
type input "2025"
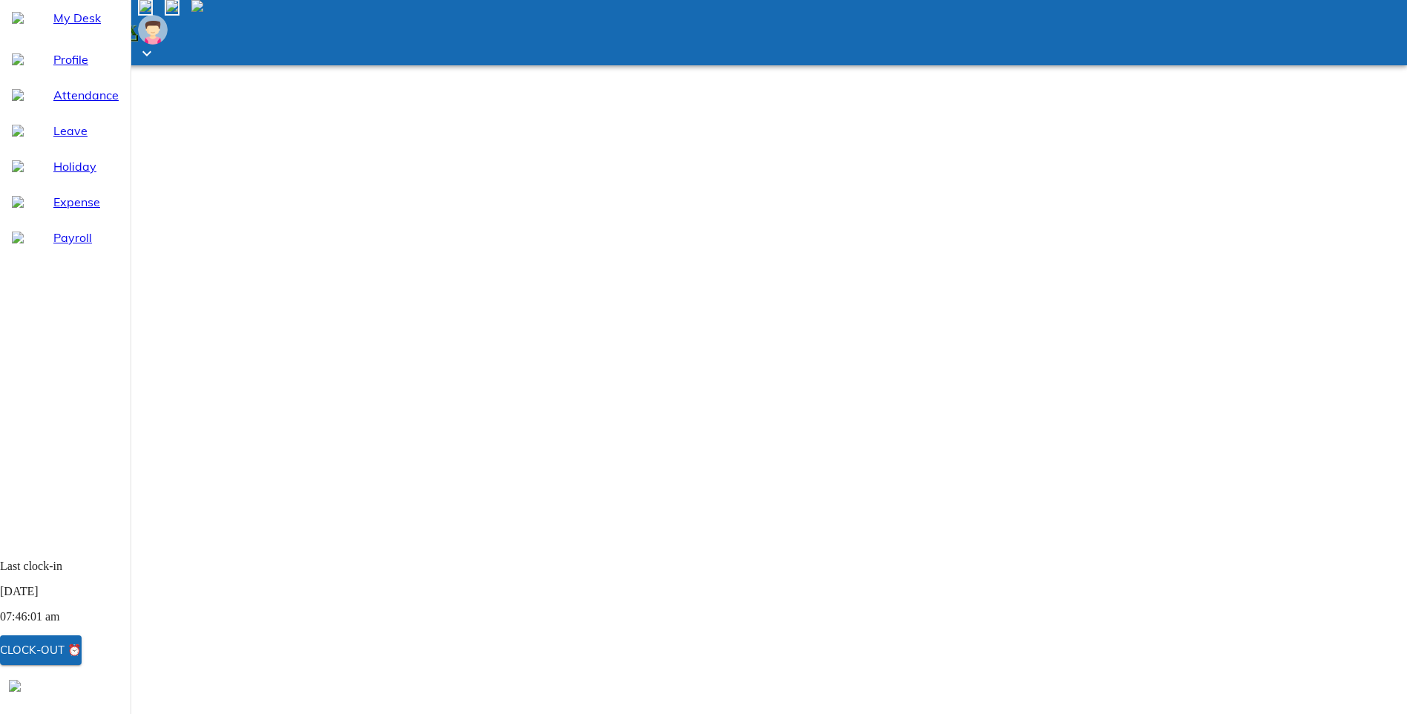
type input "[DATE]"
type input "6"
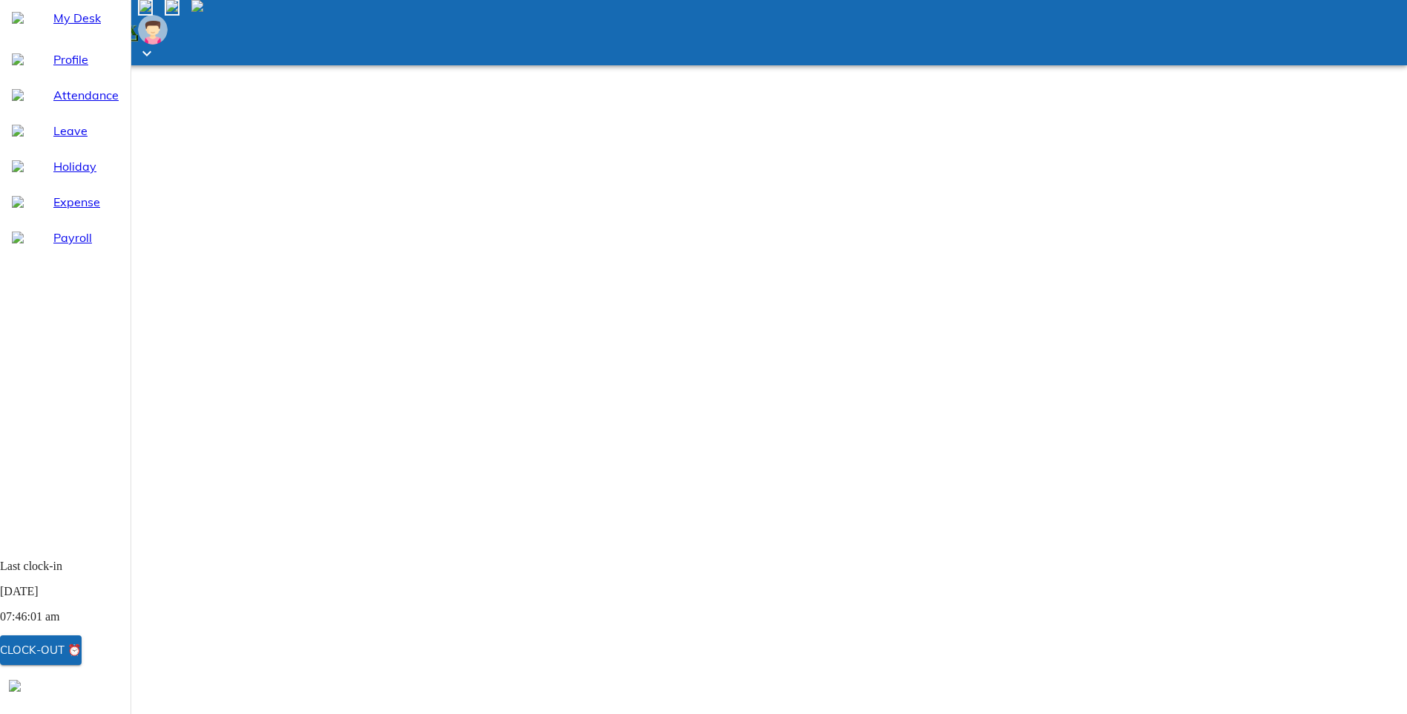
type input "8"
type input "2025"
type textarea "x"
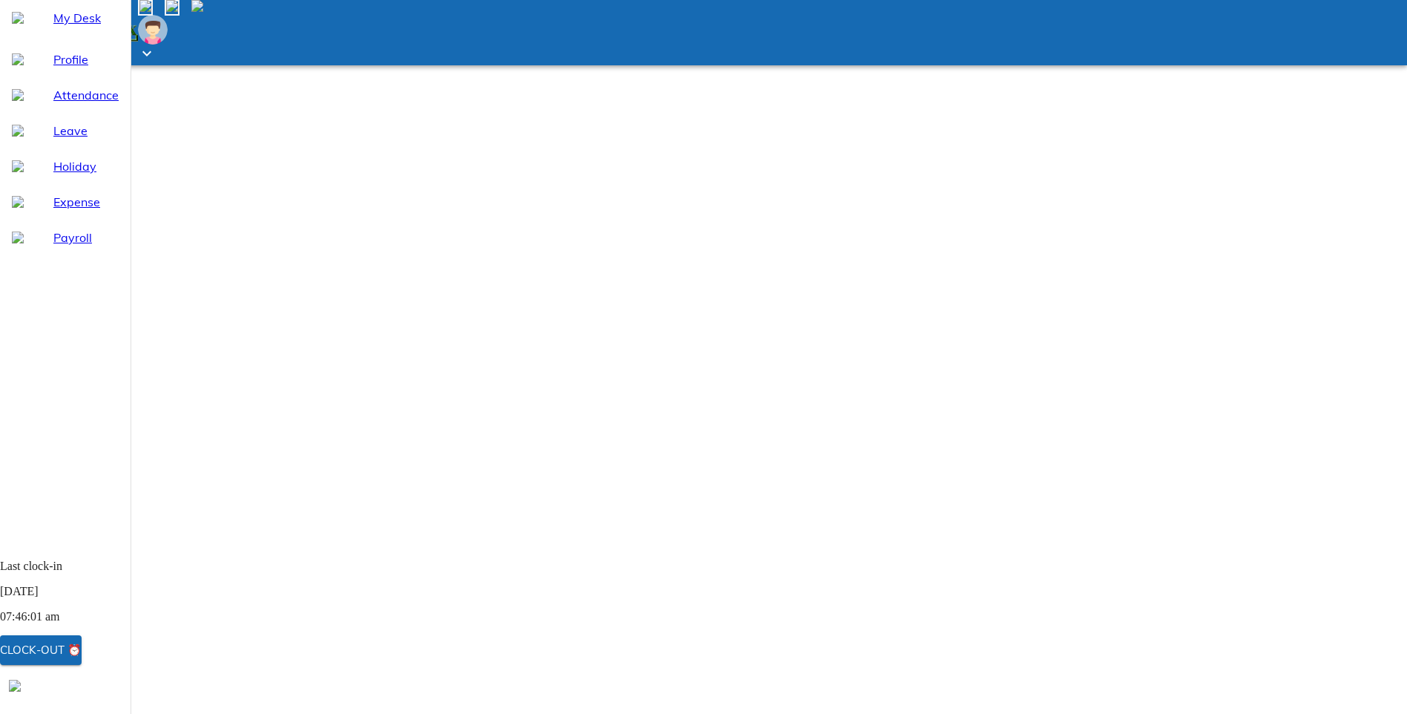
type input "03:43"
type textarea "x"
type input "03:59"
type textarea "x"
type input "03:59"
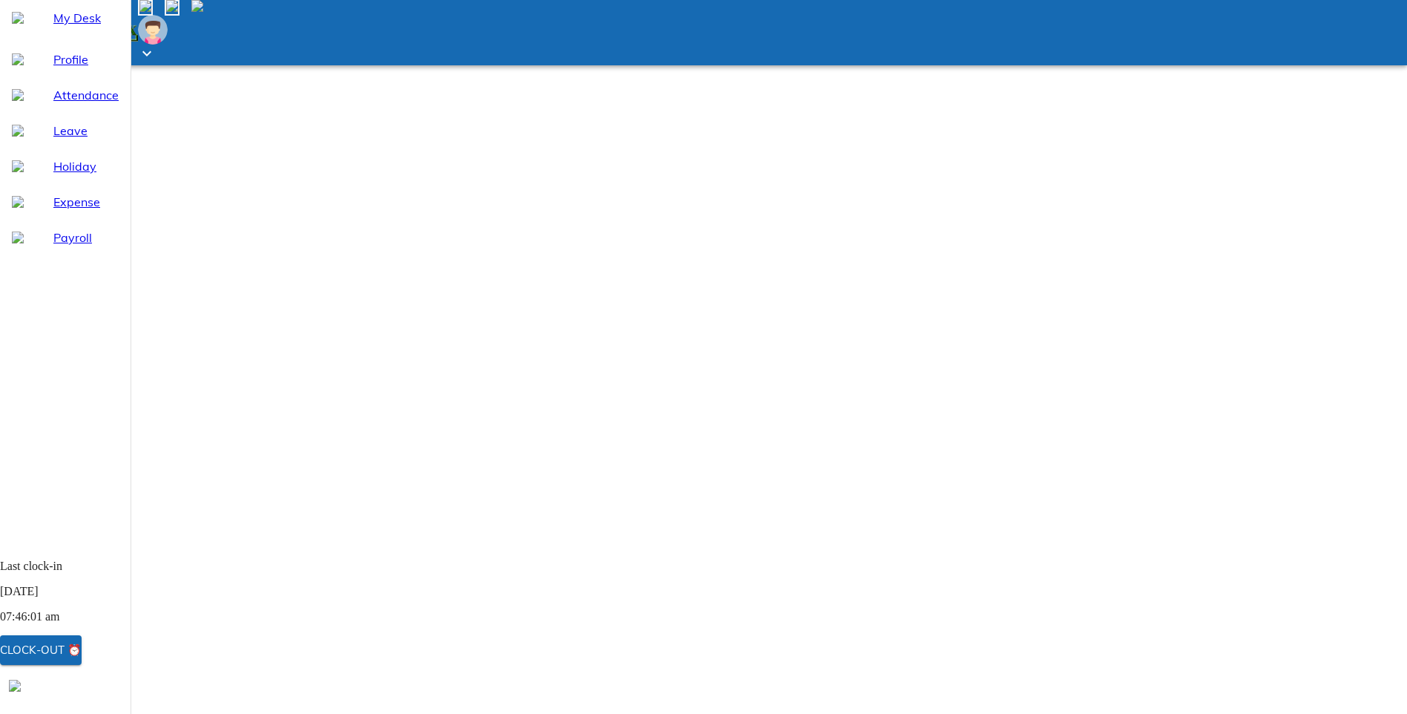
type textarea "x"
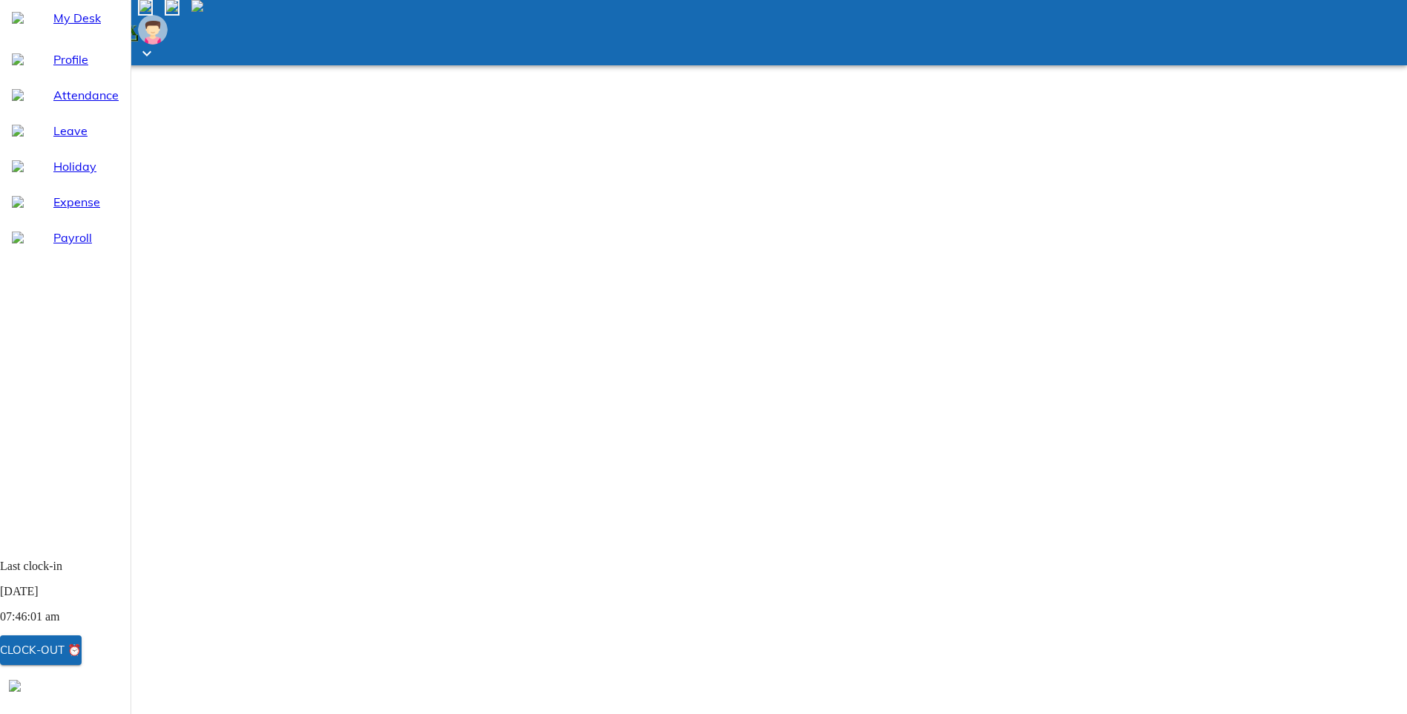
drag, startPoint x: 1060, startPoint y: 471, endPoint x: 961, endPoint y: 471, distance: 99.4
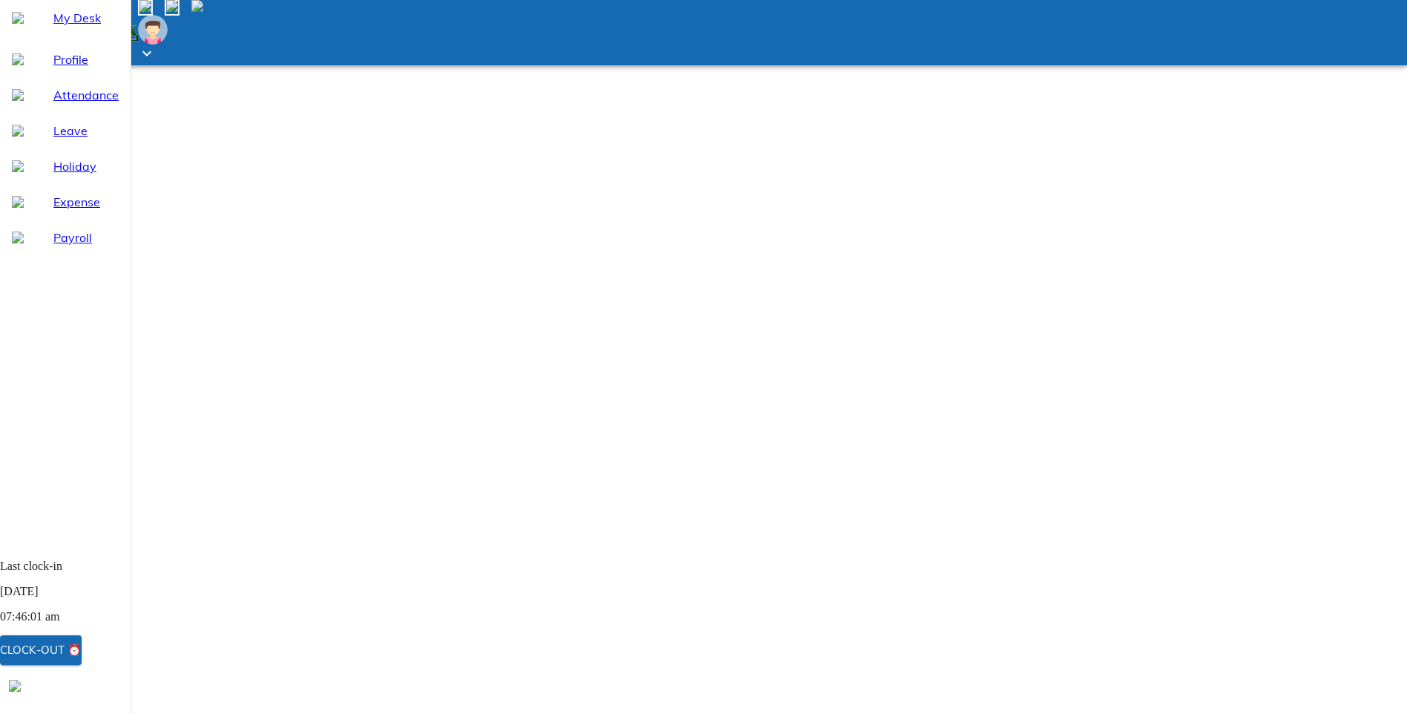
type input "04:59"
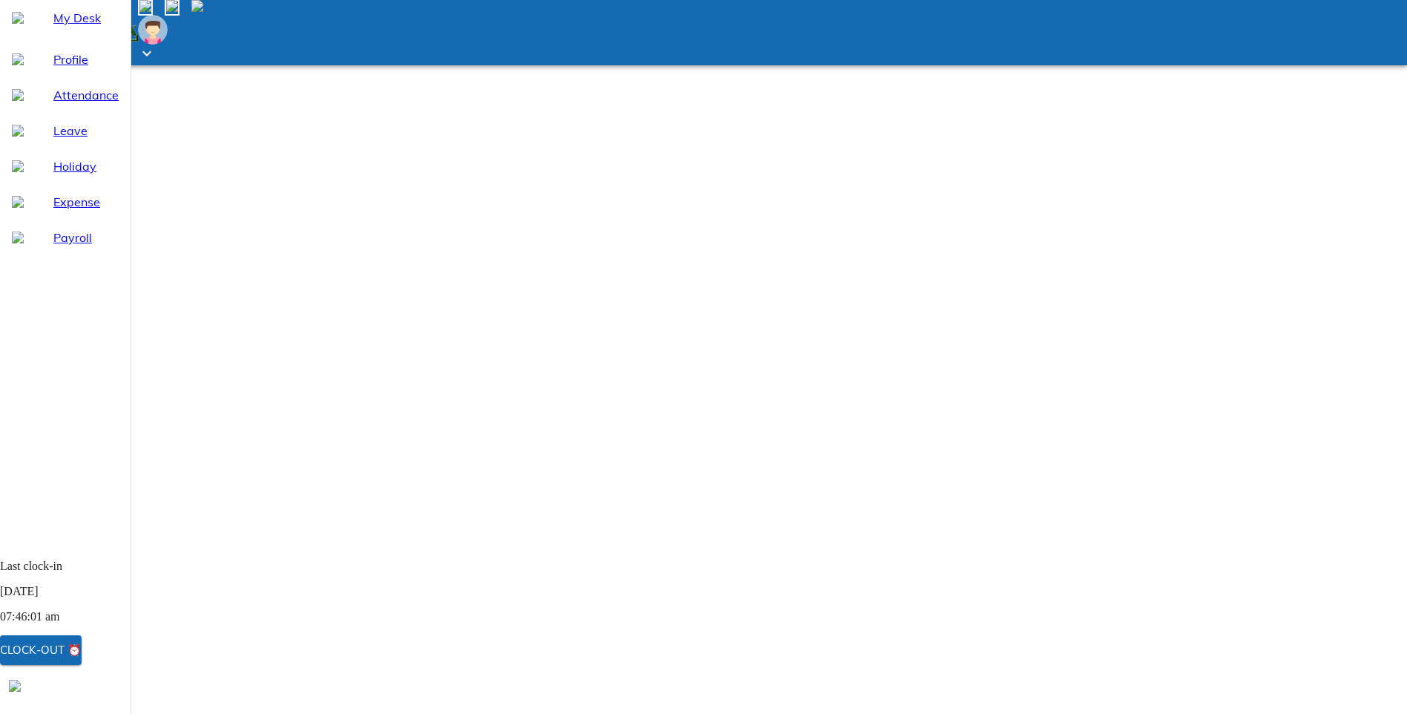
type textarea "x"
type input "04:04"
type textarea "x"
type input "04:04"
type textarea "x"
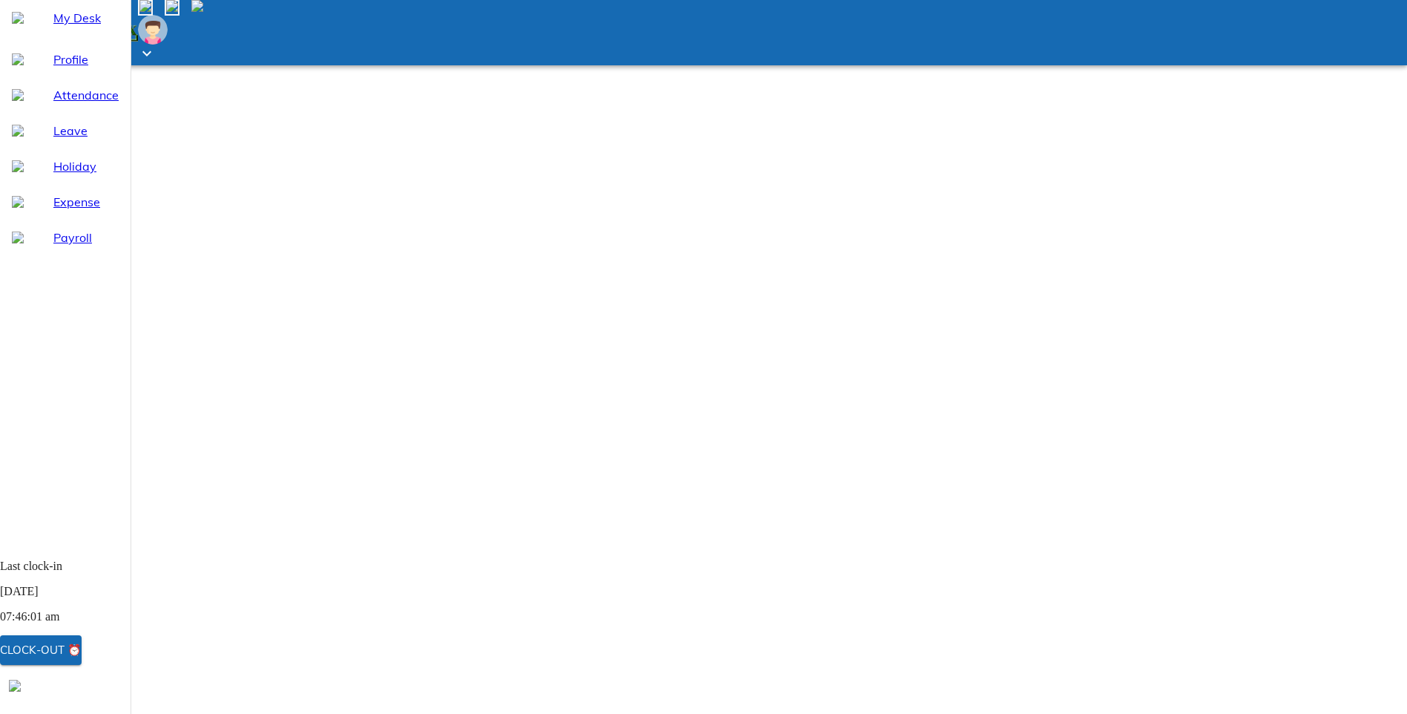
paste textarea "due to shift not updated in sumhr"
type textarea "due to shift not updated in sumhr"
type textarea "x"
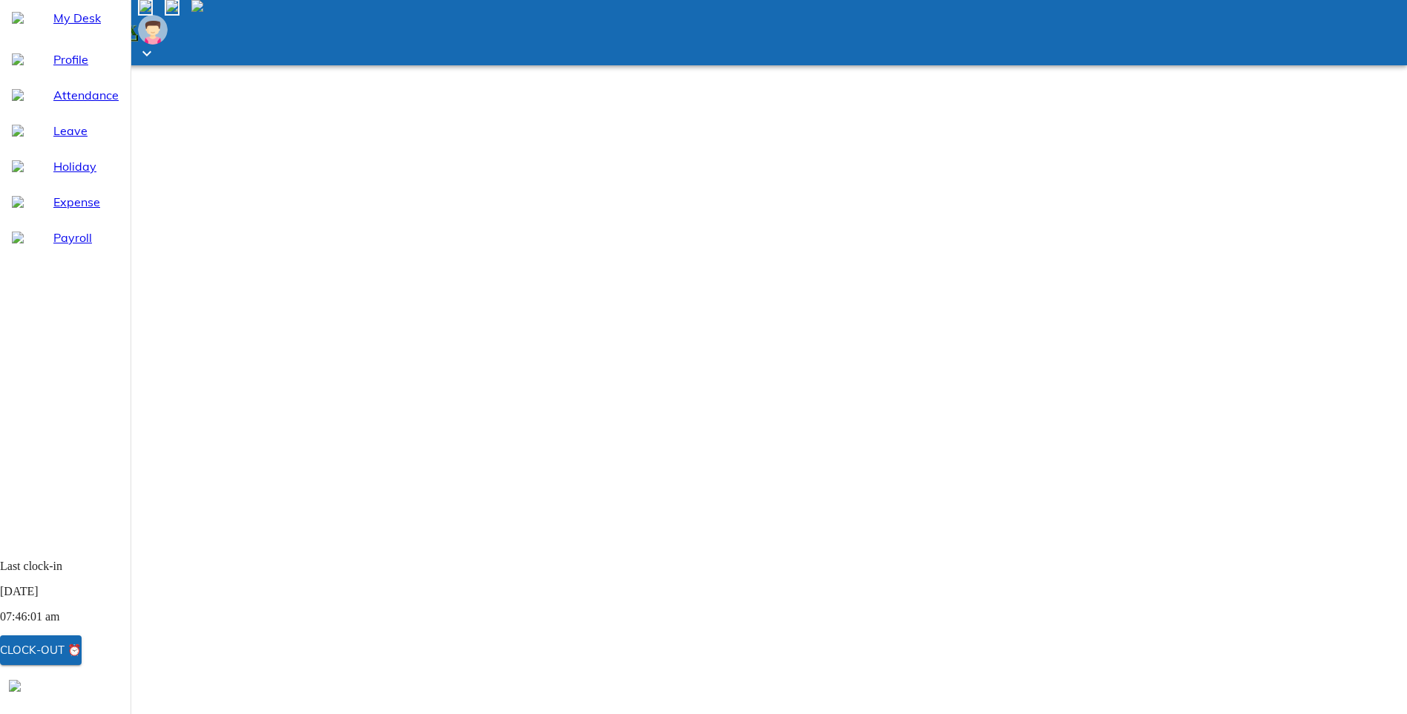
type textarea "due to shift not updated in sumhr"
type textarea "x"
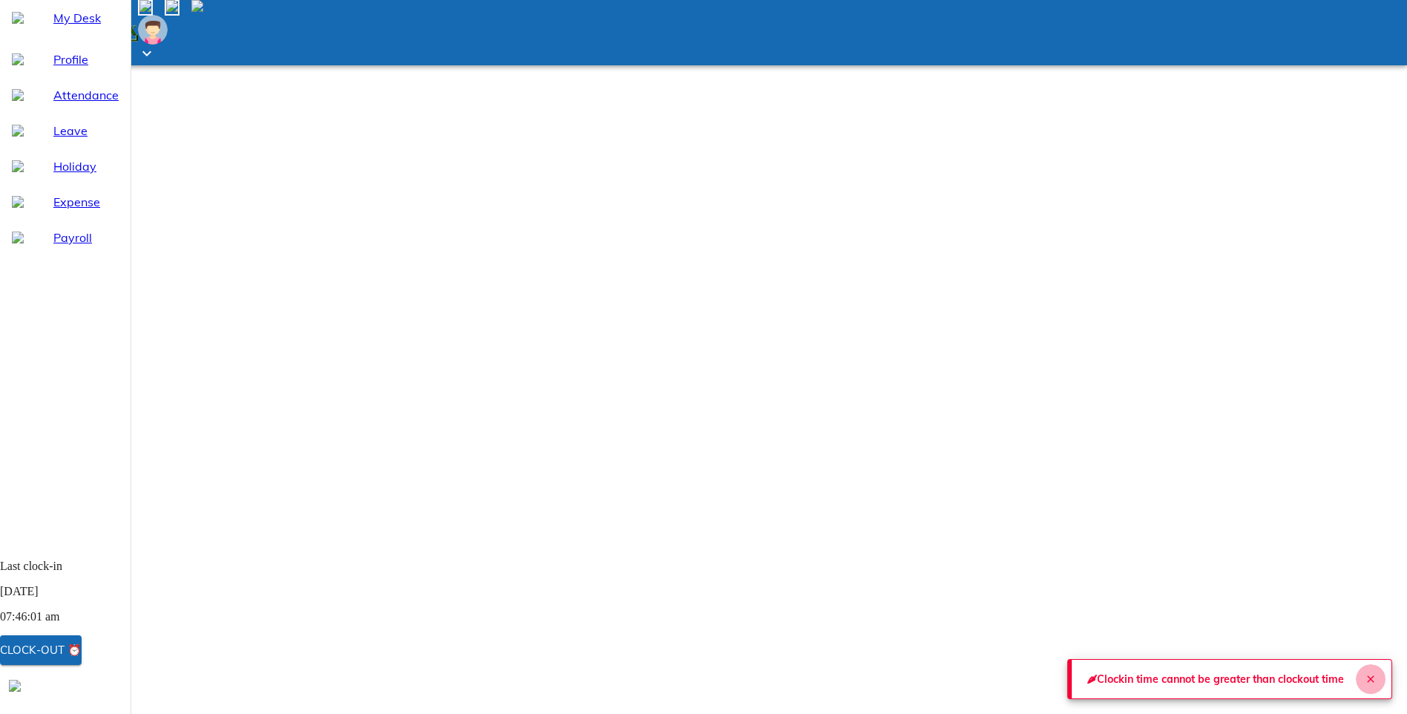
click at [1371, 672] on button "Close" at bounding box center [1371, 679] width 30 height 30
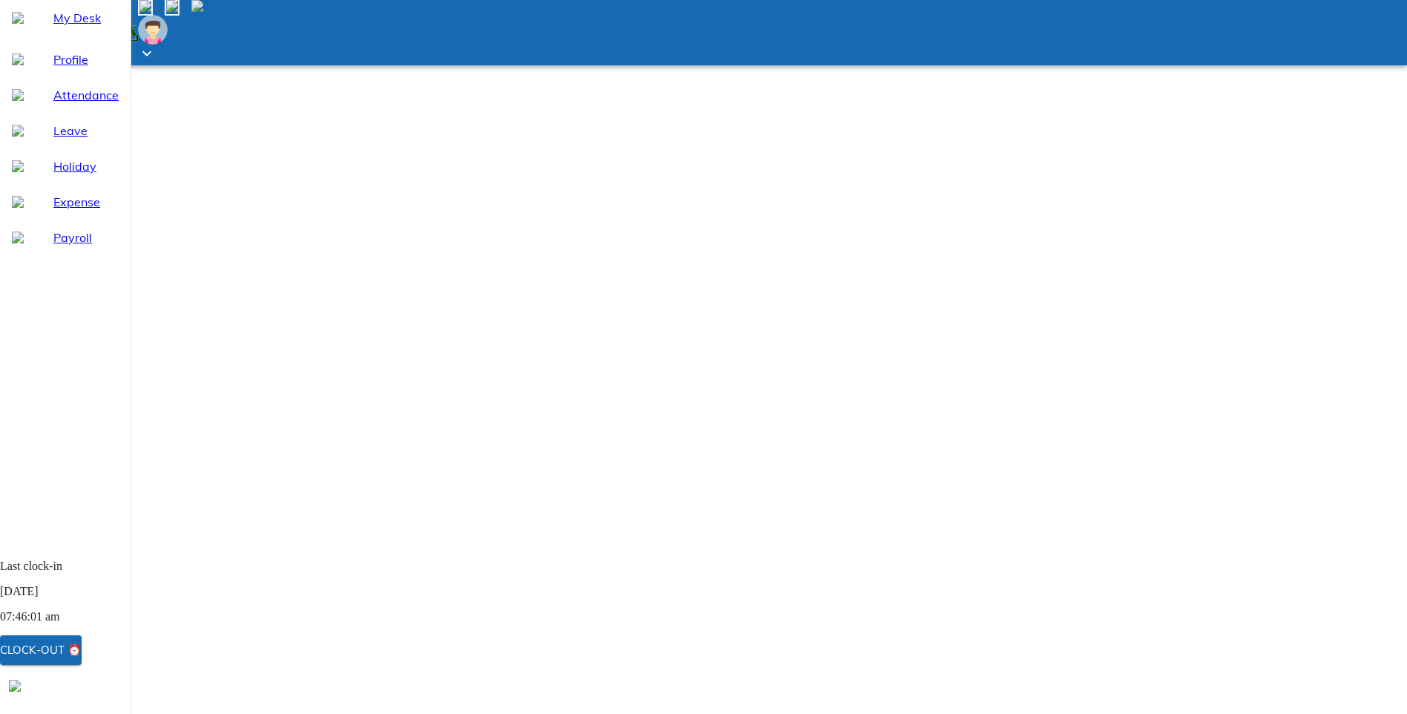
type input "03:04"
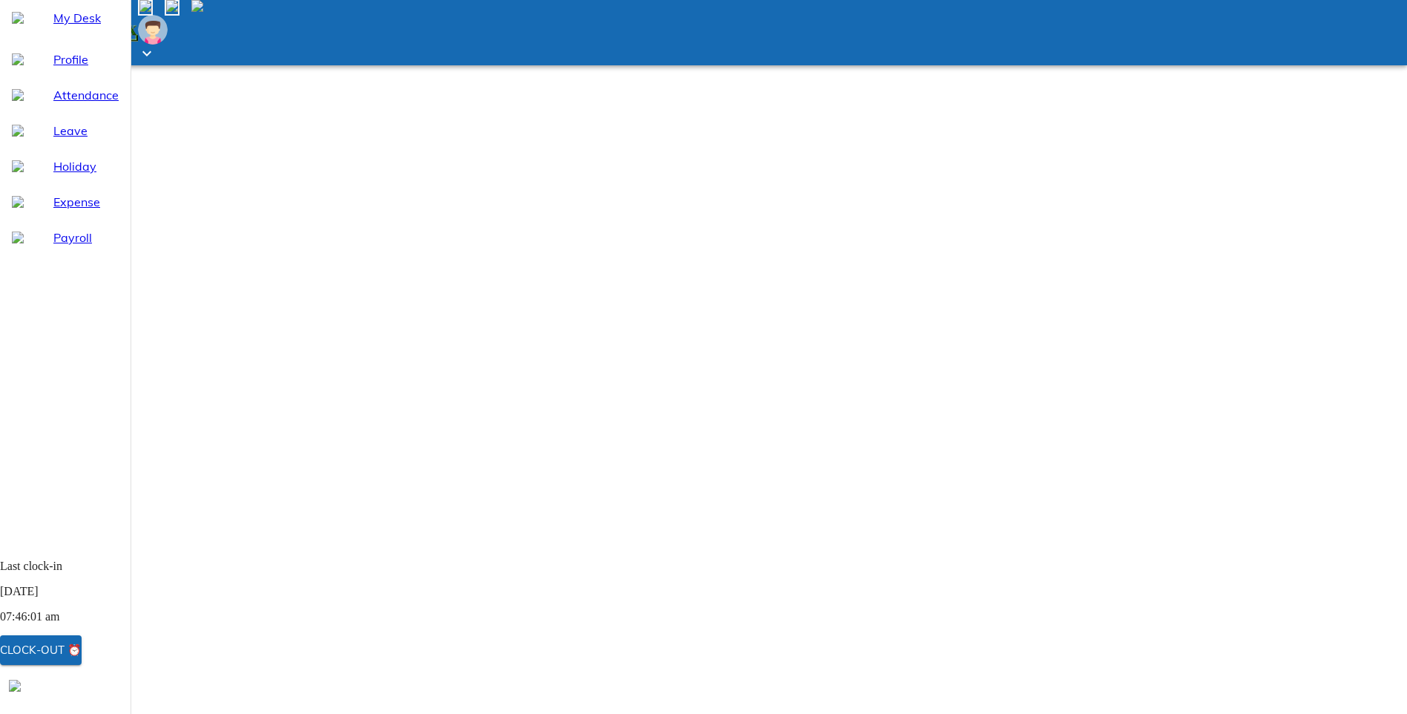
type textarea "x"
type input "03:59"
type textarea "x"
type input "03:59"
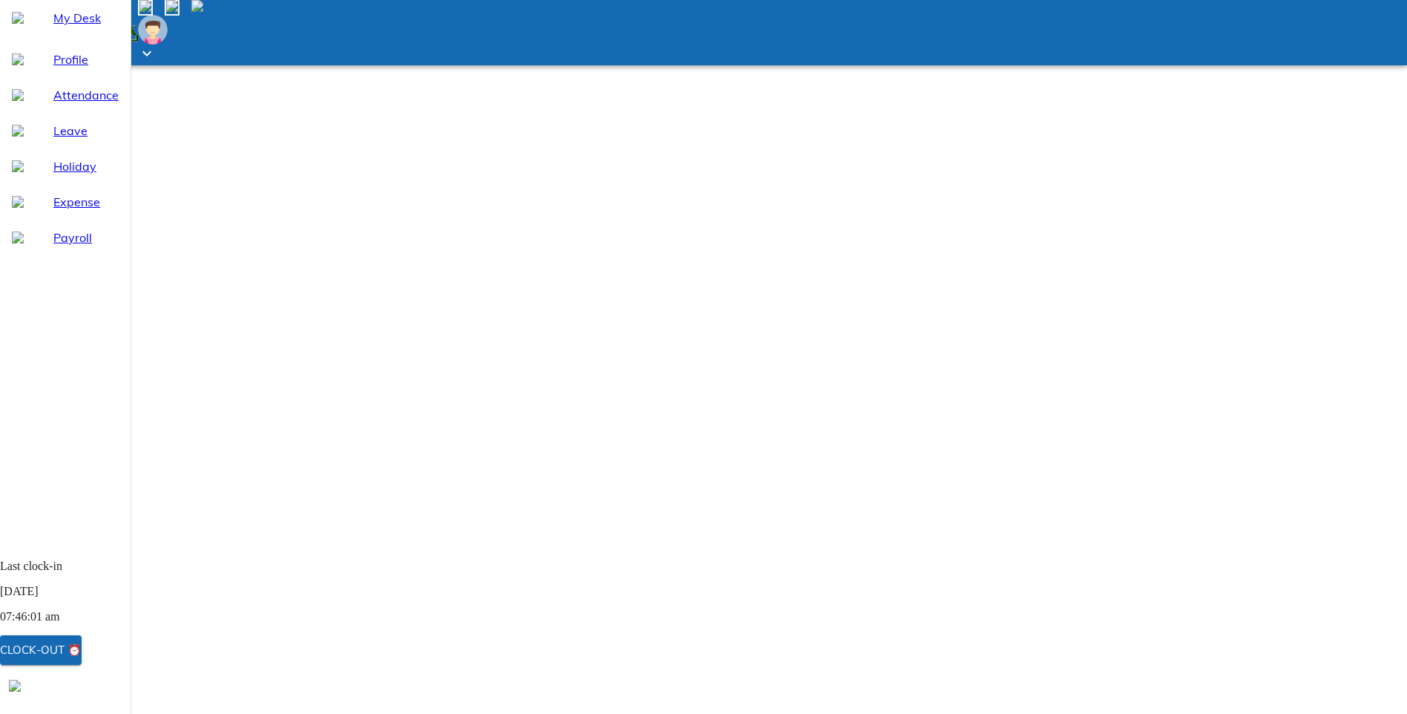
type textarea "x"
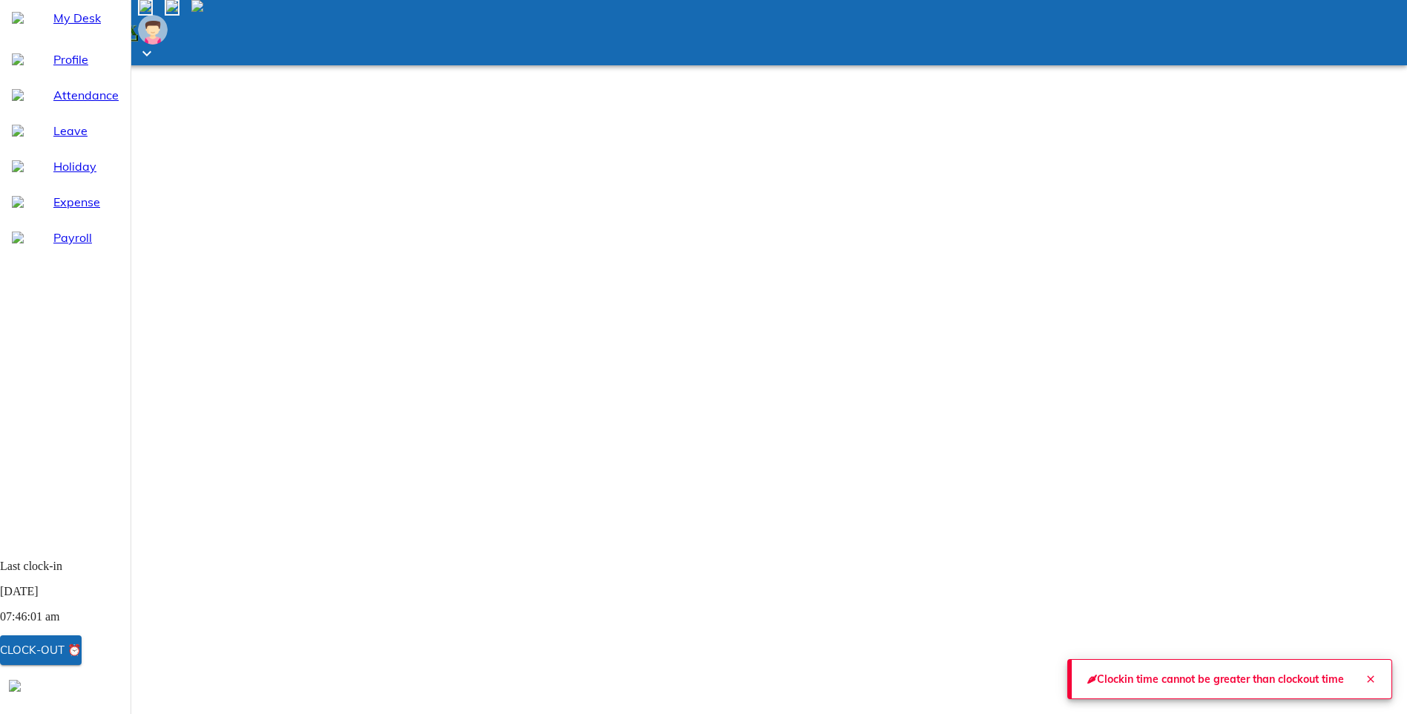
click at [1365, 677] on icon "Close" at bounding box center [1371, 679] width 12 height 12
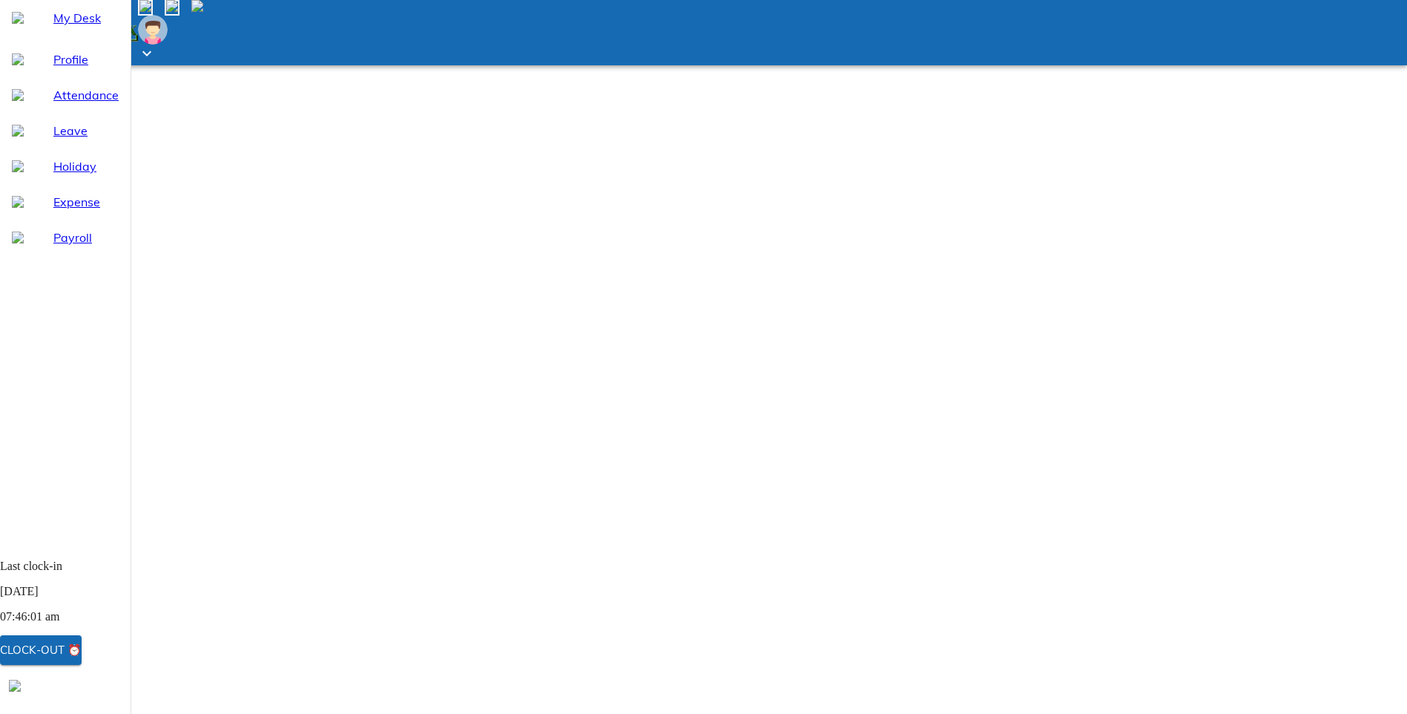
click at [68, 139] on span "Leave" at bounding box center [85, 131] width 65 height 18
select select "8"
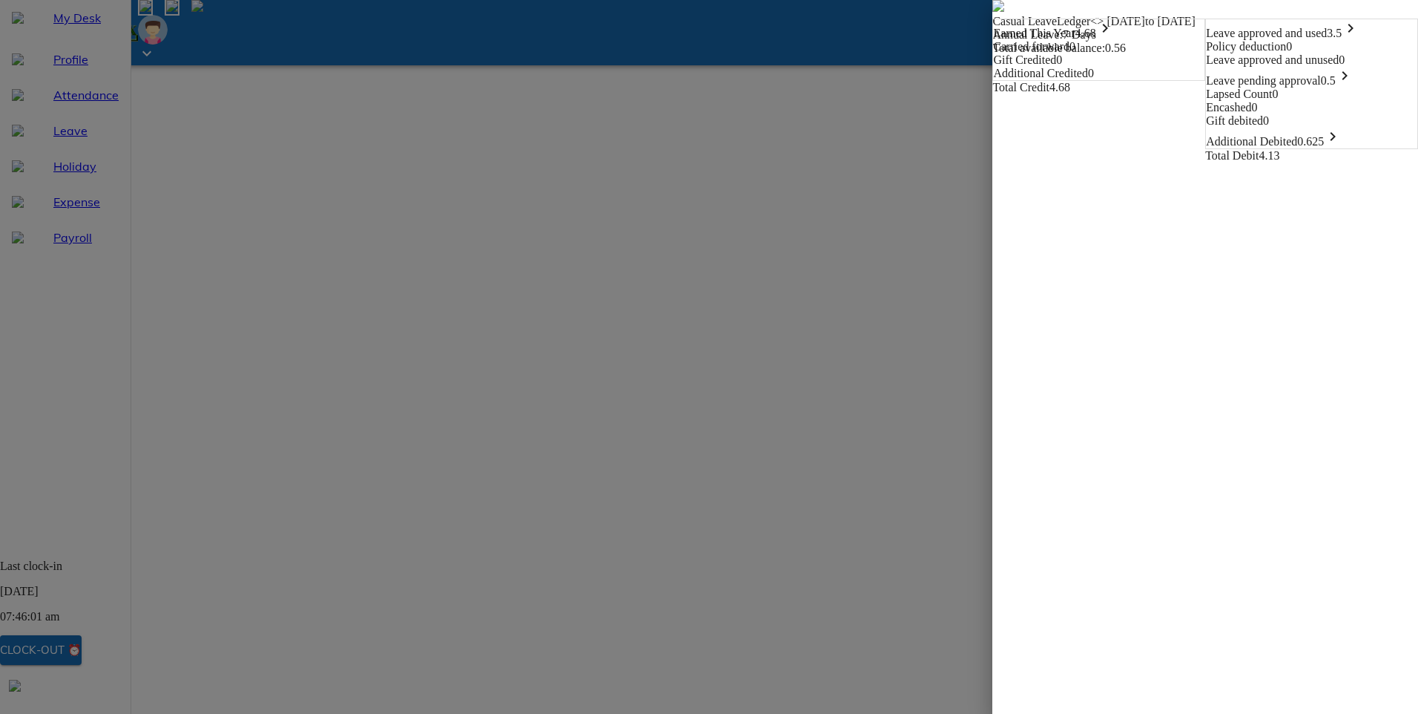
click at [1342, 145] on icon "keyboard_arrow_right" at bounding box center [1333, 137] width 18 height 18
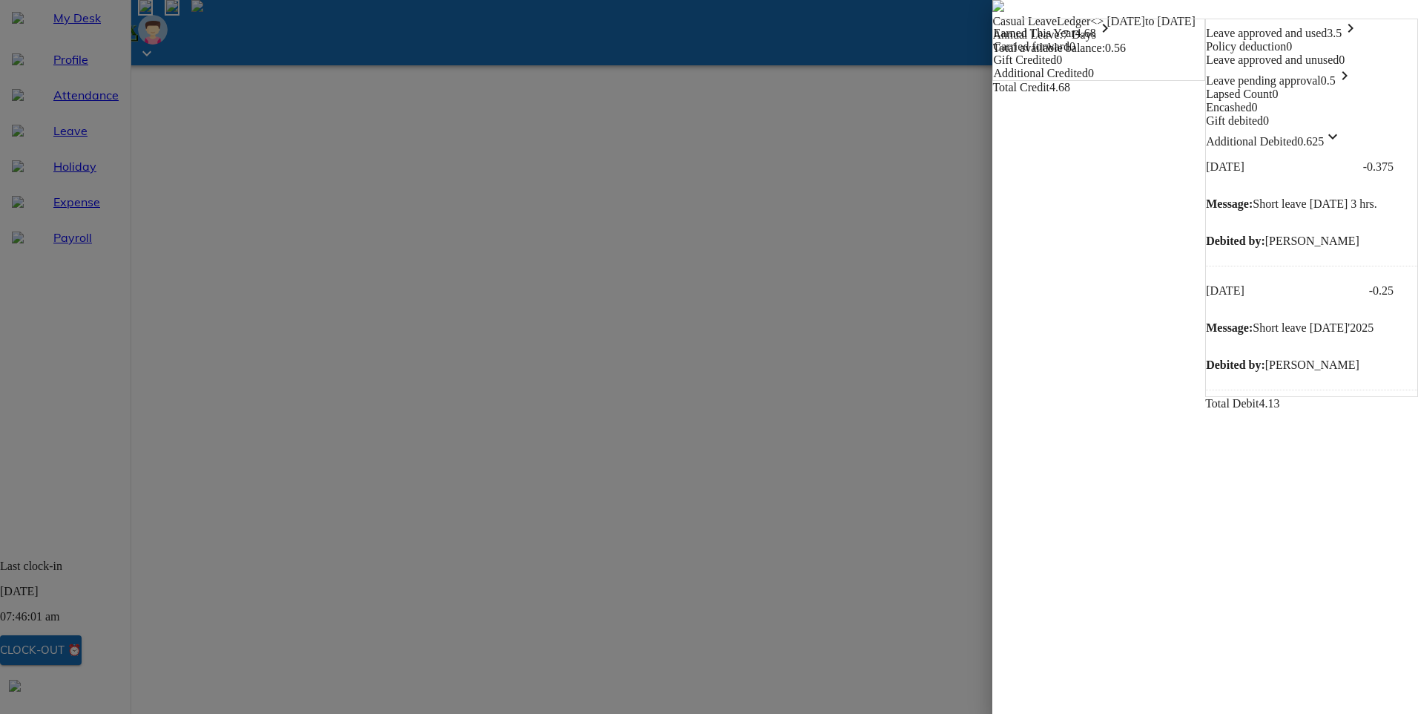
click at [1342, 145] on icon "keyboard_arrow_down" at bounding box center [1333, 137] width 18 height 18
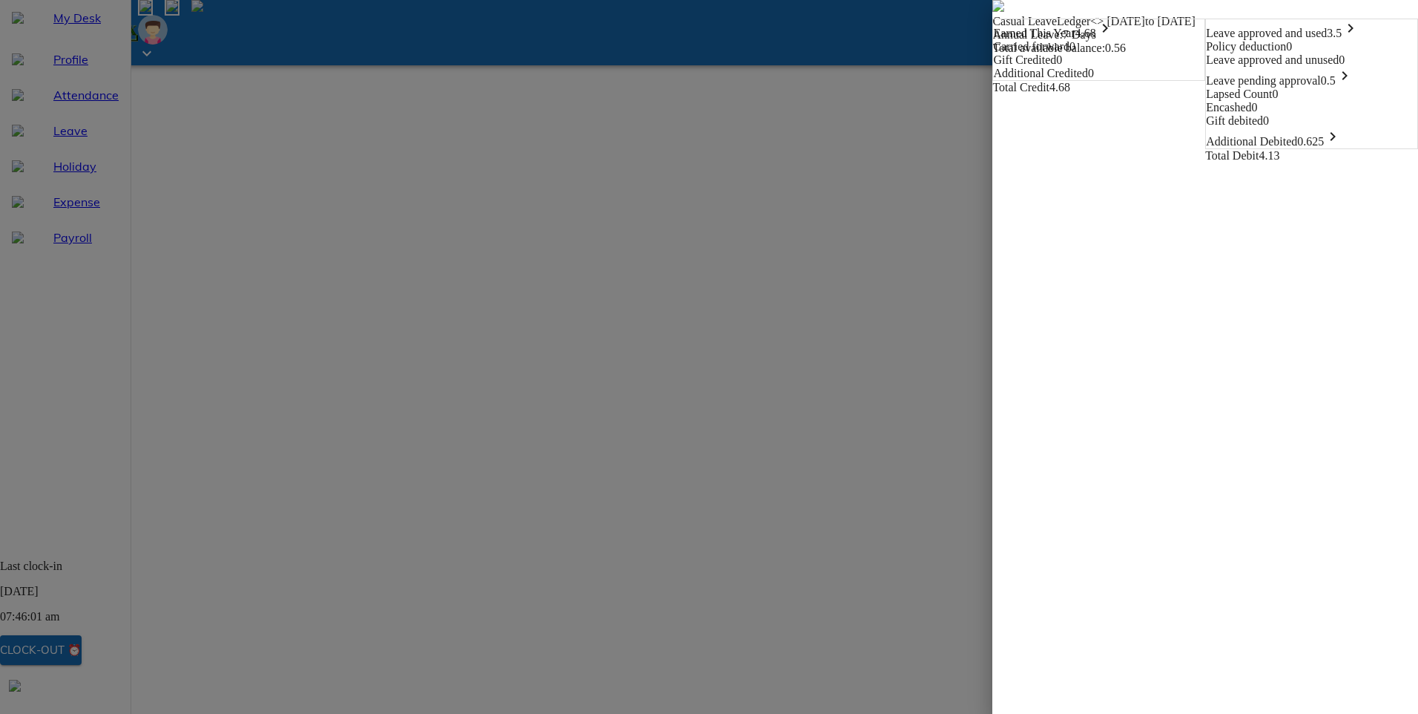
click at [993, 12] on img at bounding box center [999, 6] width 12 height 12
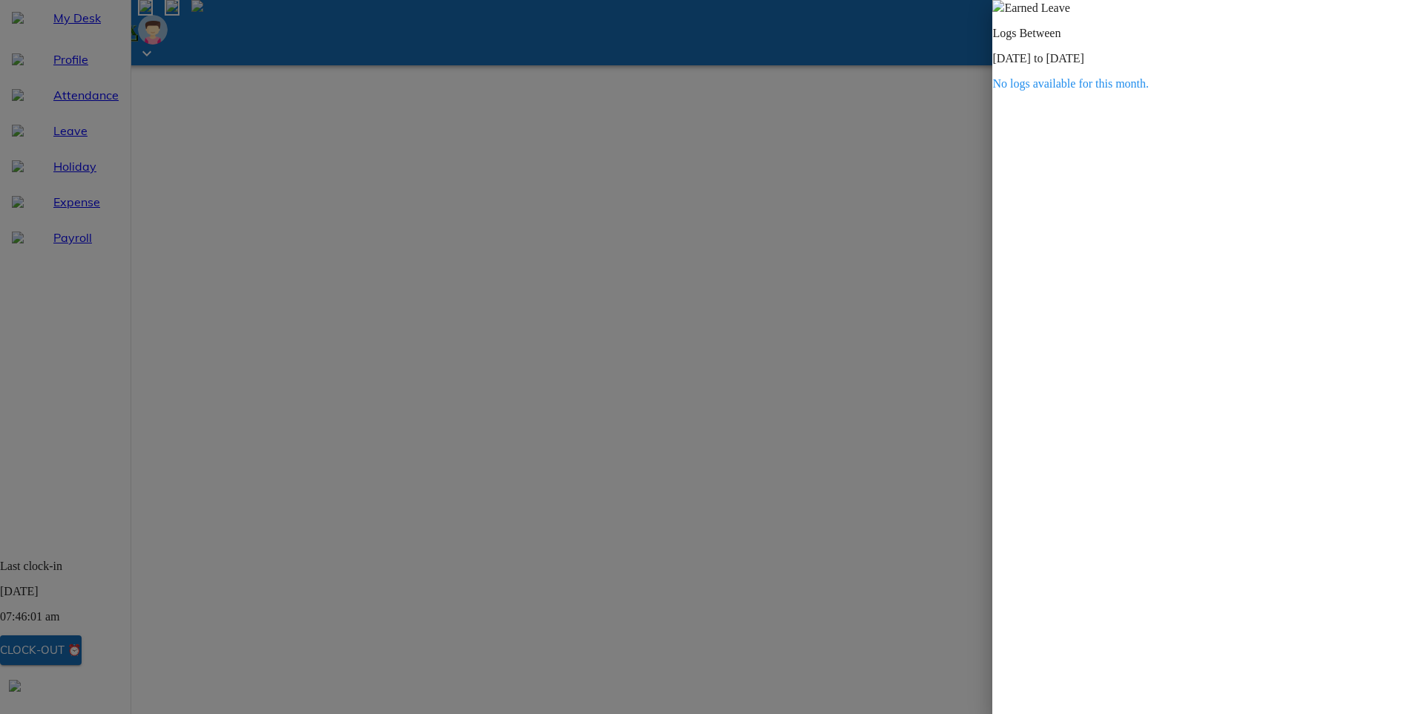
click at [1004, 12] on img at bounding box center [999, 6] width 12 height 12
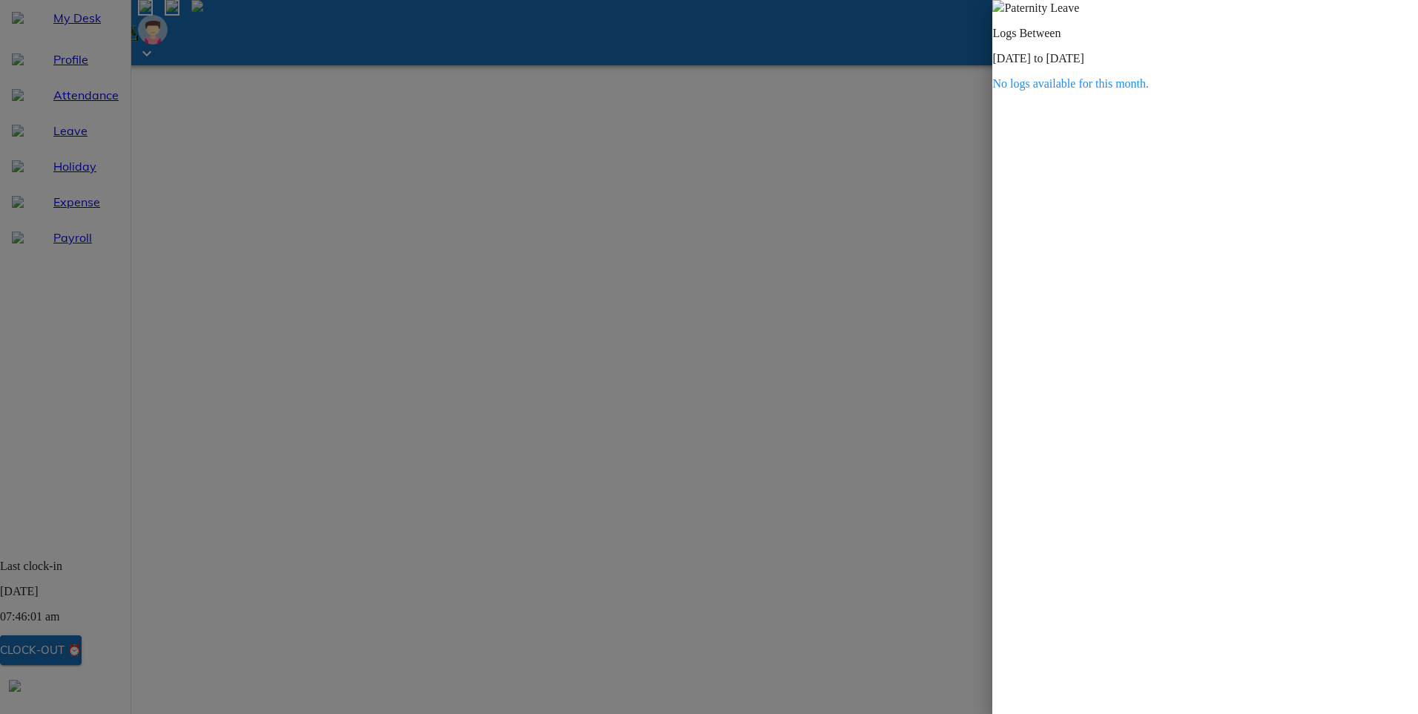
click at [1004, 12] on img at bounding box center [999, 6] width 12 height 12
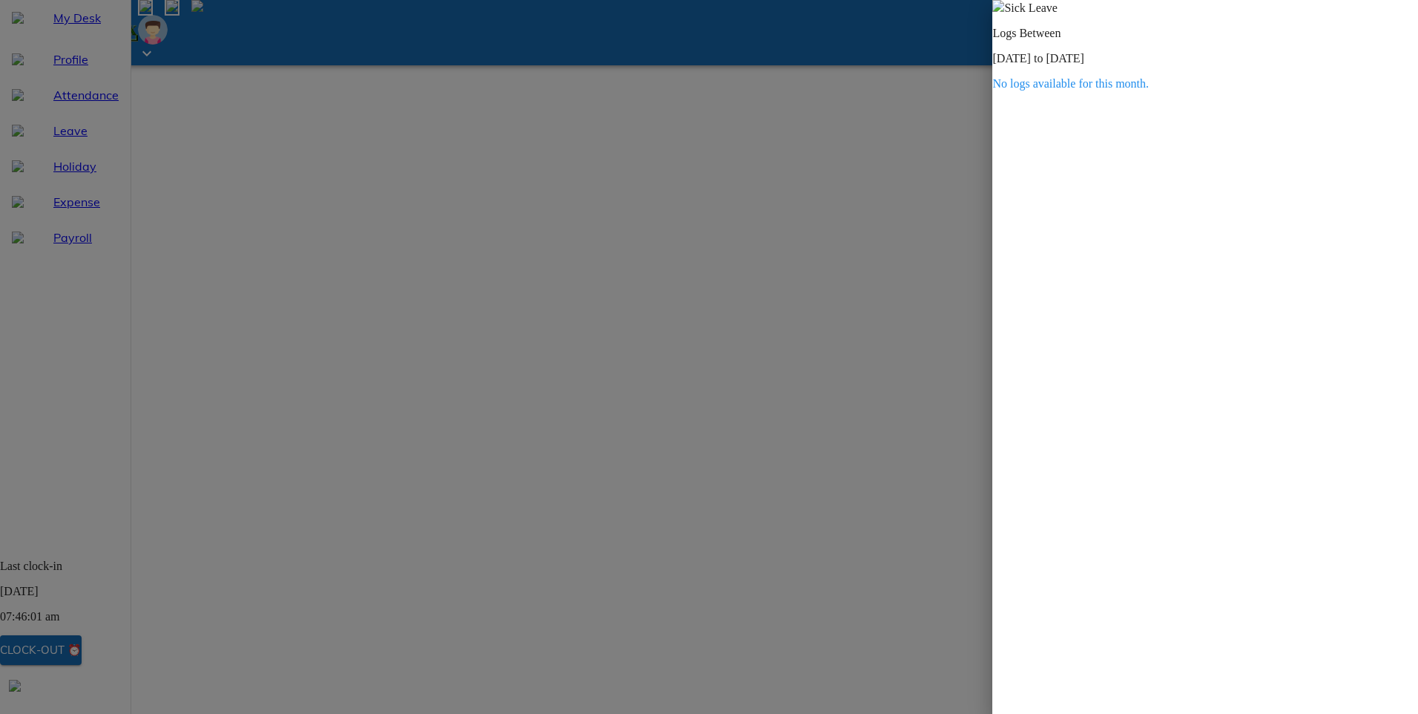
click at [1004, 12] on img at bounding box center [999, 6] width 12 height 12
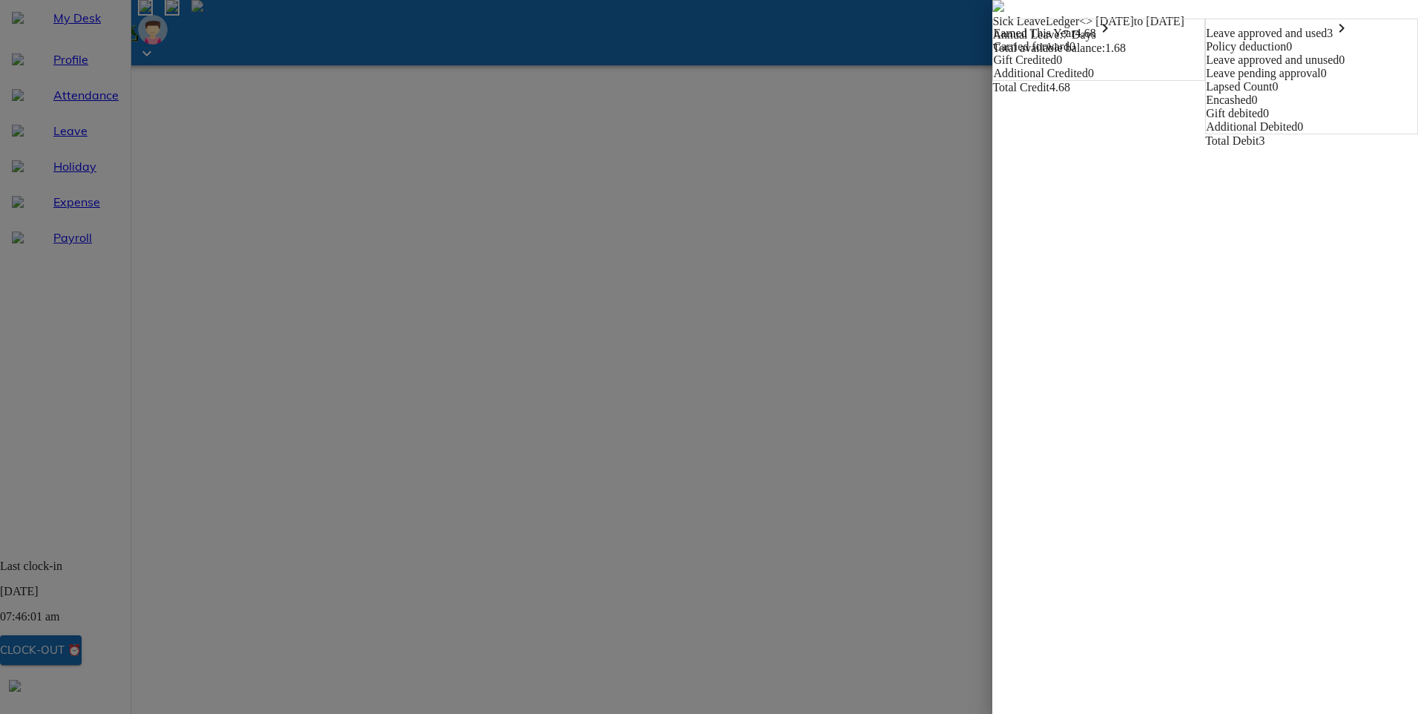
click at [993, 12] on img at bounding box center [999, 6] width 12 height 12
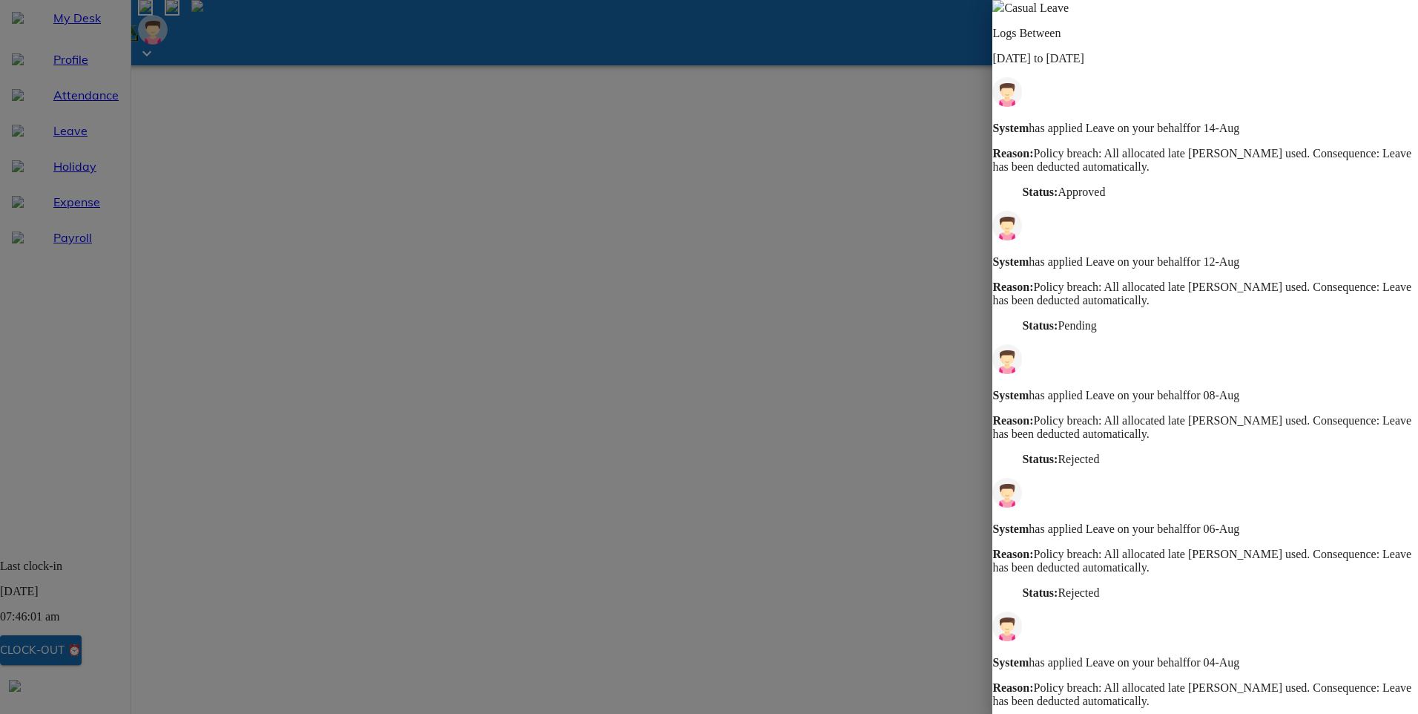
click at [1004, 12] on img at bounding box center [999, 6] width 12 height 12
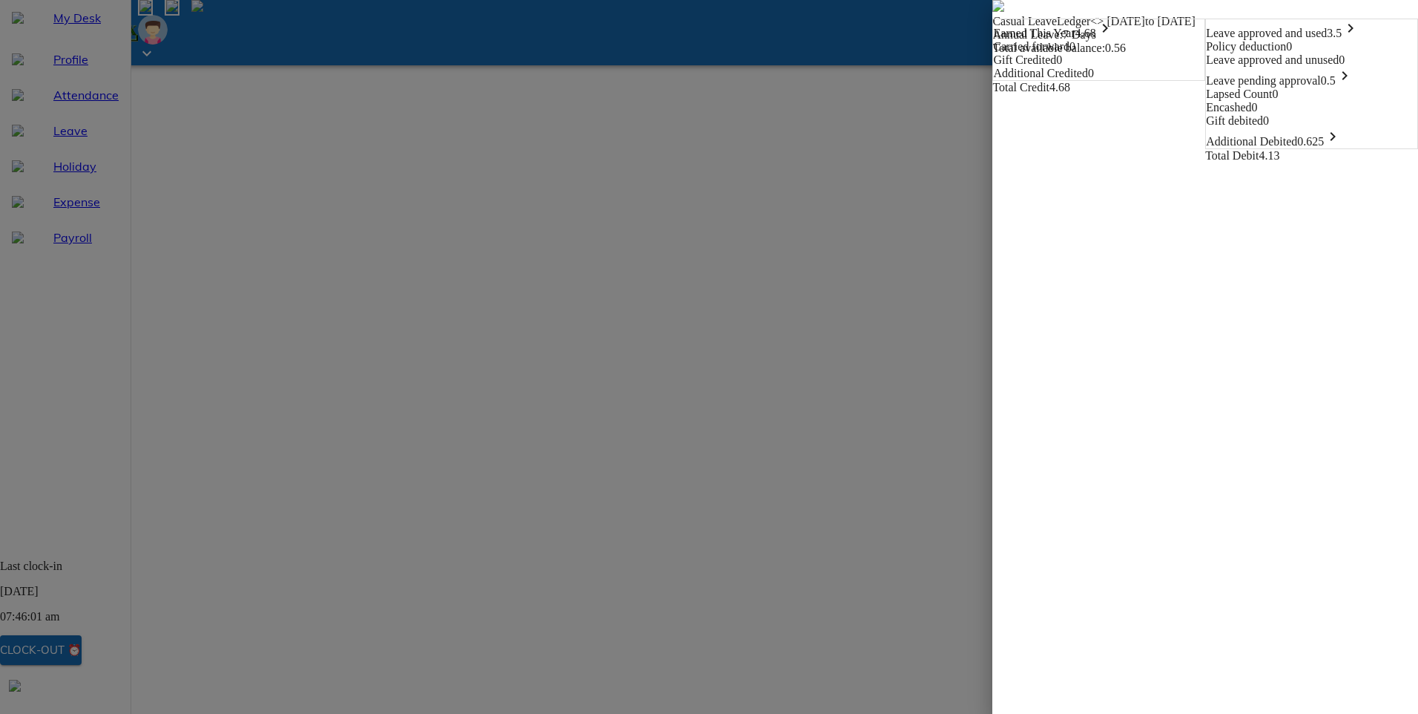
click at [1360, 37] on icon "keyboard_arrow_right" at bounding box center [1351, 28] width 18 height 18
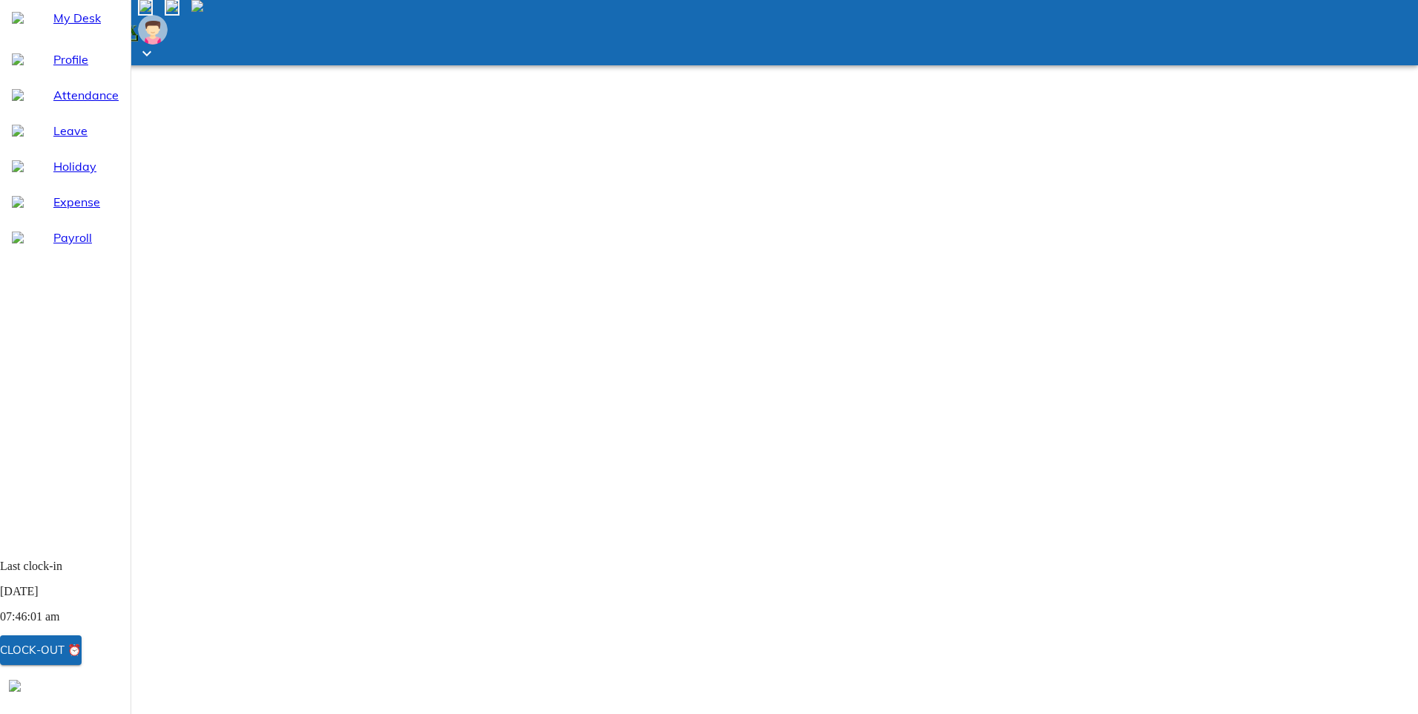
click at [203, 14] on span at bounding box center [203, 7] width 0 height 13
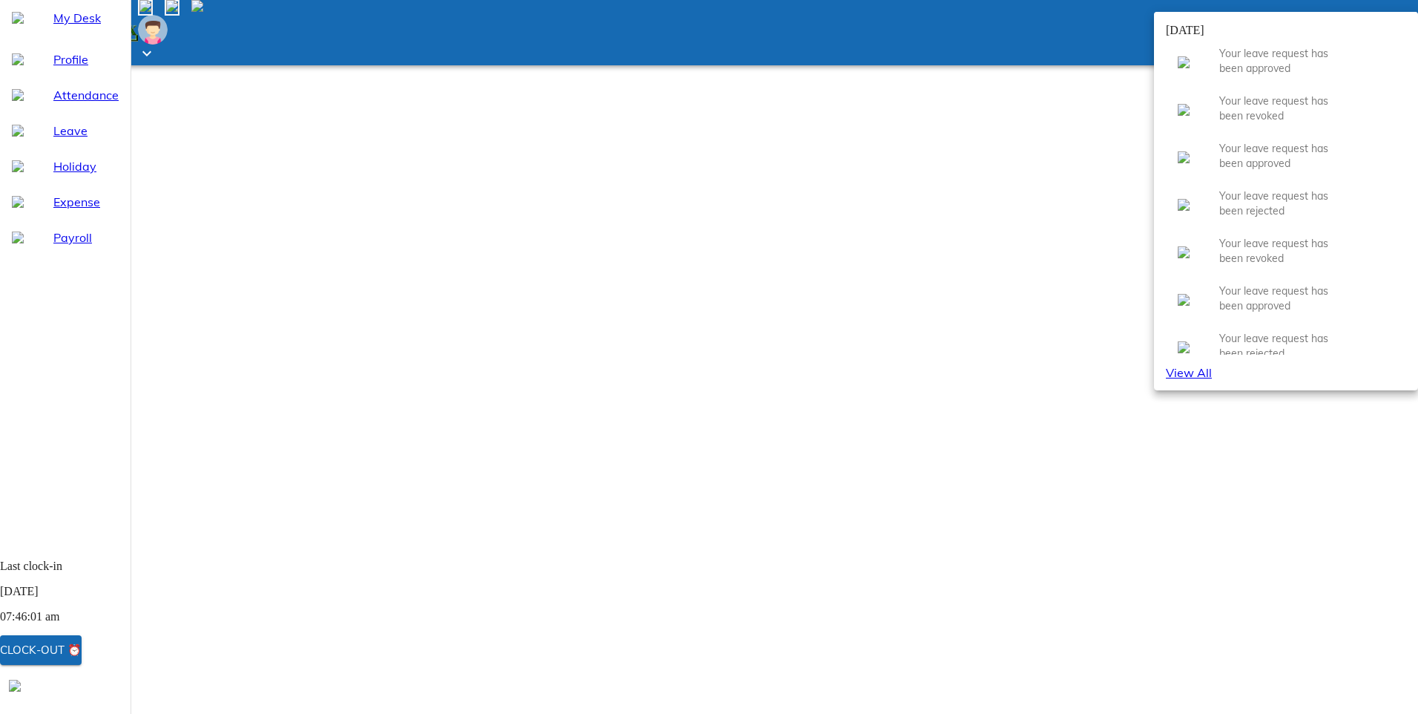
click at [1268, 22] on div at bounding box center [709, 357] width 1418 height 714
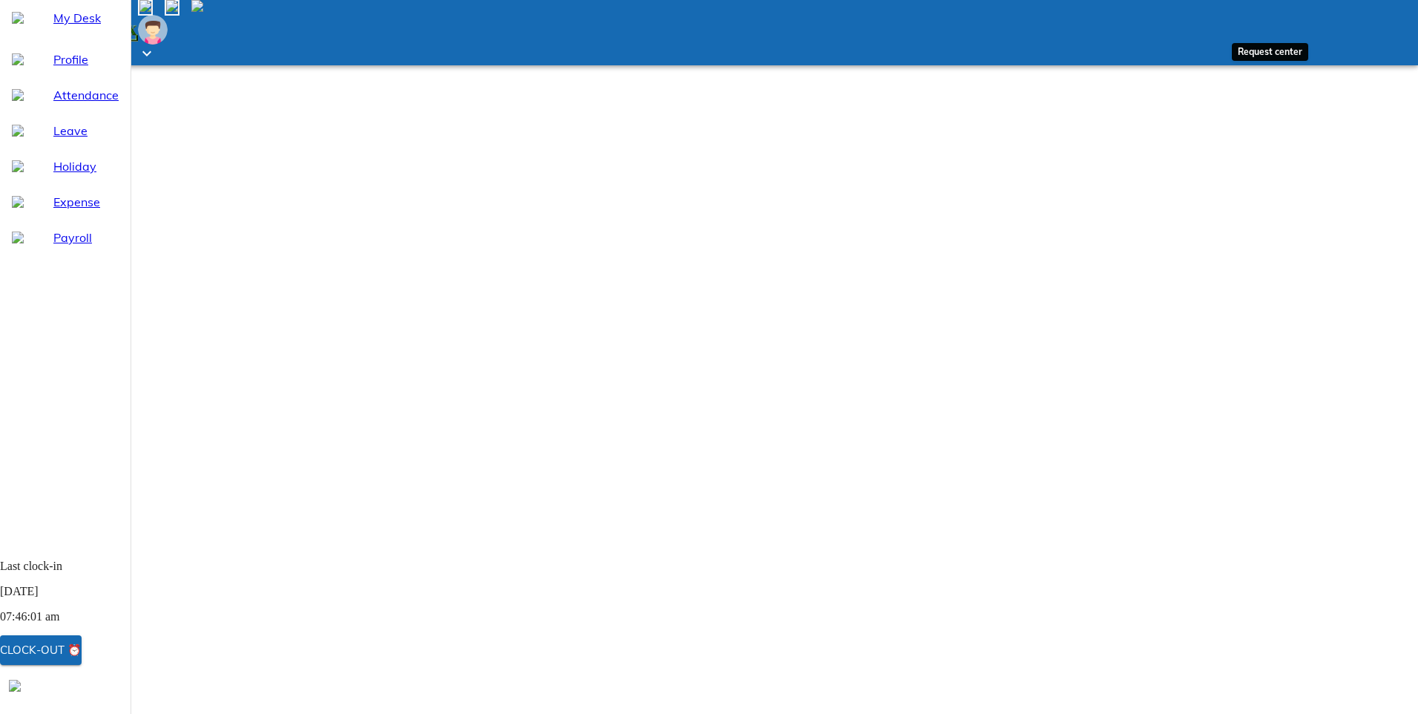
click at [178, 12] on img at bounding box center [172, 6] width 12 height 12
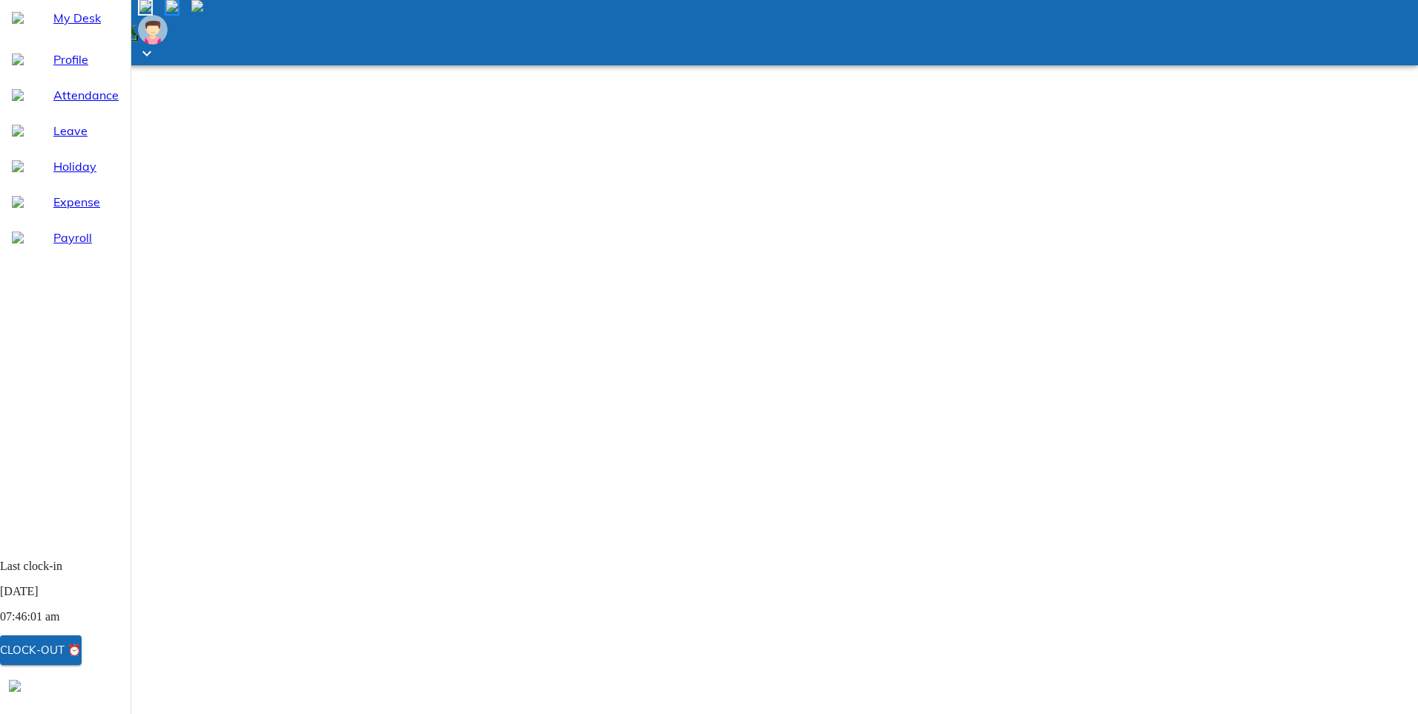
select select "8"
